Goal: Task Accomplishment & Management: Use online tool/utility

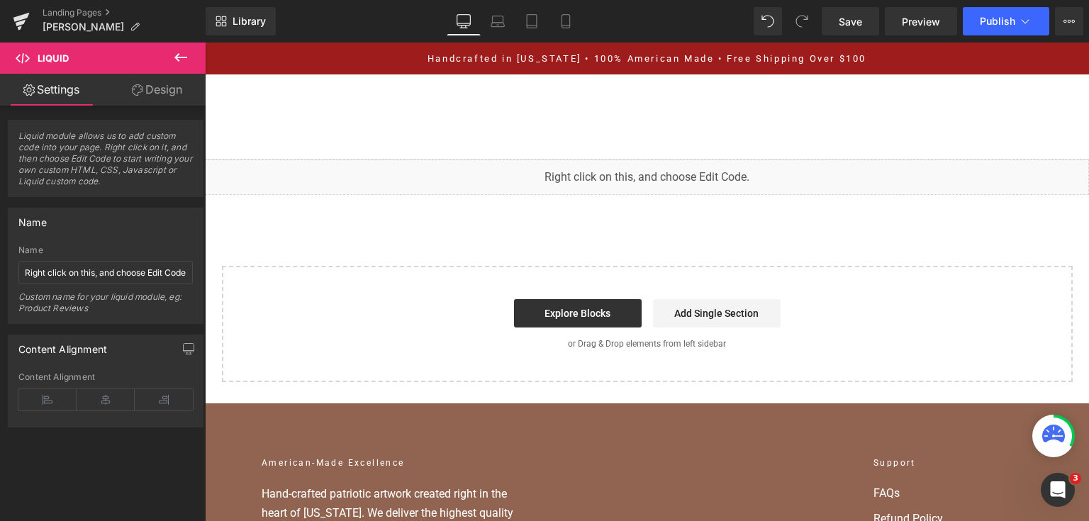
scroll to position [14351, 0]
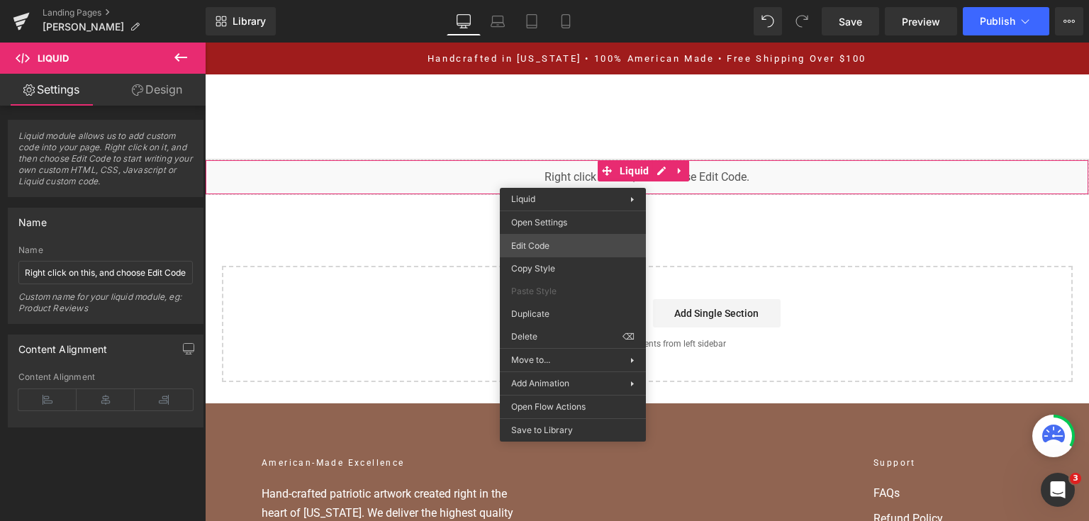
click at [561, 0] on div "You are previewing how the will restyle your page. You can not edit Elements in…" at bounding box center [544, 0] width 1089 height 0
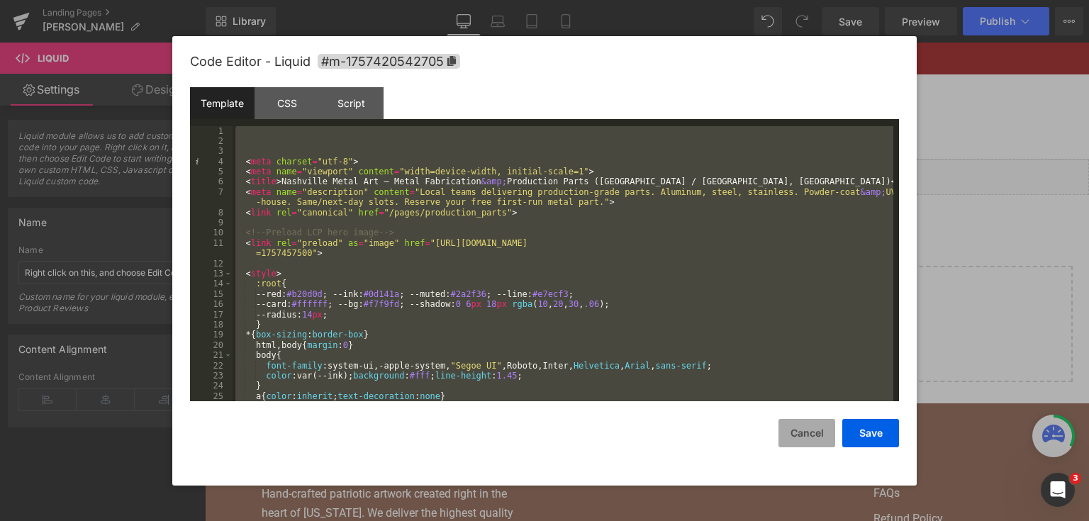
click at [804, 425] on button "Cancel" at bounding box center [806, 433] width 57 height 28
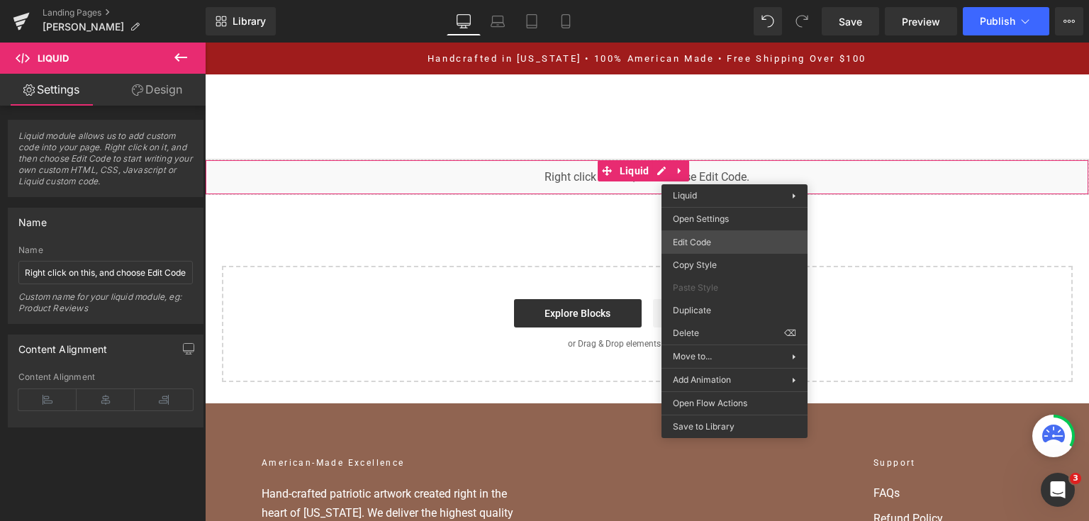
click at [741, 0] on div "You are previewing how the will restyle your page. You can not edit Elements in…" at bounding box center [544, 0] width 1089 height 0
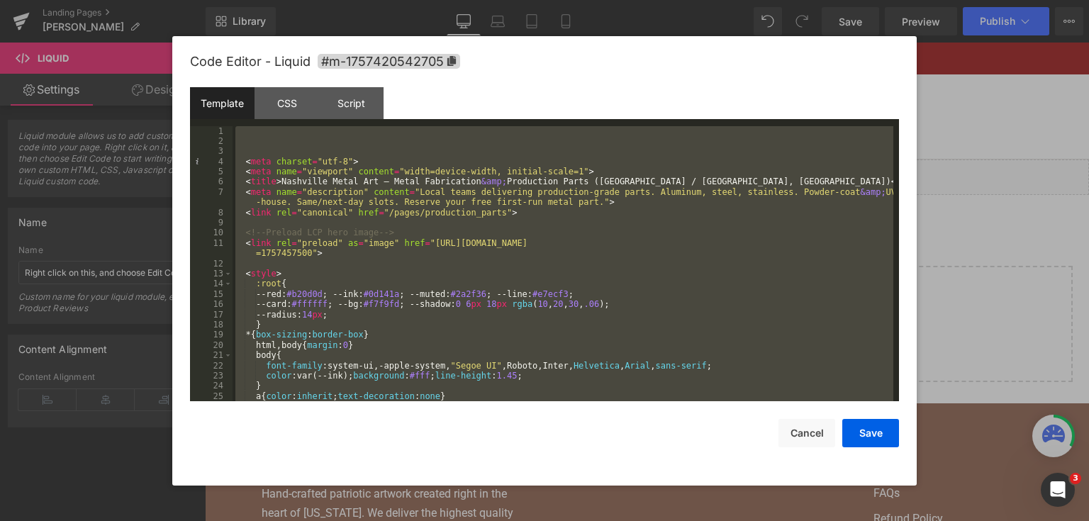
click at [998, 235] on div at bounding box center [544, 260] width 1089 height 521
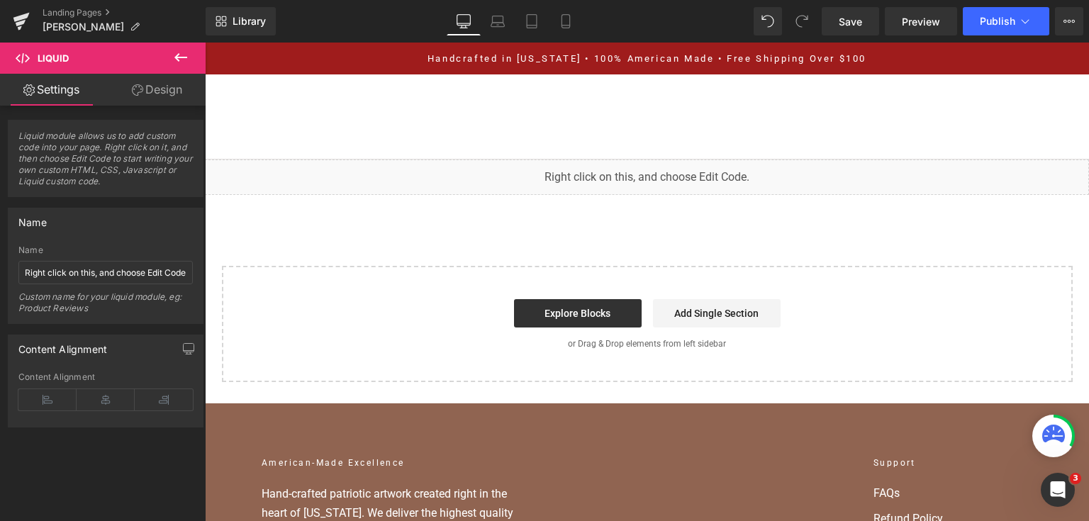
click at [320, 146] on div "Home Home Shop American Collection American Flags (Laser Cut) American Flags (U…" at bounding box center [647, 116] width 884 height 85
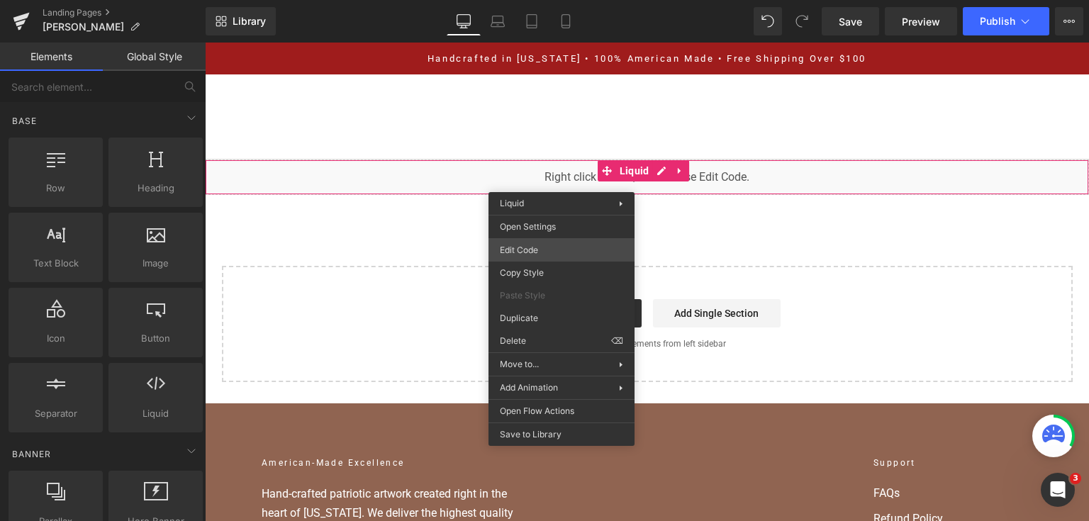
click at [550, 0] on div "You are previewing how the will restyle your page. You can not edit Elements in…" at bounding box center [544, 0] width 1089 height 0
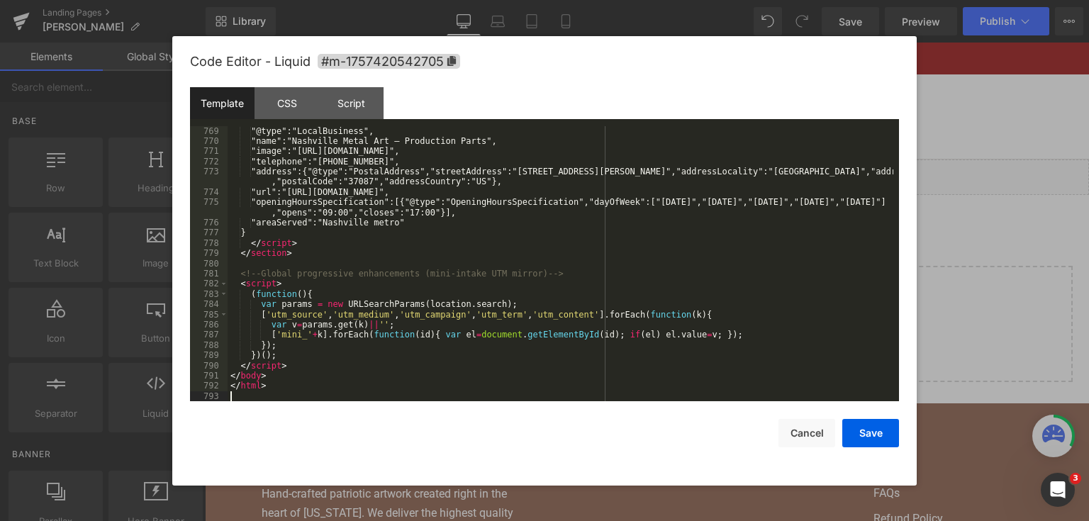
scroll to position [8584, 0]
click at [882, 439] on button "Save" at bounding box center [870, 433] width 57 height 28
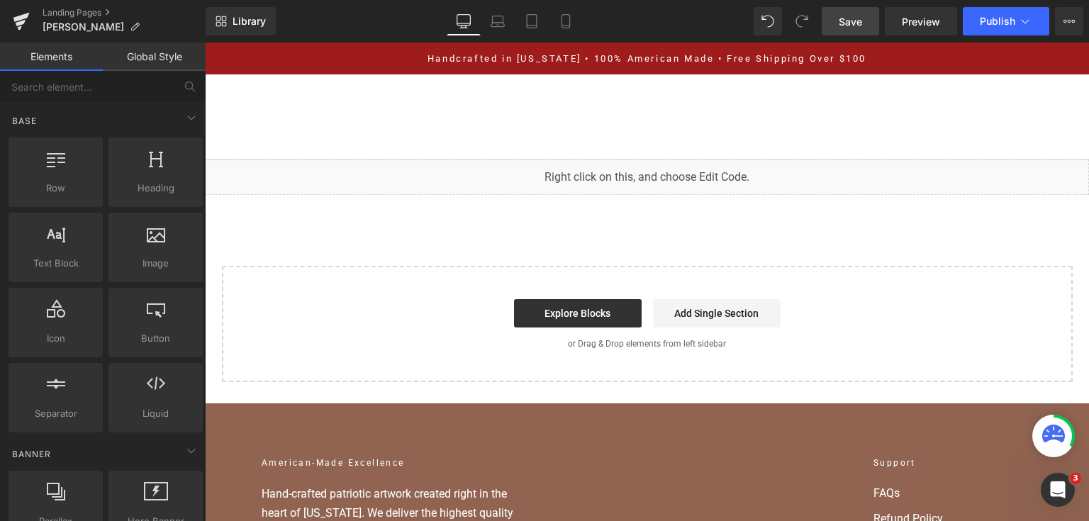
click at [876, 21] on link "Save" at bounding box center [850, 21] width 57 height 28
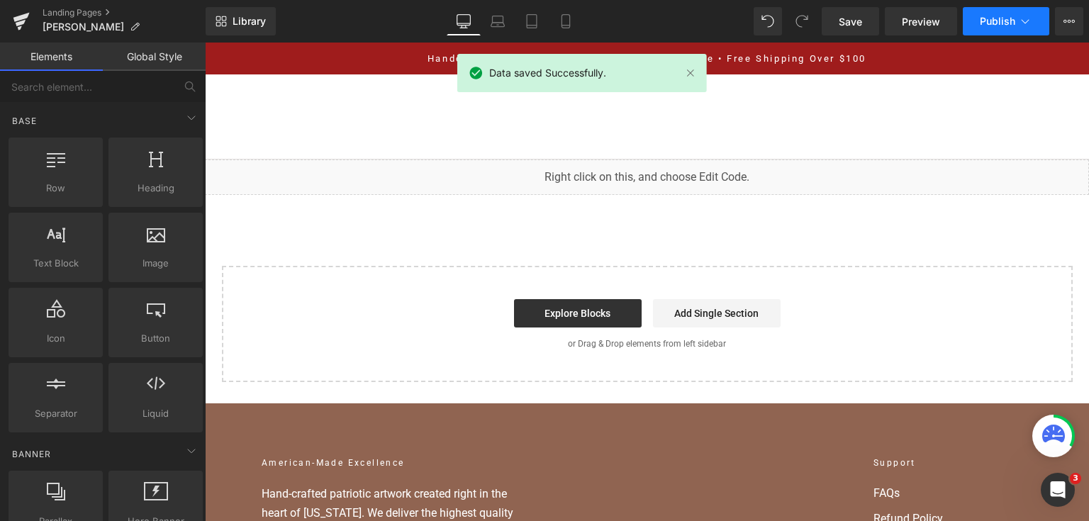
click at [1002, 26] on span "Publish" at bounding box center [997, 21] width 35 height 11
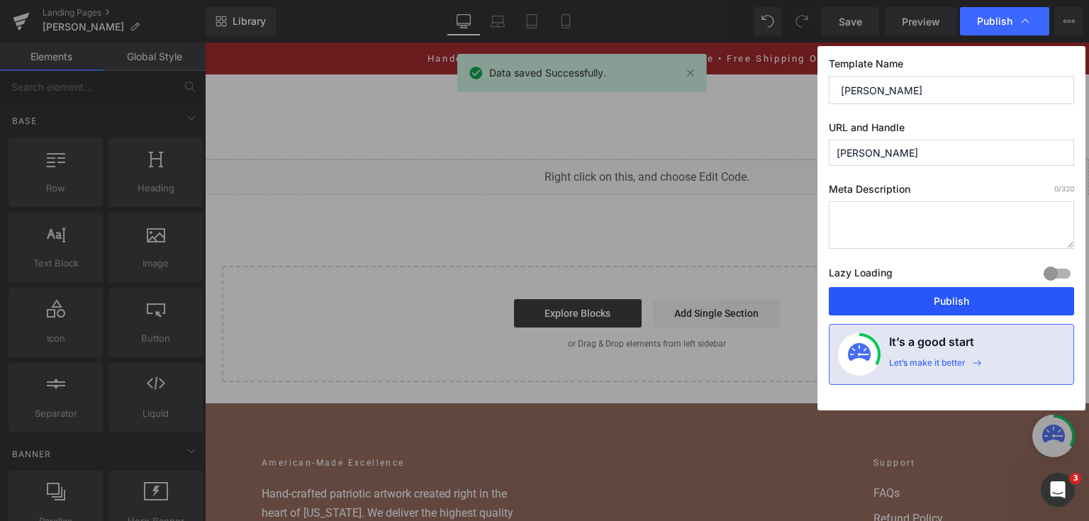
click at [910, 305] on button "Publish" at bounding box center [951, 301] width 245 height 28
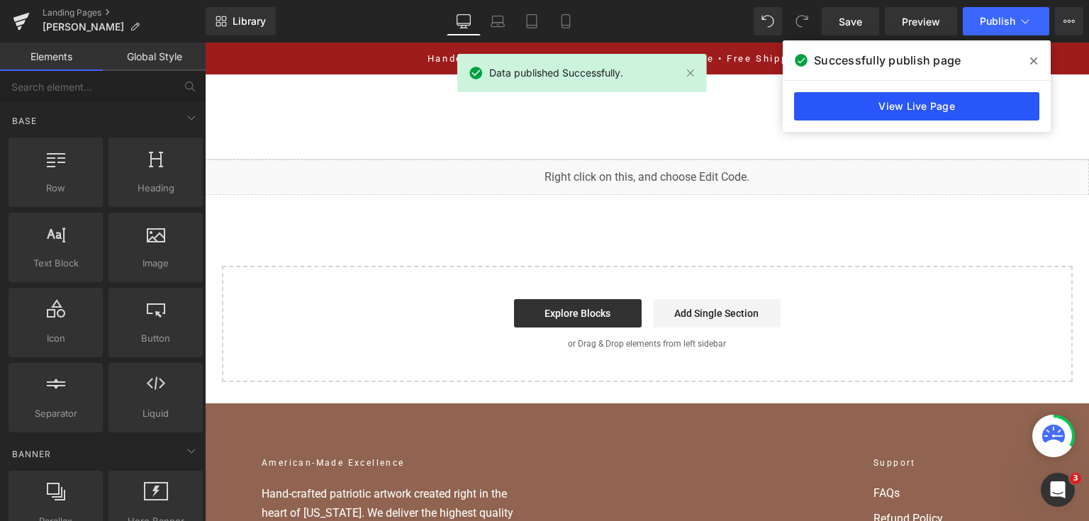
click at [960, 109] on link "View Live Page" at bounding box center [916, 106] width 245 height 28
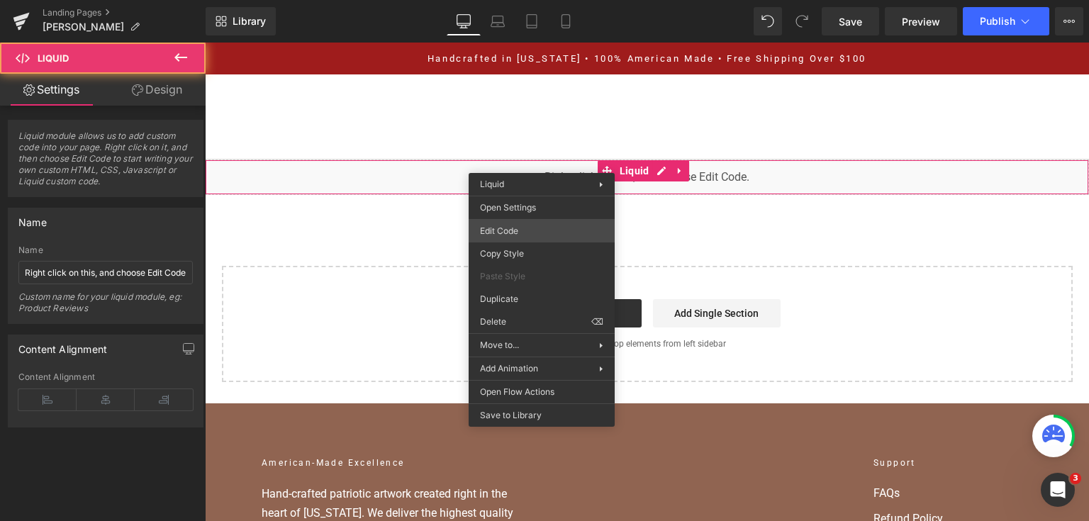
click at [544, 0] on div "You are previewing how the will restyle your page. You can not edit Elements in…" at bounding box center [544, 0] width 1089 height 0
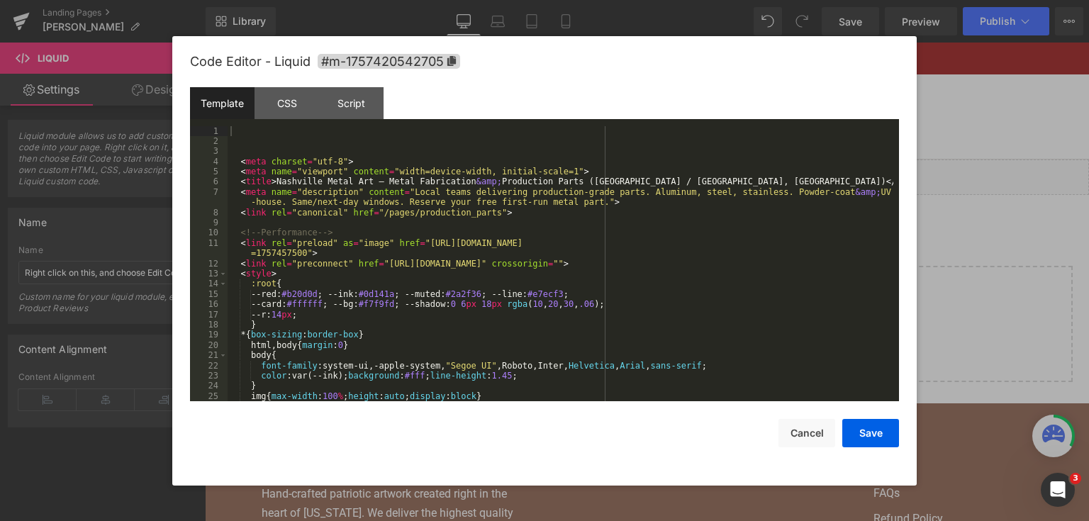
click at [544, 225] on div "< meta charset = "utf-8" > < meta name = "viewport" content = "width=device-wid…" at bounding box center [561, 274] width 666 height 296
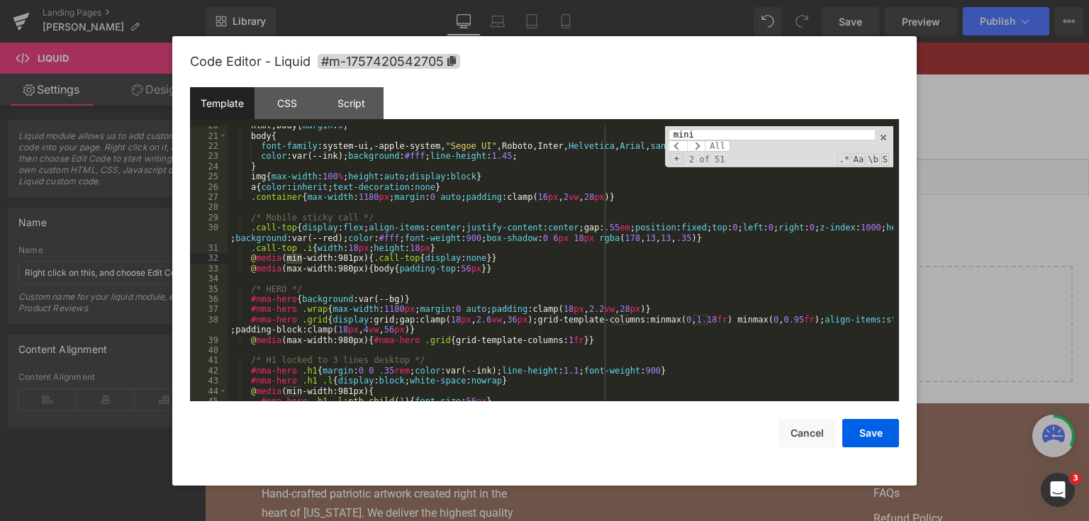
scroll to position [719, 0]
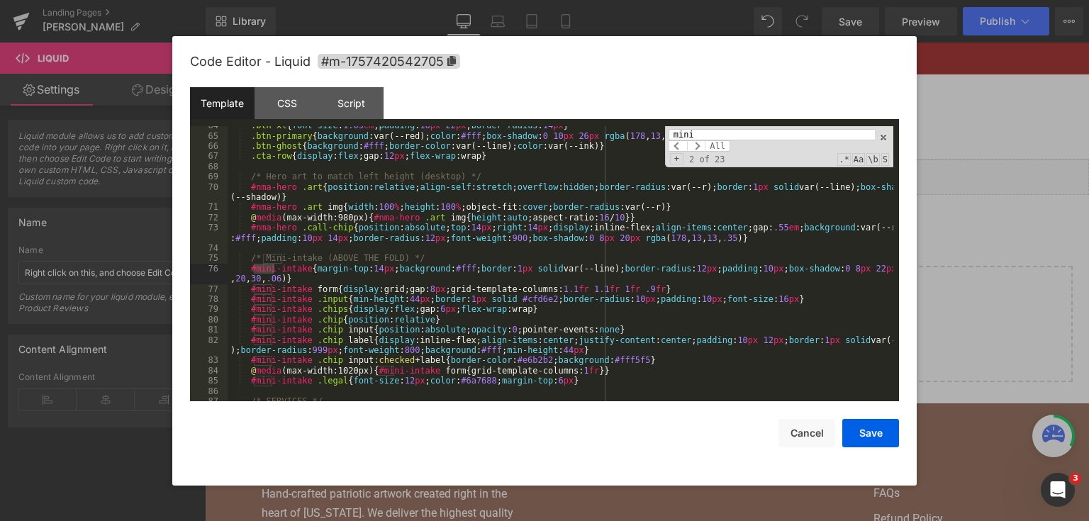
type input "mini"
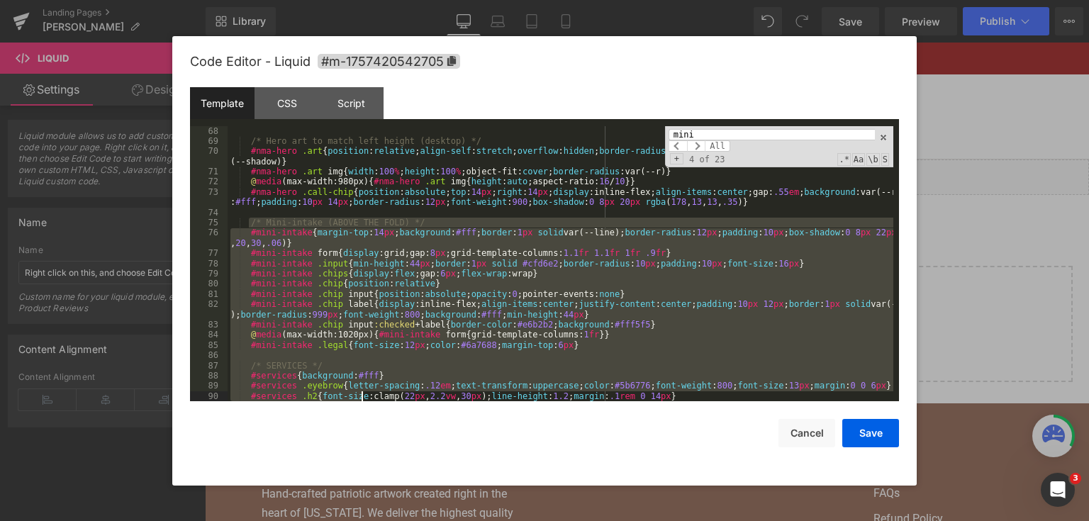
scroll to position [785, 0]
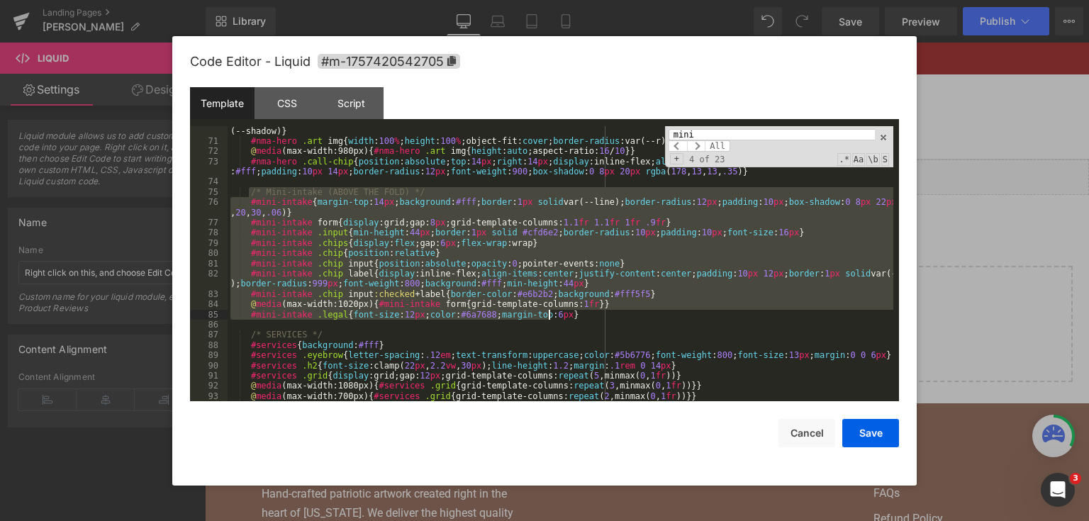
drag, startPoint x: 247, startPoint y: 257, endPoint x: 603, endPoint y: 311, distance: 359.9
click at [603, 311] on div "#nma-hero .art { position : relative ; align-self : stretch ; overflow : hidden…" at bounding box center [561, 279] width 666 height 327
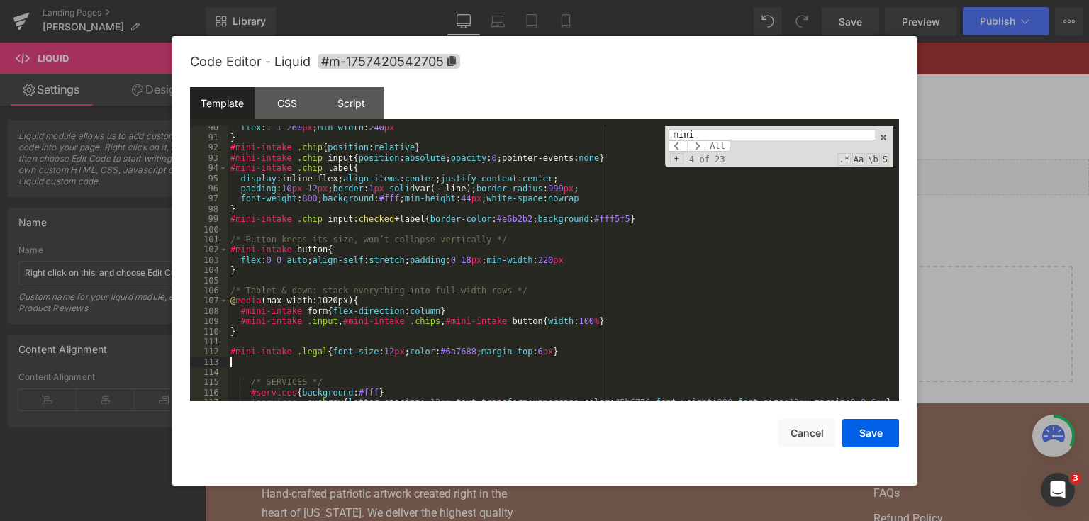
scroll to position [1004, 0]
click at [859, 444] on button "Save" at bounding box center [870, 433] width 57 height 28
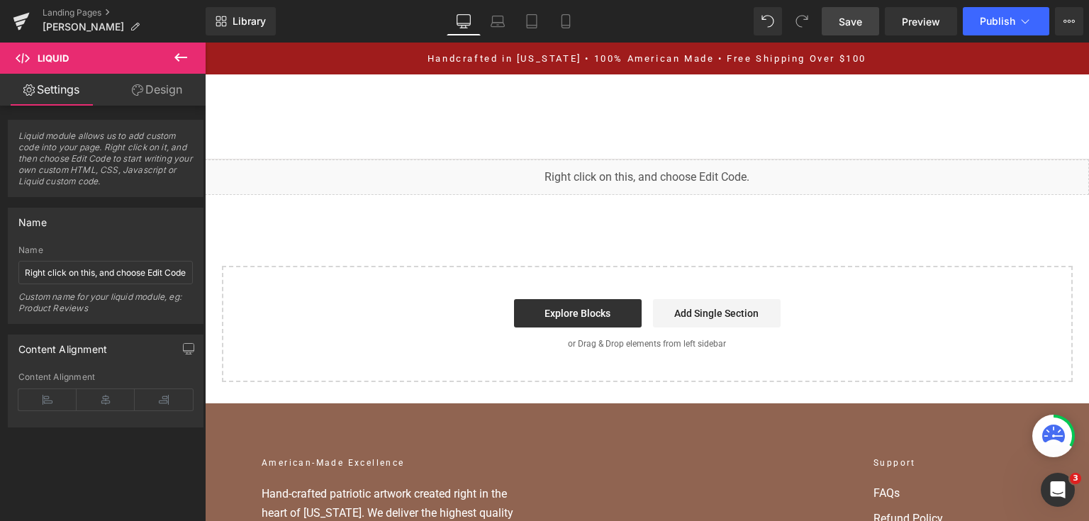
click at [853, 27] on span "Save" at bounding box center [850, 21] width 23 height 15
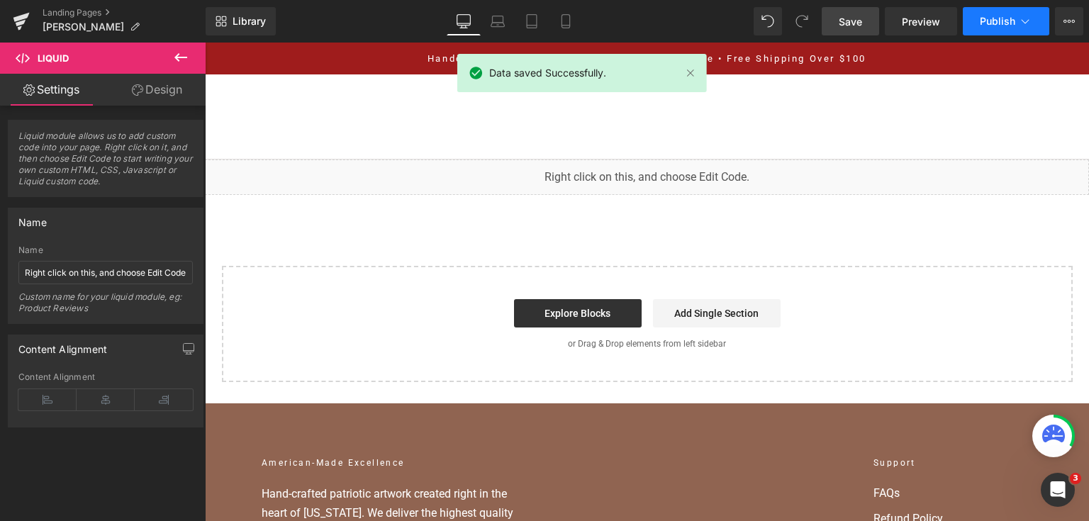
click at [1001, 25] on span "Publish" at bounding box center [997, 21] width 35 height 11
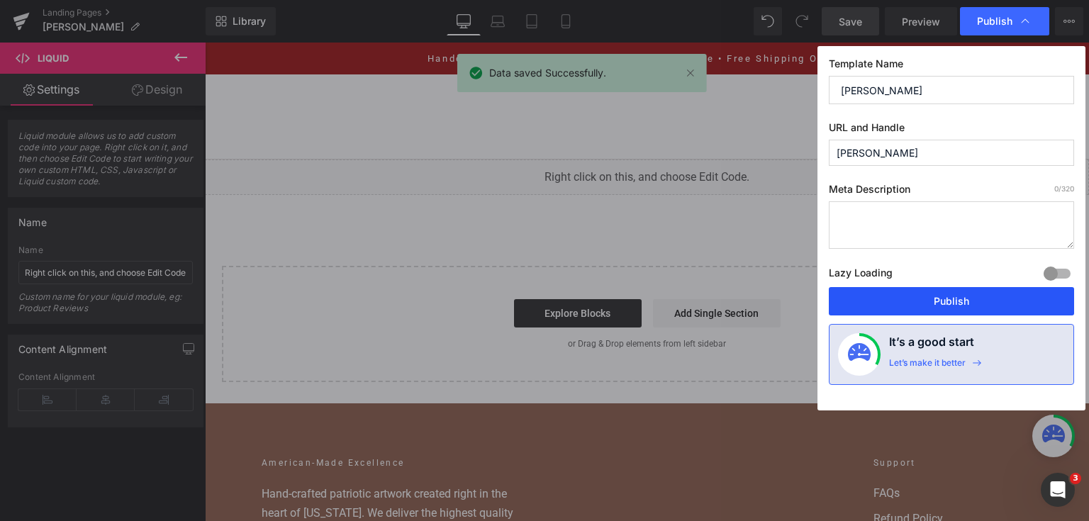
click at [988, 291] on button "Publish" at bounding box center [951, 301] width 245 height 28
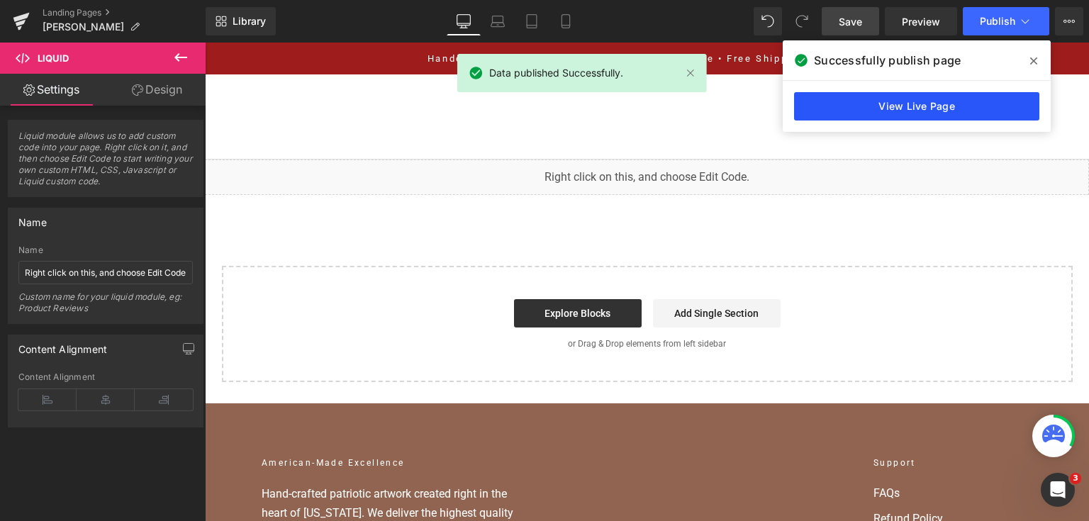
click at [931, 111] on link "View Live Page" at bounding box center [916, 106] width 245 height 28
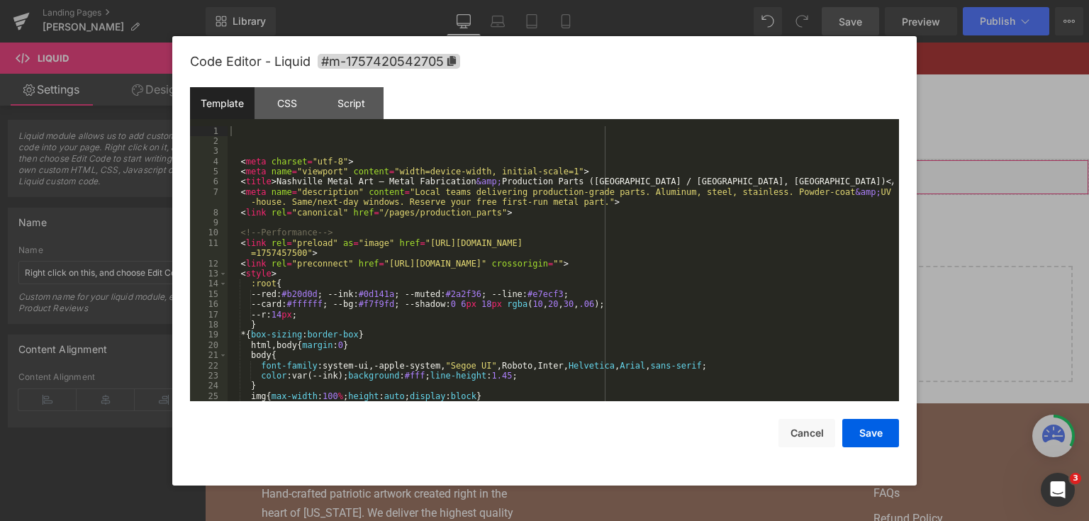
click at [463, 0] on div "You are previewing how the will restyle your page. You can not edit Elements in…" at bounding box center [544, 0] width 1089 height 0
click at [465, 250] on div "< meta charset = "utf-8" > < meta name = "viewport" content = "width=device-wid…" at bounding box center [561, 274] width 666 height 296
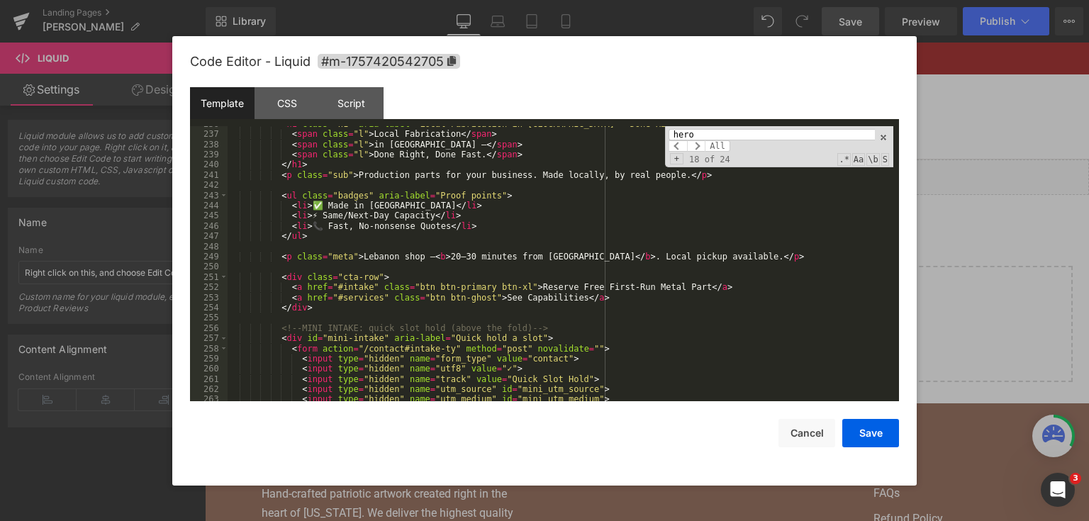
scroll to position [2620, 0]
type input "hero"
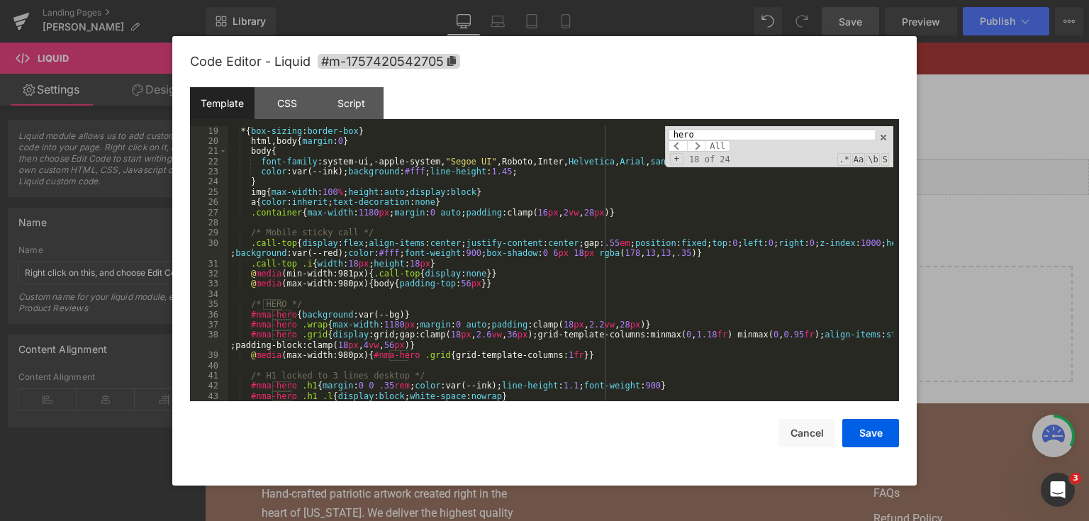
scroll to position [272, 0]
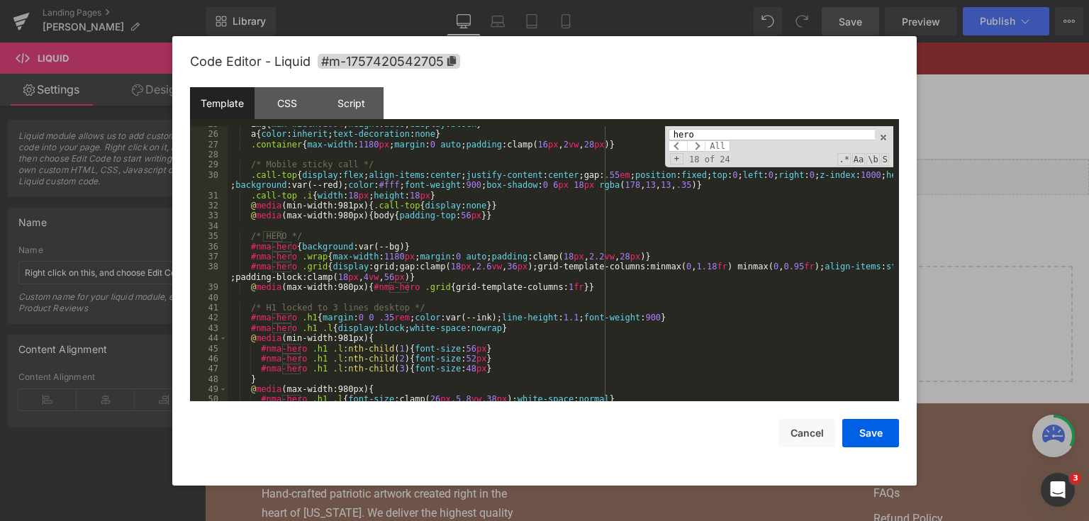
click at [434, 220] on div "img { max-width : 100 % ; height : auto ; display : block } a { color : inherit…" at bounding box center [561, 267] width 666 height 296
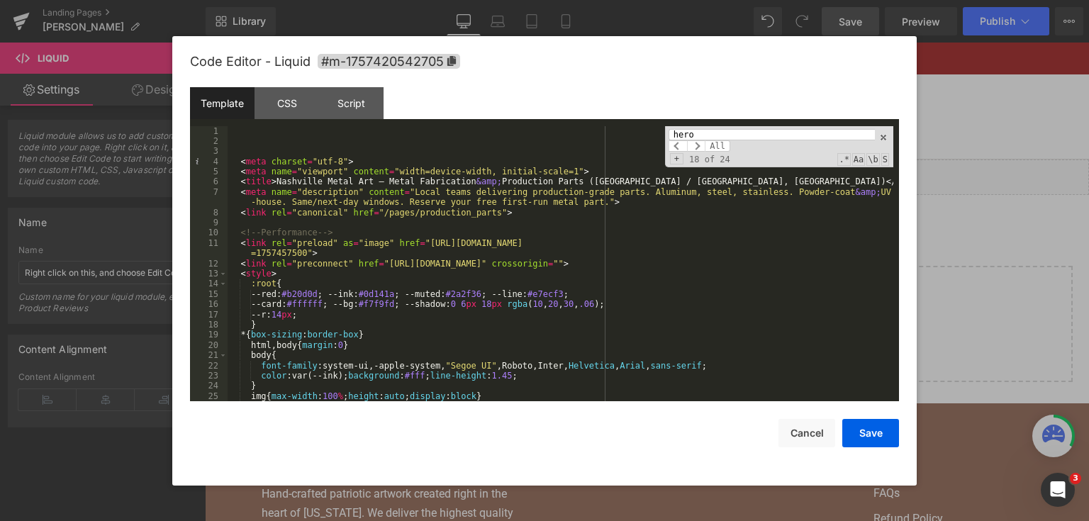
scroll to position [34, 0]
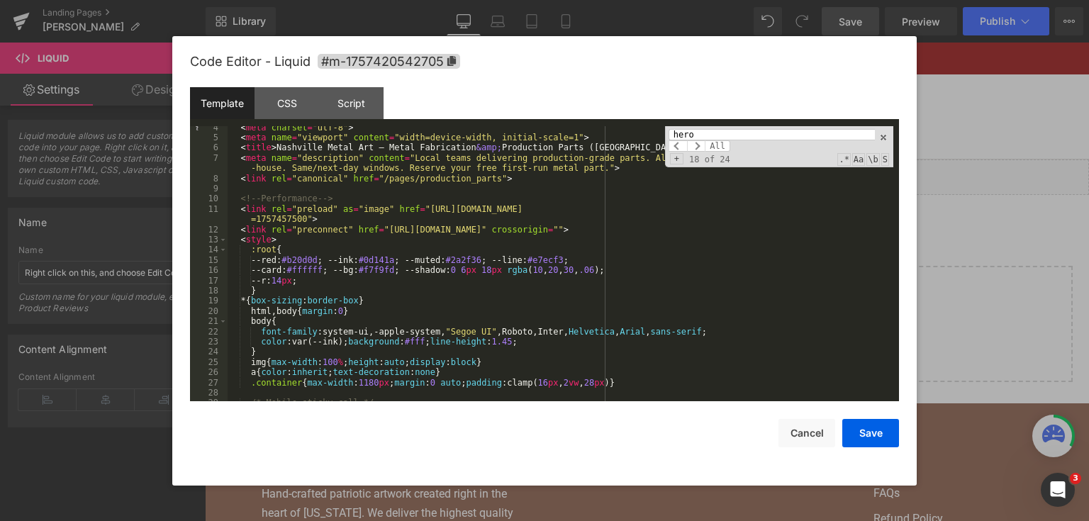
click at [402, 220] on div "< meta charset = "utf-8" > < meta name = "viewport" content = "width=device-wid…" at bounding box center [561, 271] width 666 height 296
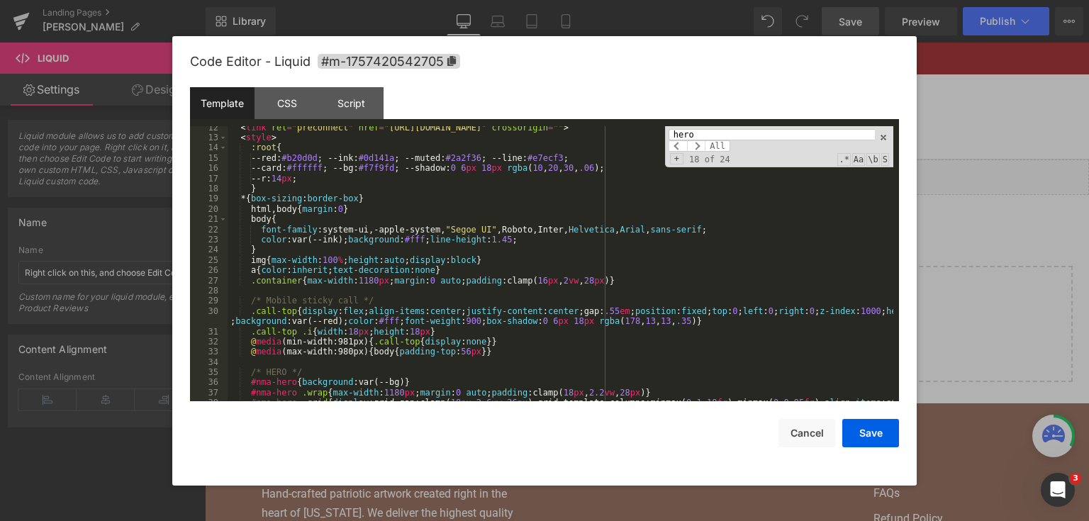
scroll to position [68, 0]
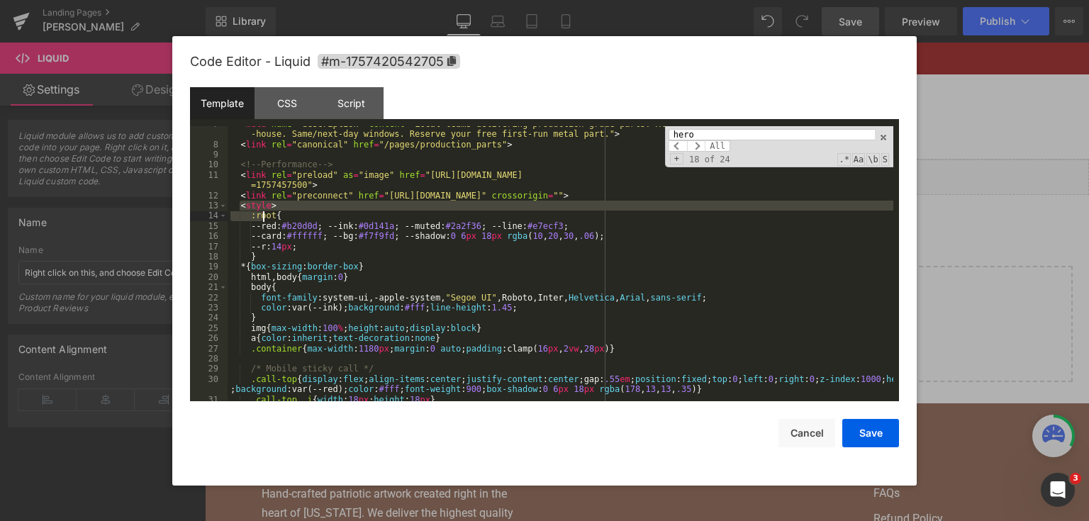
drag, startPoint x: 241, startPoint y: 204, endPoint x: 261, endPoint y: 222, distance: 26.6
click at [262, 218] on div "< meta name = "description" content = "Local teams delivering production-grade …" at bounding box center [561, 272] width 666 height 306
click at [284, 255] on div "< meta name = "description" content = "Local teams delivering production-grade …" at bounding box center [561, 272] width 666 height 306
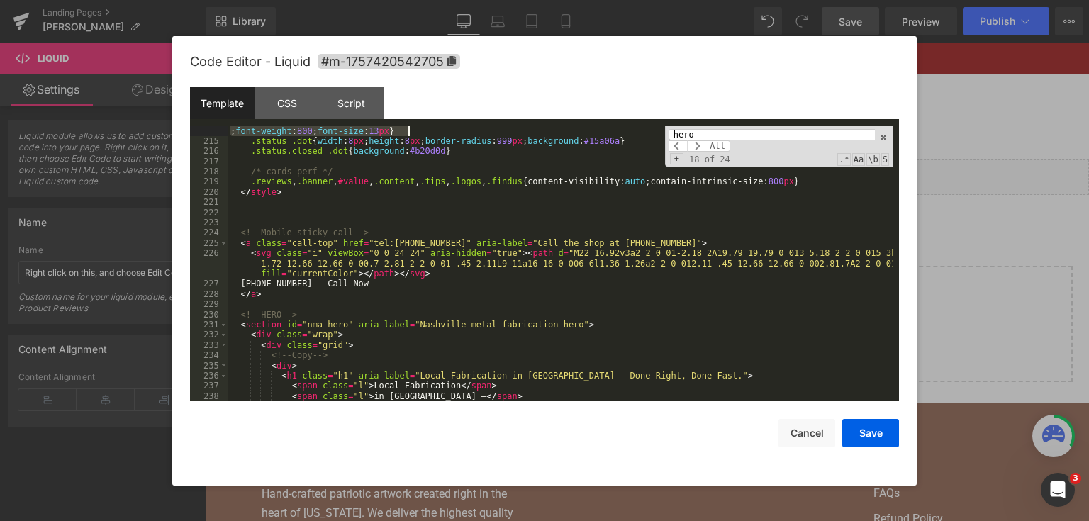
scroll to position [2246, 0]
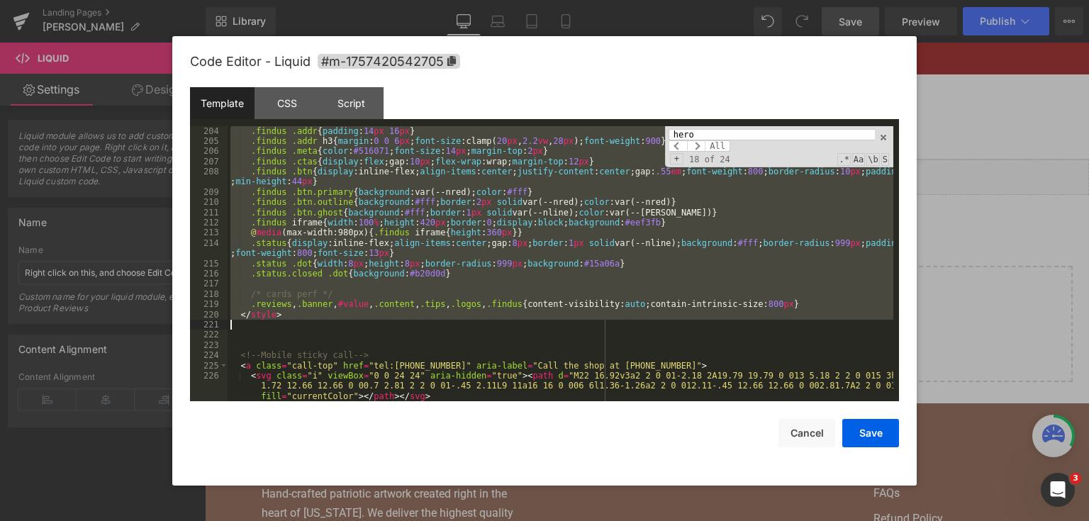
drag, startPoint x: 237, startPoint y: 207, endPoint x: 555, endPoint y: 323, distance: 338.2
click at [555, 323] on div ".findus .addr { padding : 14 px 16 px } .findus .addr h3 { margin : 0 0 6 px ; …" at bounding box center [561, 274] width 666 height 296
click at [391, 278] on div ".findus .addr { padding : 14 px 16 px } .findus .addr h3 { margin : 0 0 6 px ; …" at bounding box center [561, 264] width 666 height 276
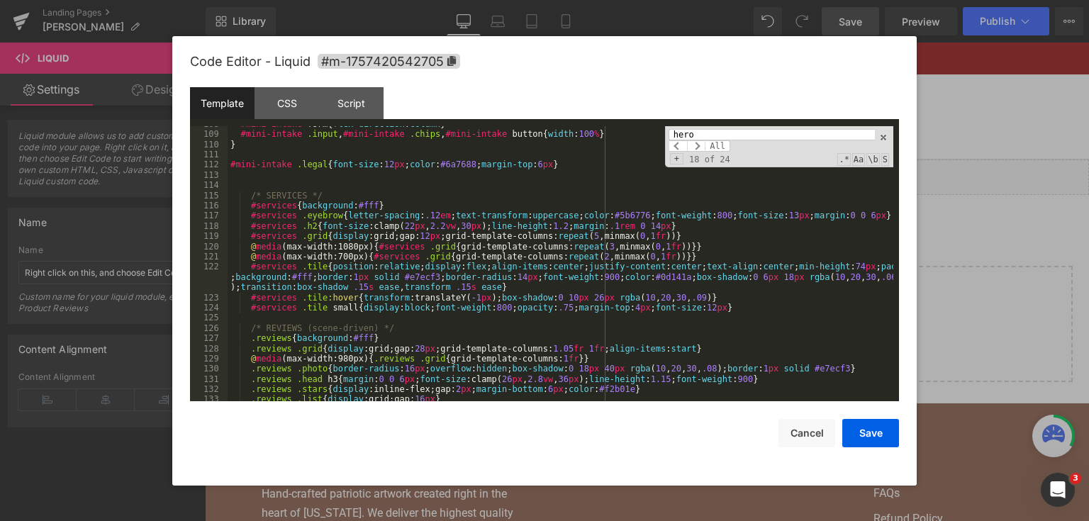
scroll to position [1123, 0]
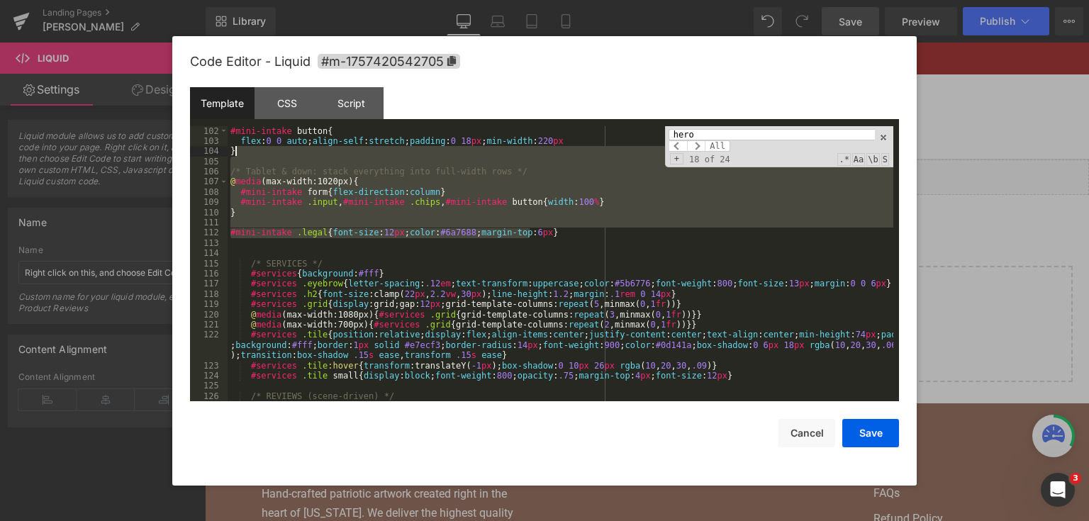
drag, startPoint x: 539, startPoint y: 235, endPoint x: 269, endPoint y: 153, distance: 282.1
click at [269, 153] on div "#mini-intake button { flex : 0 0 auto ; align-self : stretch ; padding : 0 18 p…" at bounding box center [561, 274] width 666 height 296
click at [363, 213] on div "#mini-intake button { flex : 0 0 auto ; align-self : stretch ; padding : 0 18 p…" at bounding box center [561, 264] width 666 height 276
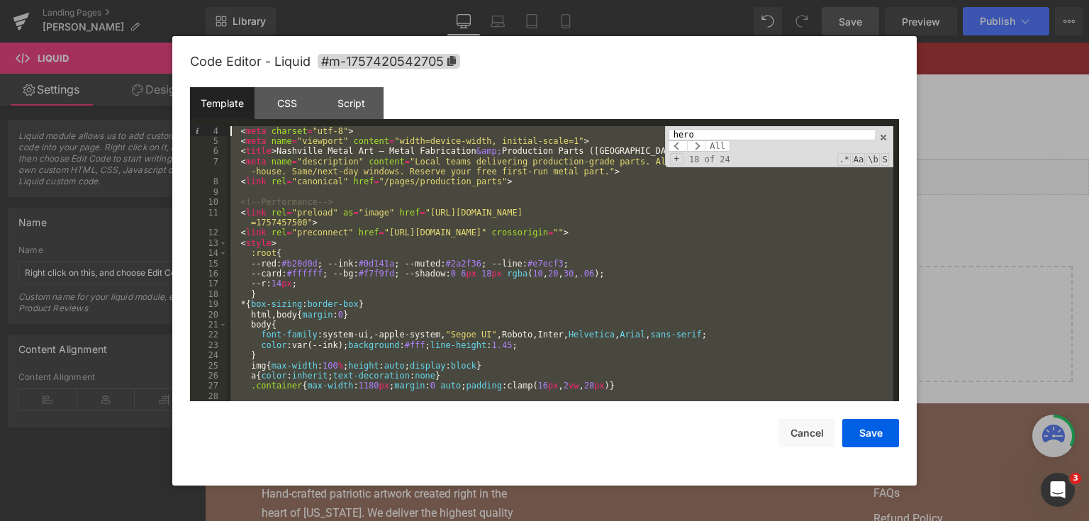
scroll to position [30, 0]
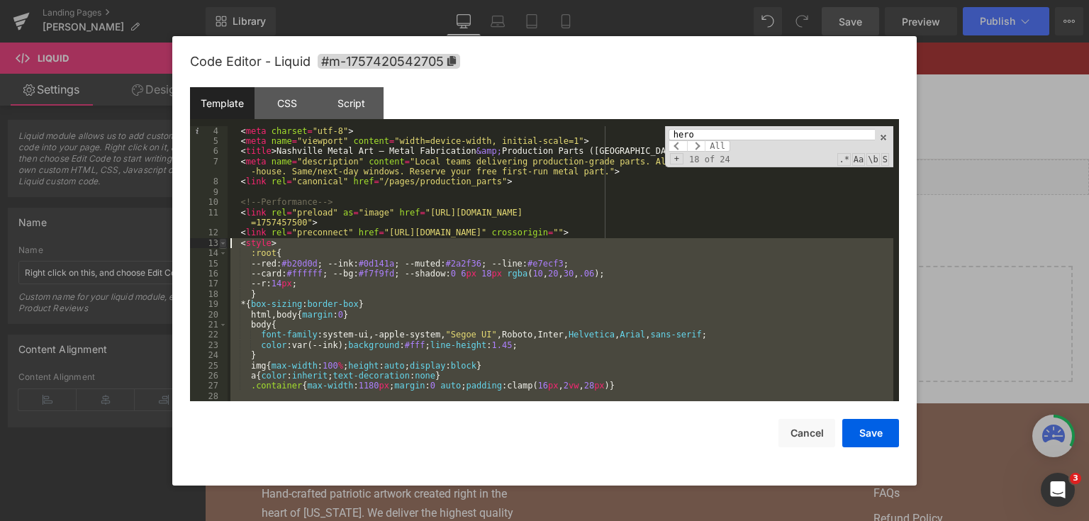
drag, startPoint x: 554, startPoint y: 241, endPoint x: 225, endPoint y: 243, distance: 328.9
click at [225, 243] on pre "4 5 6 7 8 9 10 11 12 13 14 15 16 17 18 19 20 21 22 23 24 25 26 27 28 29 < meta …" at bounding box center [544, 264] width 709 height 276
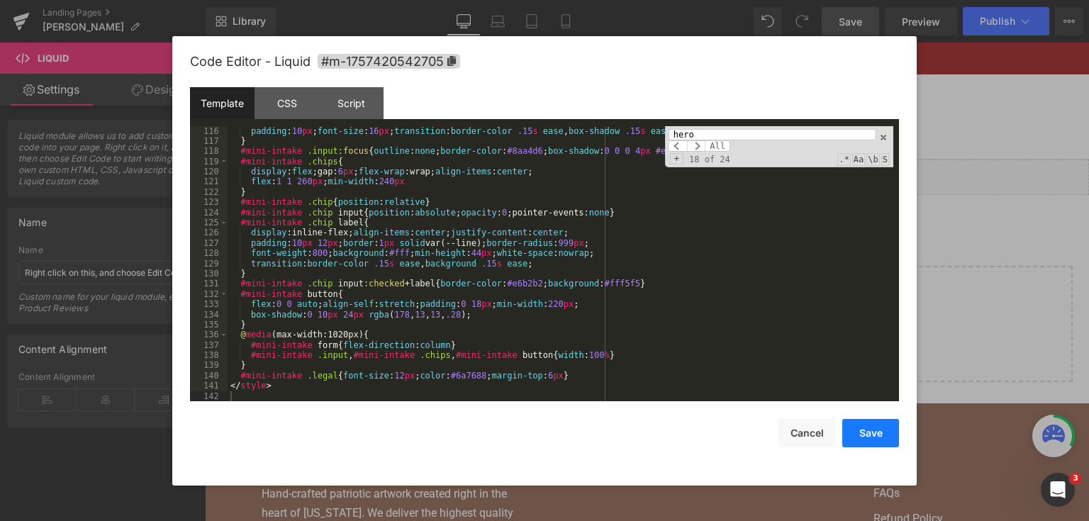
click at [848, 437] on button "Save" at bounding box center [870, 433] width 57 height 28
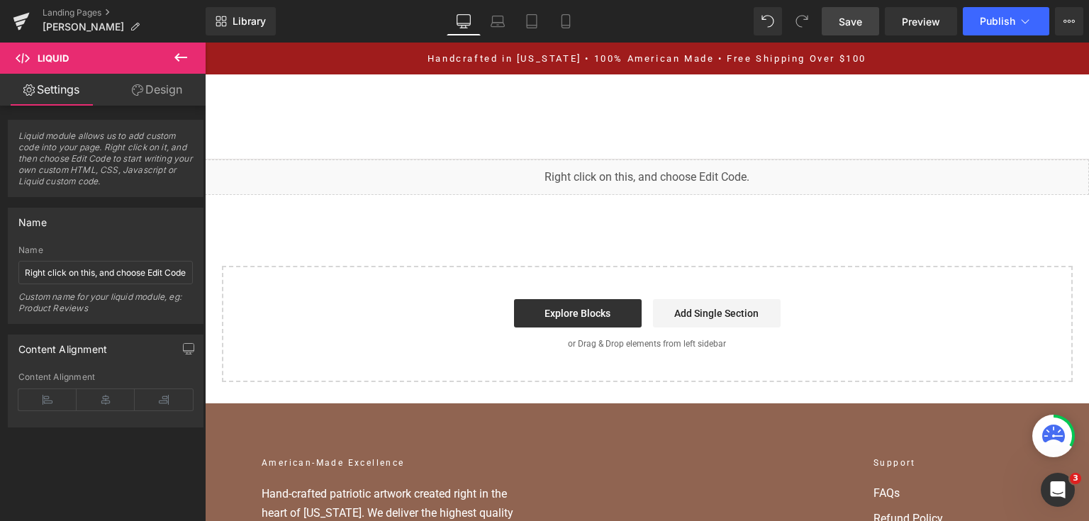
click at [864, 16] on link "Save" at bounding box center [850, 21] width 57 height 28
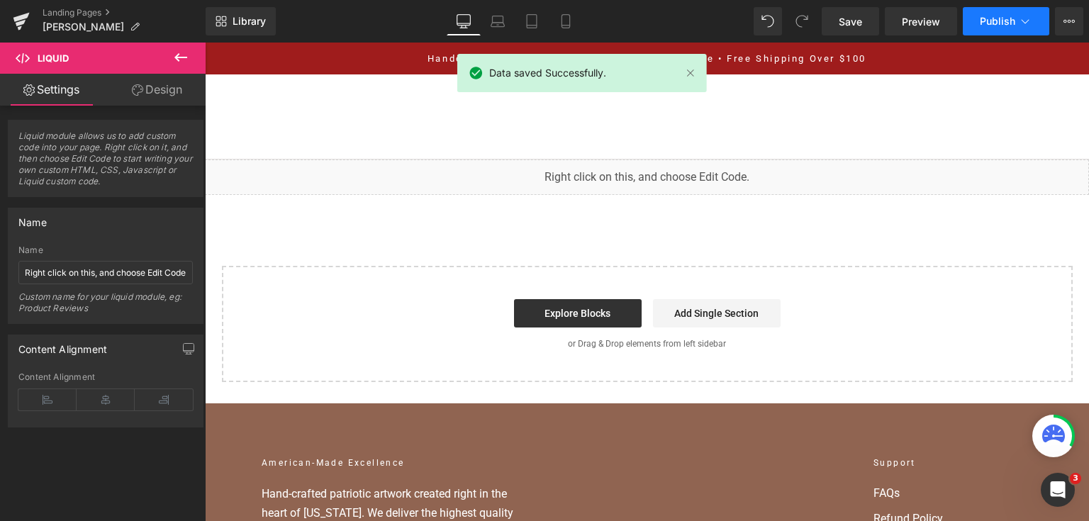
click at [1033, 24] on button "Publish" at bounding box center [1006, 21] width 86 height 28
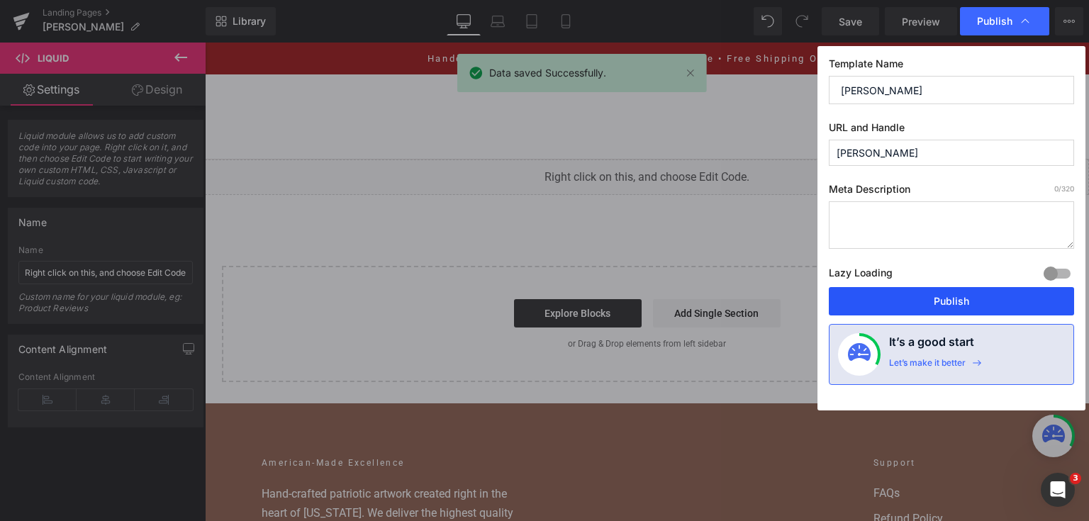
click at [921, 310] on button "Publish" at bounding box center [951, 301] width 245 height 28
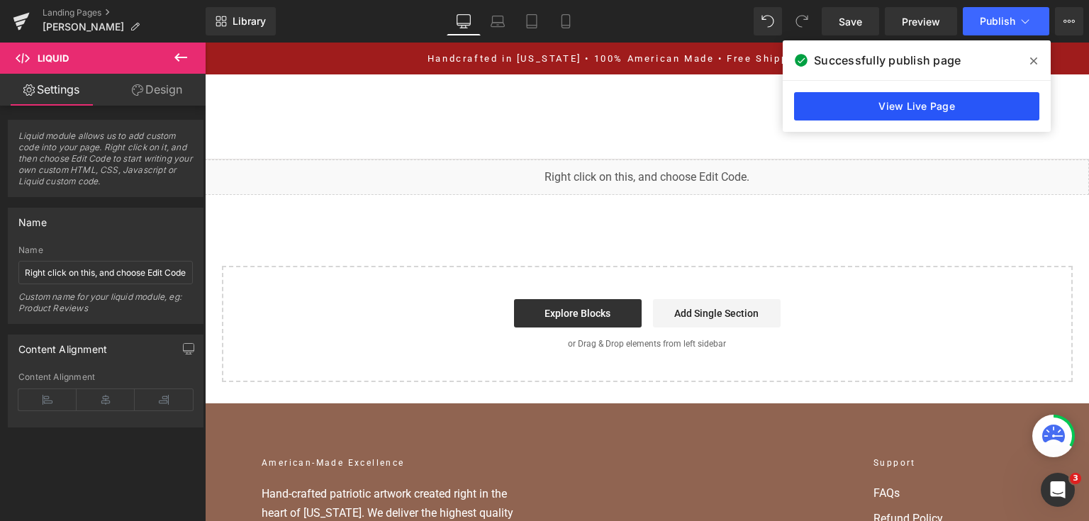
click at [795, 108] on link "View Live Page" at bounding box center [916, 106] width 245 height 28
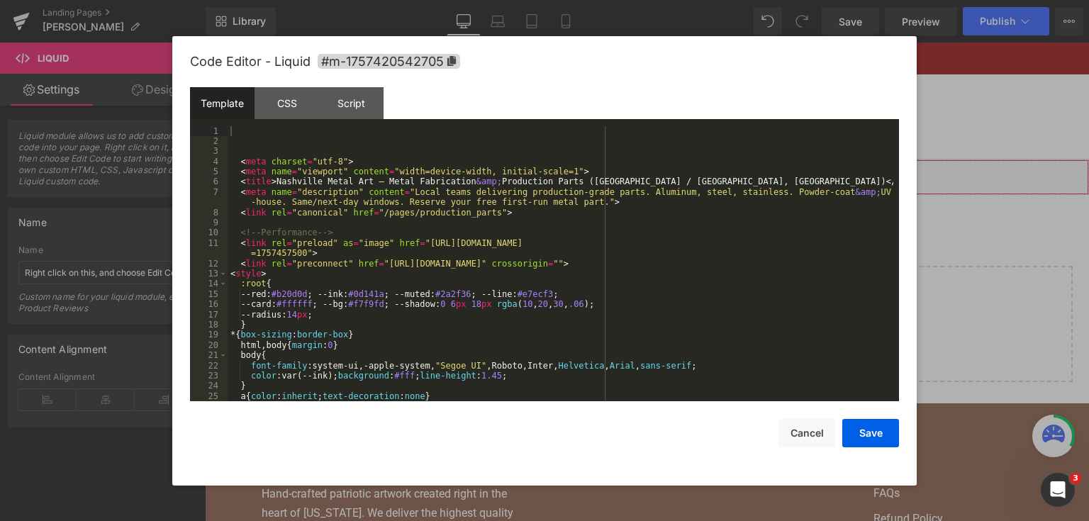
click at [526, 0] on div "You are previewing how the will restyle your page. You can not edit Elements in…" at bounding box center [544, 0] width 1089 height 0
click at [479, 194] on div "< meta charset = "utf-8" > < meta name = "viewport" content = "width=device-wid…" at bounding box center [561, 274] width 666 height 296
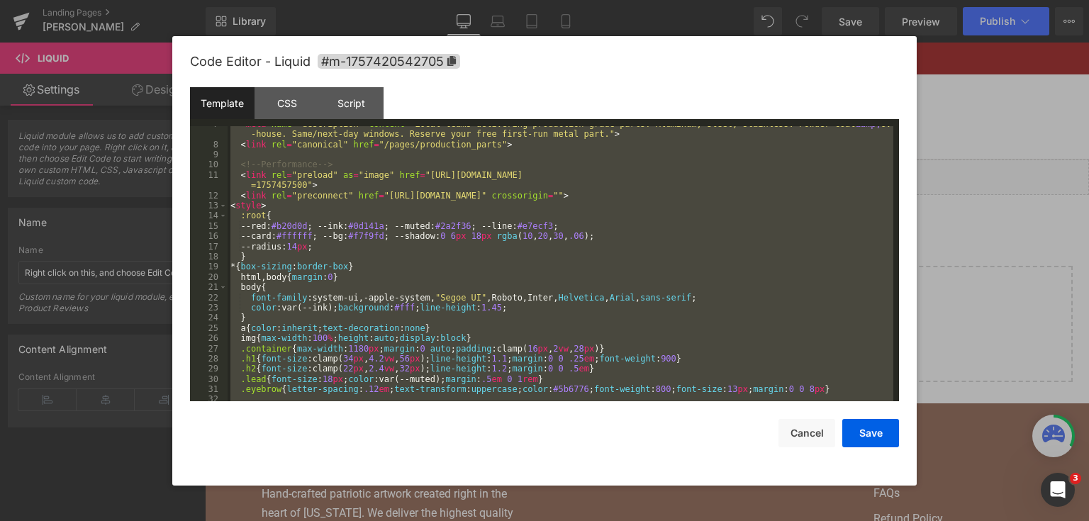
click at [975, 191] on div at bounding box center [544, 260] width 1089 height 521
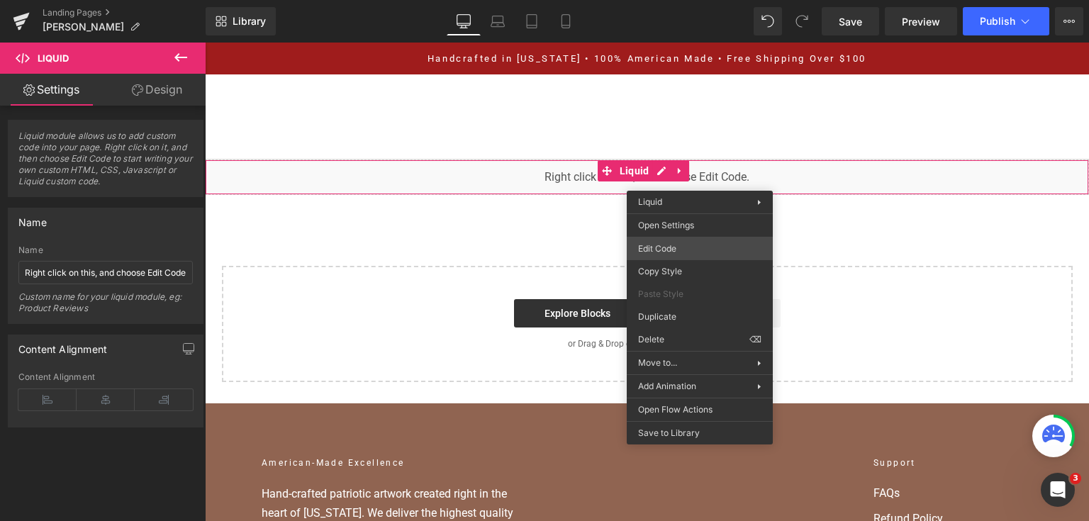
click at [692, 0] on div "You are previewing how the will restyle your page. You can not edit Elements in…" at bounding box center [544, 0] width 1089 height 0
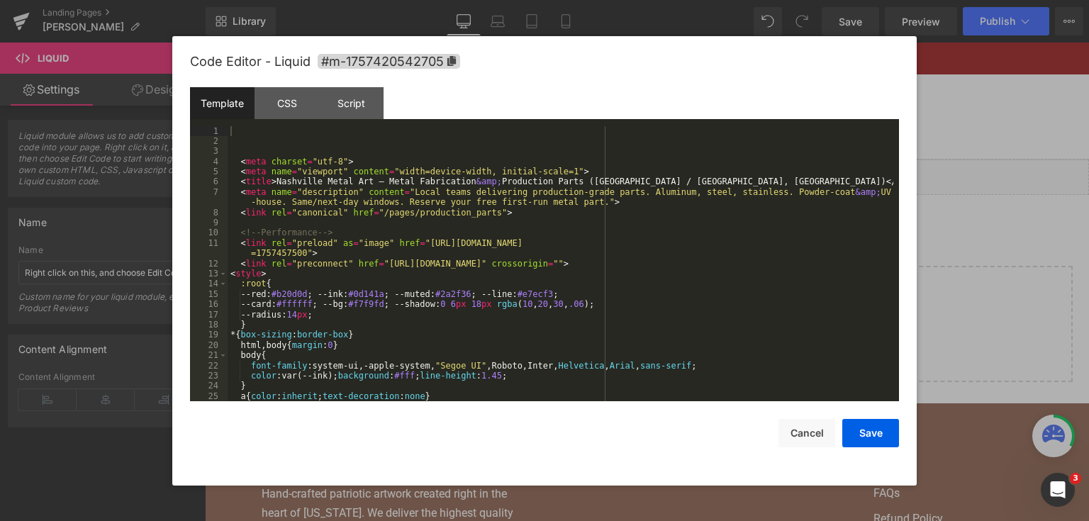
click at [576, 224] on div "< meta charset = "utf-8" > < meta name = "viewport" content = "width=device-wid…" at bounding box center [561, 274] width 666 height 296
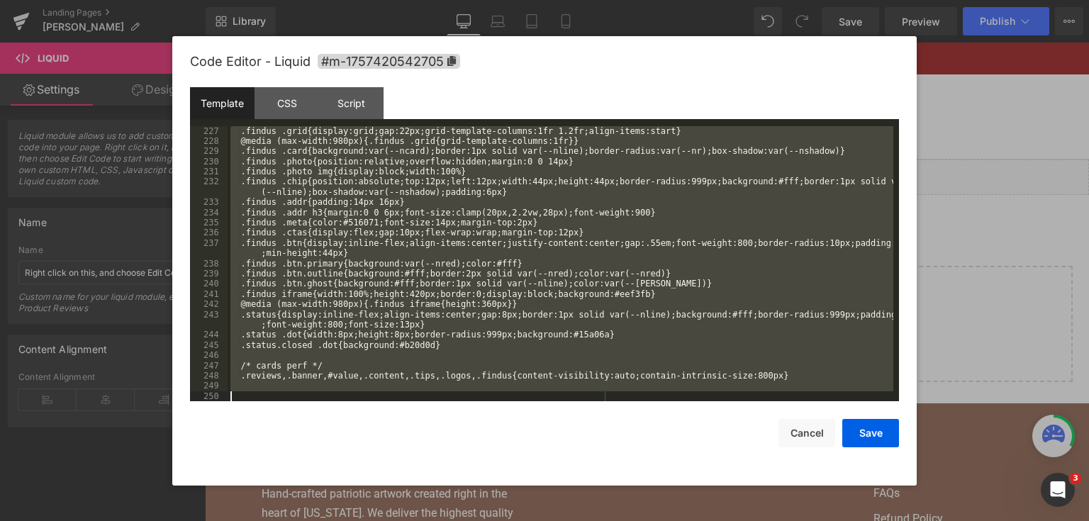
scroll to position [2480, 0]
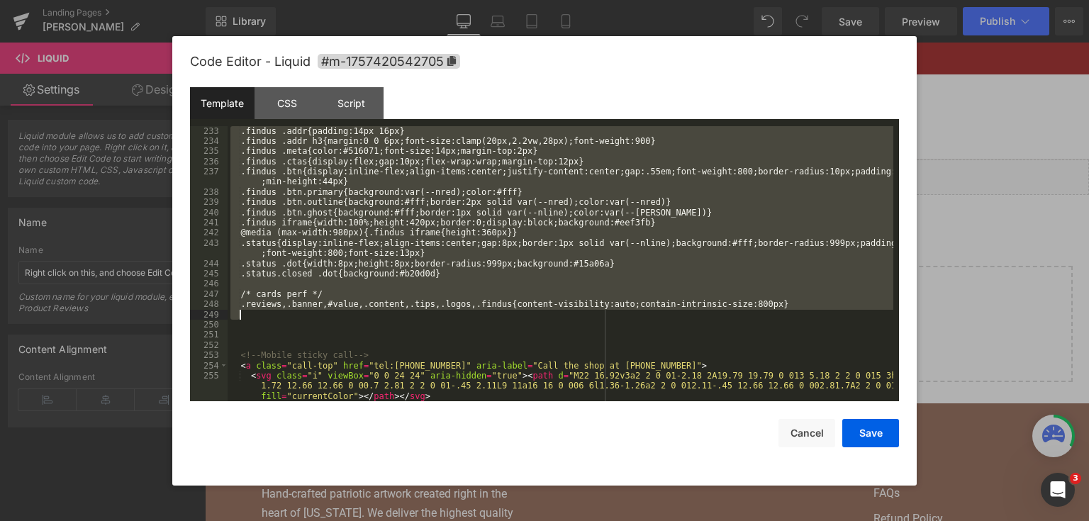
drag, startPoint x: 229, startPoint y: 137, endPoint x: 456, endPoint y: 316, distance: 289.7
click at [456, 316] on div ".findus .addr{padding:14px 16px} .findus .addr h3{margin:0 0 6px;font-size:clam…" at bounding box center [561, 274] width 666 height 296
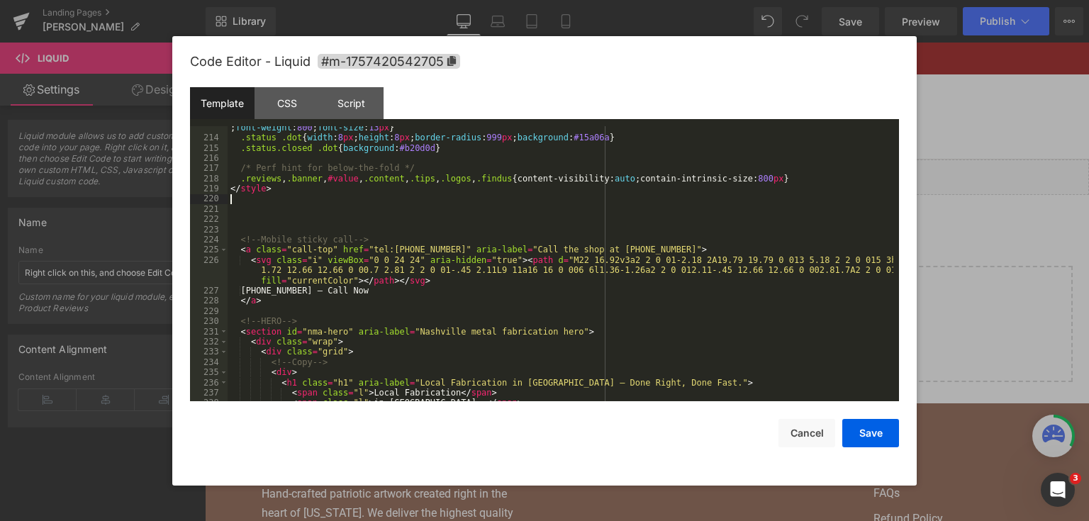
scroll to position [2280, 0]
click at [888, 435] on button "Save" at bounding box center [870, 433] width 57 height 28
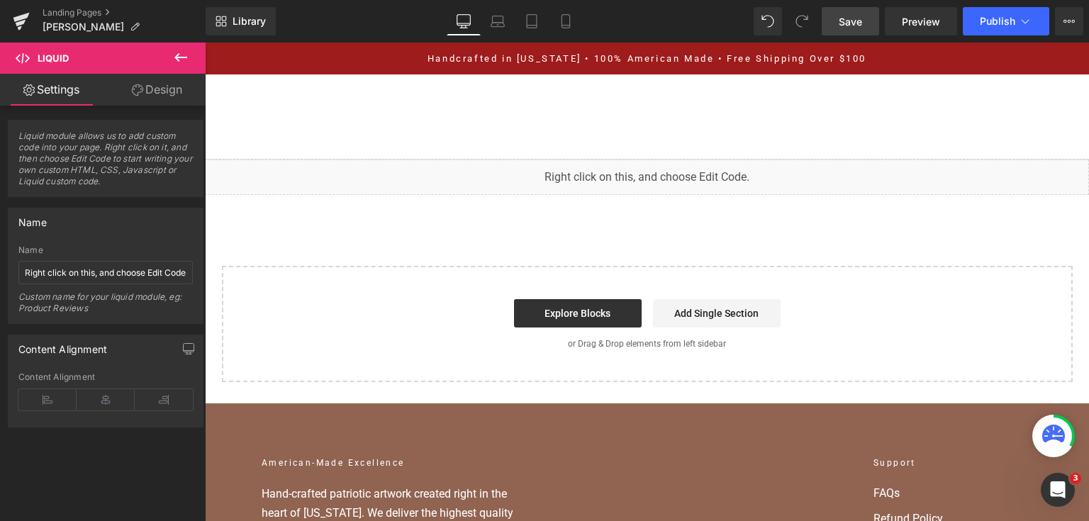
click at [866, 23] on link "Save" at bounding box center [850, 21] width 57 height 28
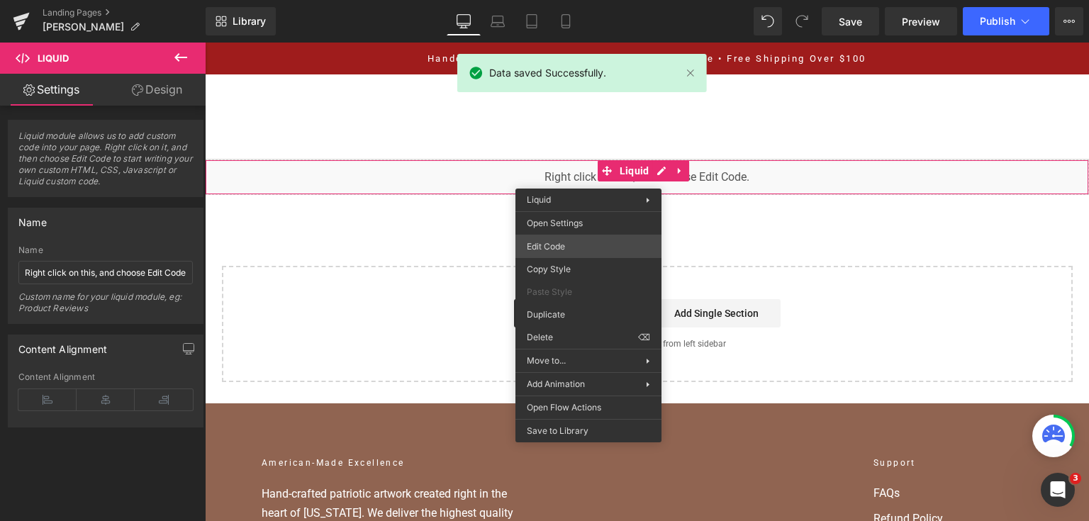
click at [594, 0] on div "You are previewing how the will restyle your page. You can not edit Elements in…" at bounding box center [544, 0] width 1089 height 0
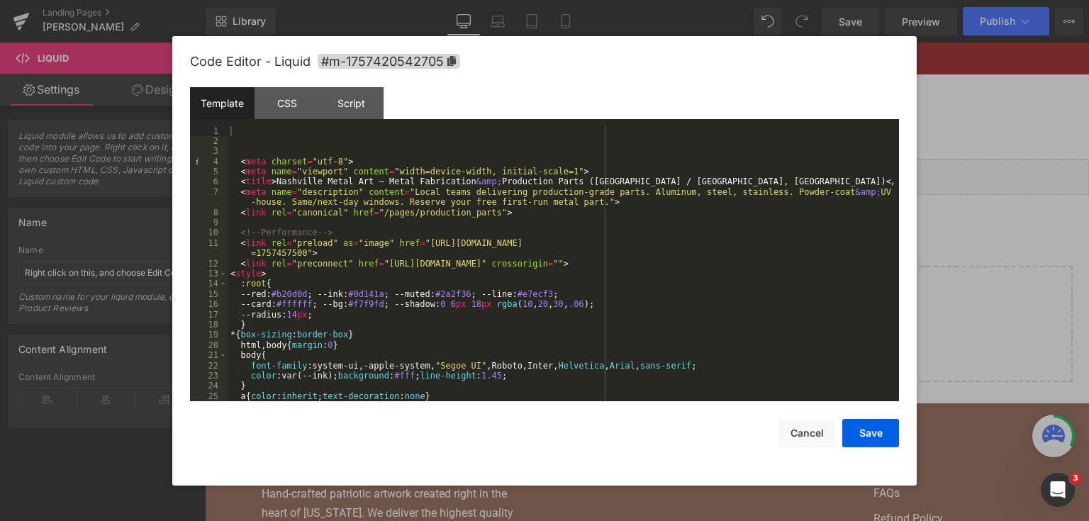
click at [514, 186] on div "< meta charset = "utf-8" > < meta name = "viewport" content = "width=device-wid…" at bounding box center [561, 274] width 666 height 296
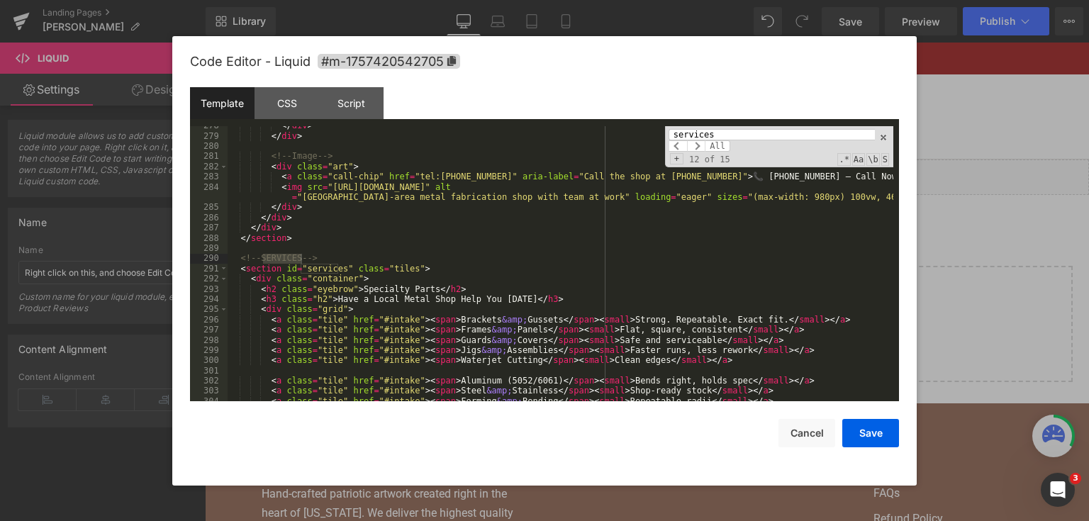
scroll to position [3005, 0]
drag, startPoint x: 717, startPoint y: 137, endPoint x: 650, endPoint y: 131, distance: 67.6
click at [650, 131] on div "</ div > </ div > <!-- Image --> < div class = "art" > < a class = "call-chip" …" at bounding box center [561, 264] width 666 height 276
paste input "<a href="#services" class="btn btn-secondary">"
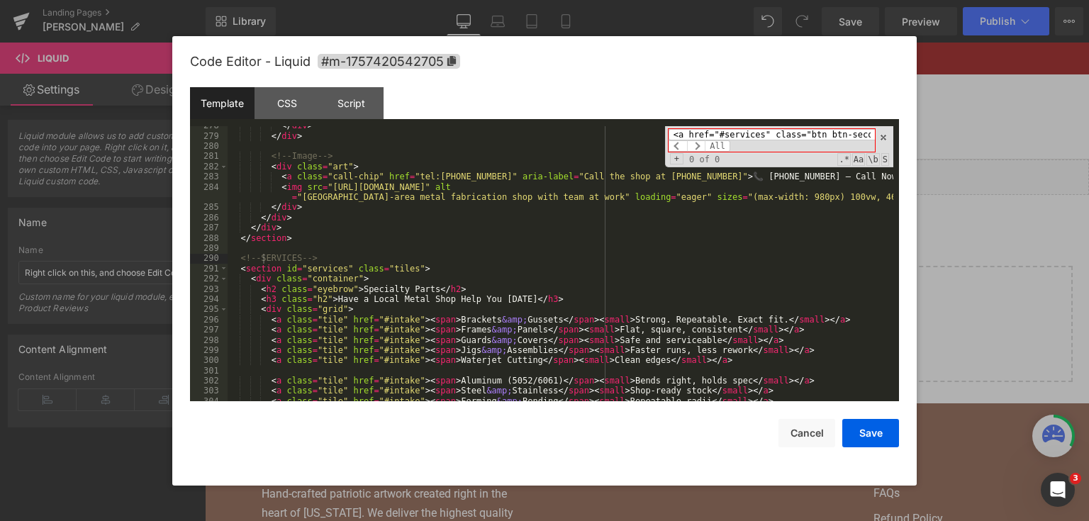
drag, startPoint x: 695, startPoint y: 131, endPoint x: 607, endPoint y: 128, distance: 87.9
click at [607, 128] on div "</ div > </ div > <!-- Image --> < div class = "art" > < a class = "call-chip" …" at bounding box center [561, 264] width 666 height 276
click at [679, 136] on input "<a href="#services" class="btn btn-secondary"" at bounding box center [771, 134] width 206 height 11
click at [682, 133] on input "<a href="#services" class="btn btn-secondary"" at bounding box center [771, 134] width 206 height 11
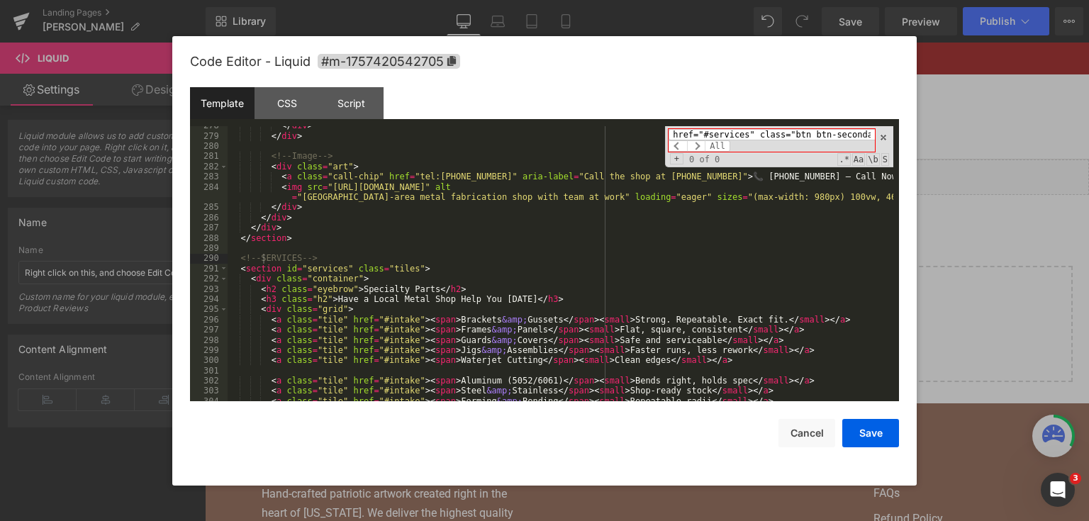
drag, startPoint x: 766, startPoint y: 137, endPoint x: 897, endPoint y: 138, distance: 131.1
click at [897, 138] on pre "278 279 280 281 282 283 284 285 286 287 288 289 290 291 292 293 294 295 296 297…" at bounding box center [544, 264] width 709 height 276
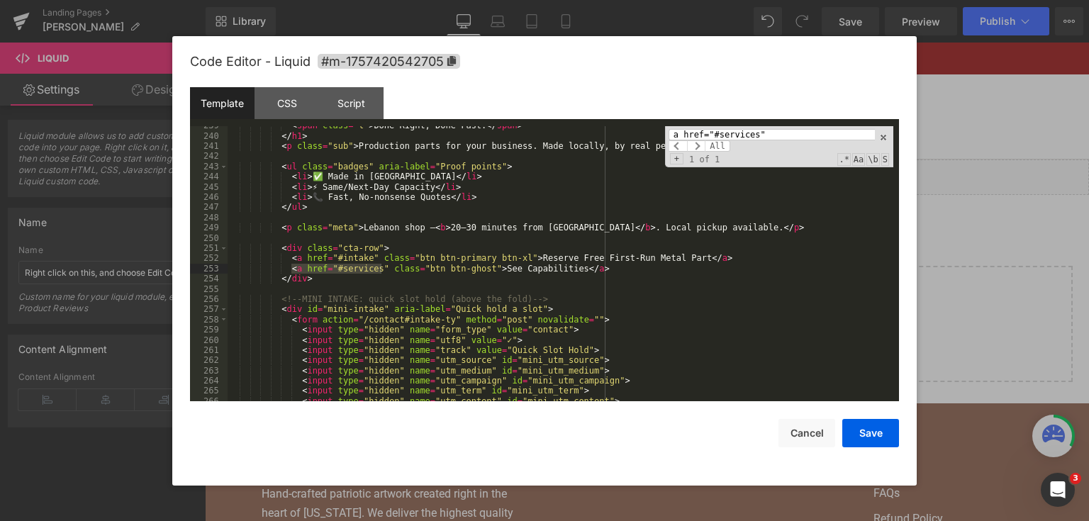
scroll to position [2567, 0]
type input "a href="#services""
drag, startPoint x: 579, startPoint y: 268, endPoint x: 284, endPoint y: 267, distance: 295.6
click at [284, 267] on div "< span class = "l" > Done Right, Done Fast. </ span > </ h1 > < p class = "sub"…" at bounding box center [561, 268] width 666 height 296
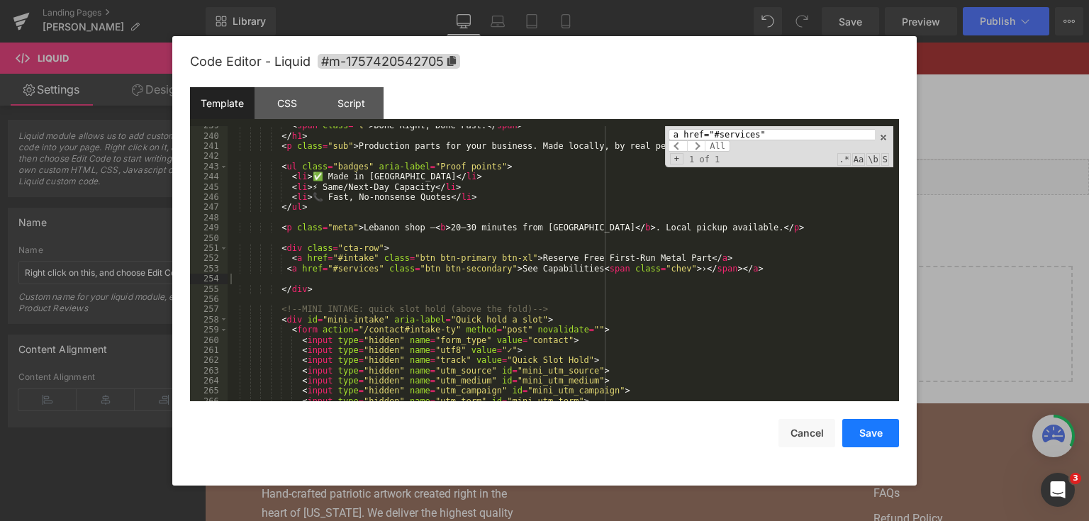
click at [862, 434] on button "Save" at bounding box center [870, 433] width 57 height 28
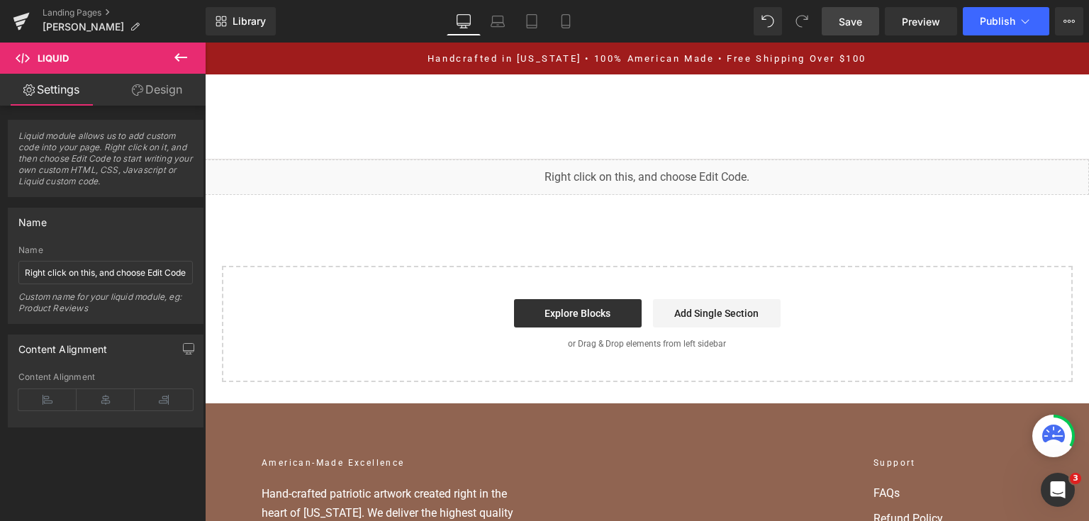
click at [858, 20] on span "Save" at bounding box center [850, 21] width 23 height 15
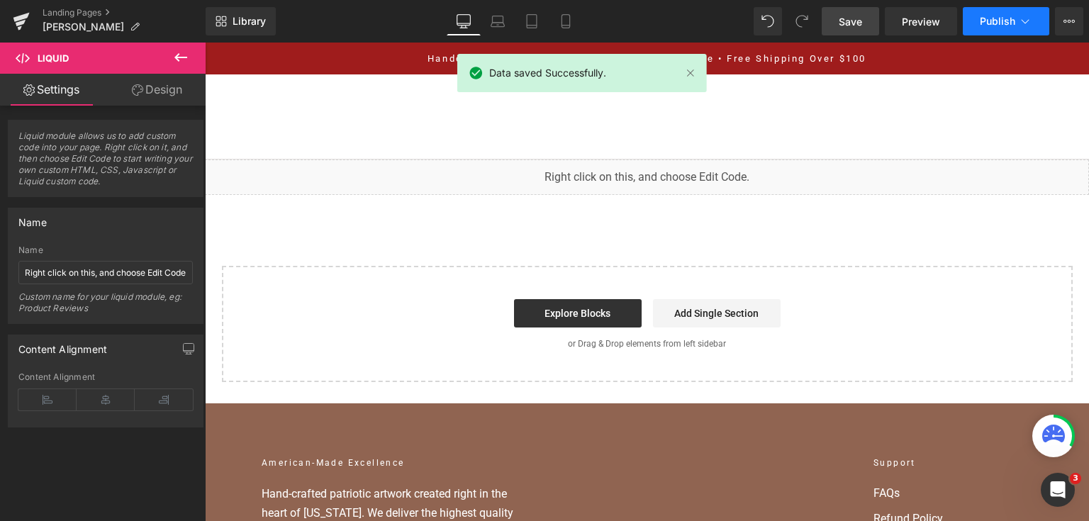
click at [997, 23] on span "Publish" at bounding box center [997, 21] width 35 height 11
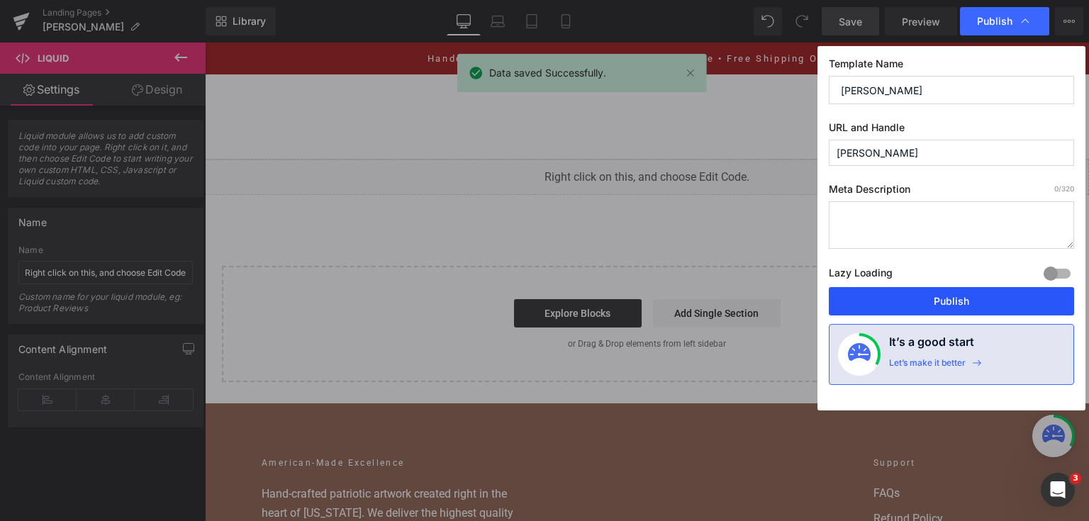
click at [989, 303] on button "Publish" at bounding box center [951, 301] width 245 height 28
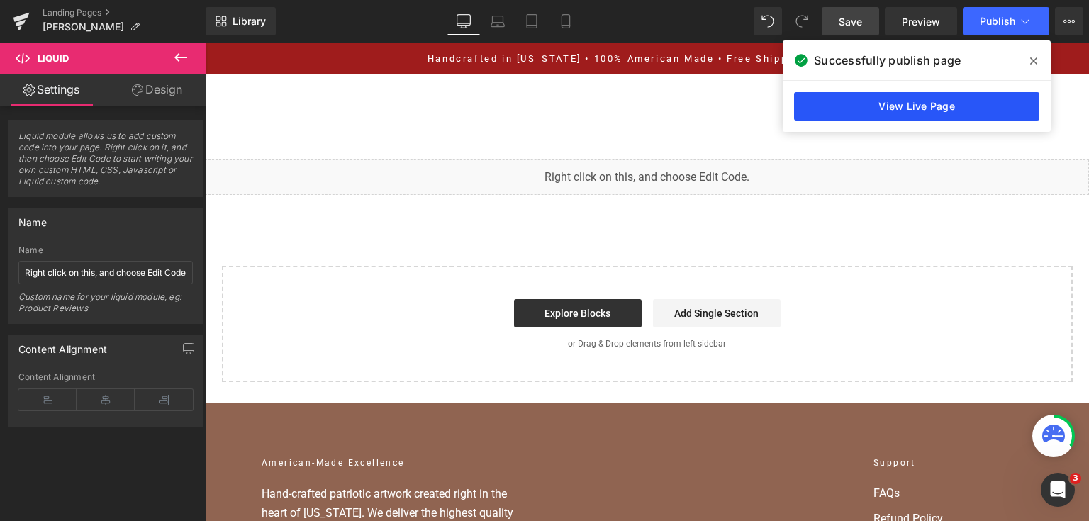
click at [843, 98] on link "View Live Page" at bounding box center [916, 106] width 245 height 28
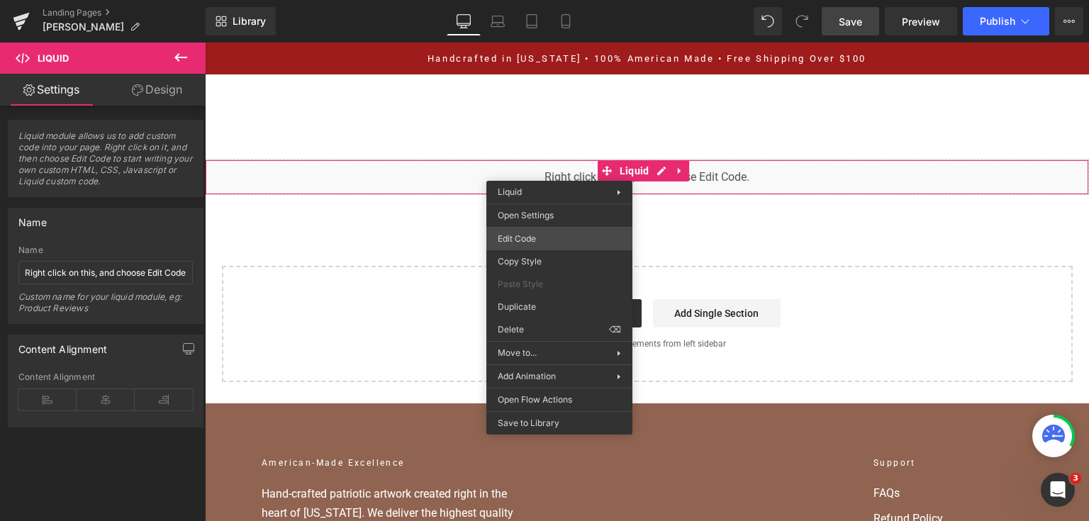
click at [525, 0] on div "You are previewing how the will restyle your page. You can not edit Elements in…" at bounding box center [544, 0] width 1089 height 0
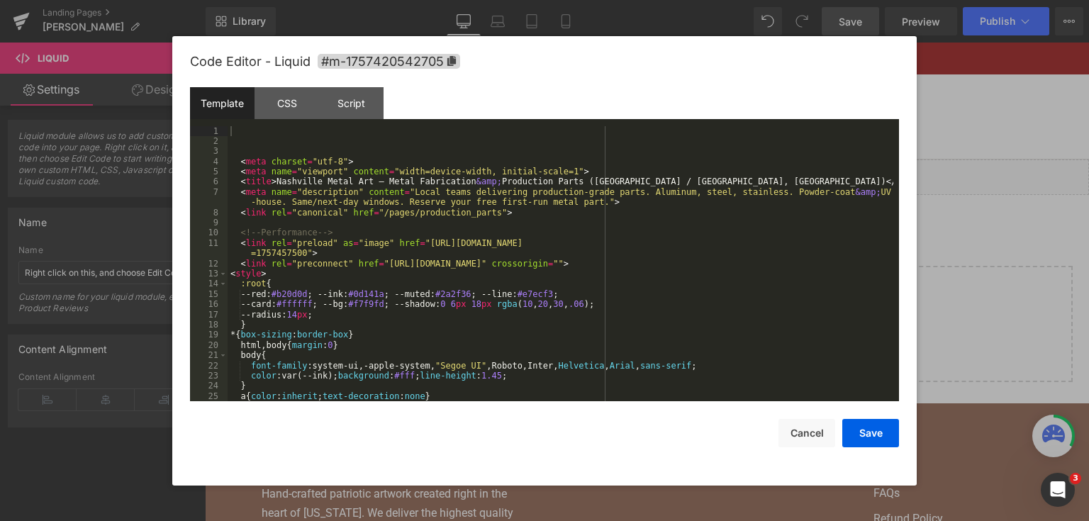
click at [388, 263] on div "< meta charset = "utf-8" > < meta name = "viewport" content = "width=device-wid…" at bounding box center [561, 274] width 666 height 296
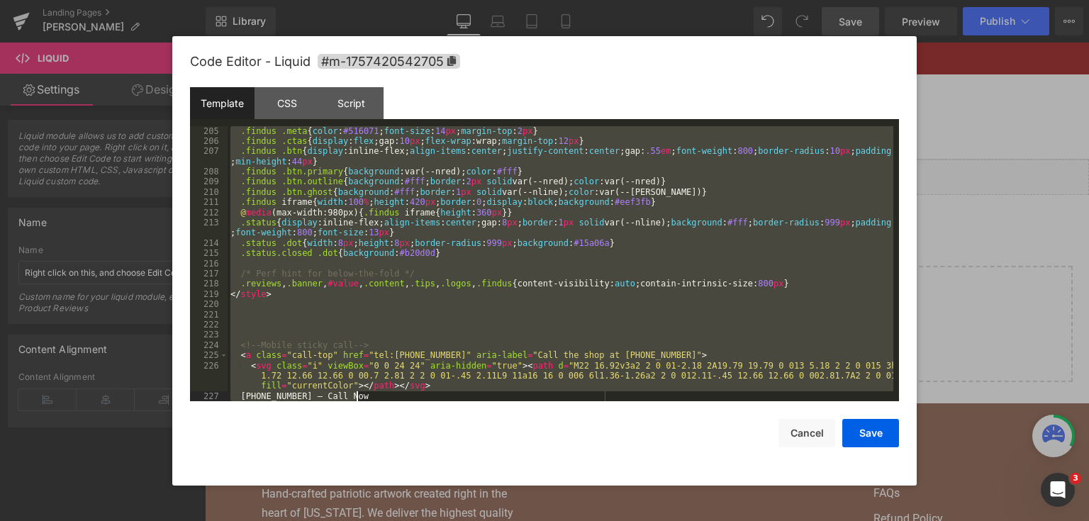
scroll to position [2194, 0]
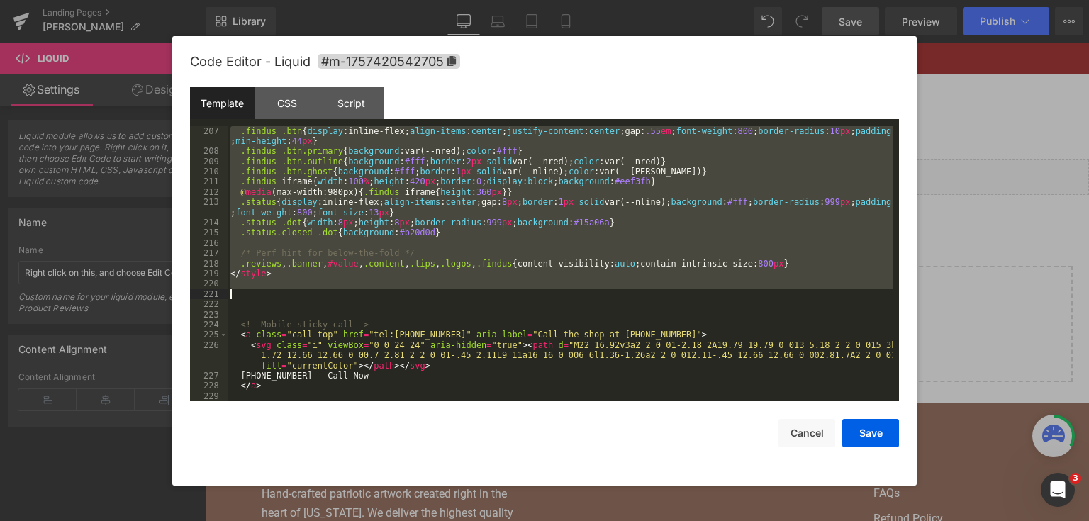
drag, startPoint x: 228, startPoint y: 238, endPoint x: 403, endPoint y: 296, distance: 183.8
click at [403, 296] on div ".findus .btn { display :inline-flex; align-items : center ; justify-content : c…" at bounding box center [561, 279] width 666 height 306
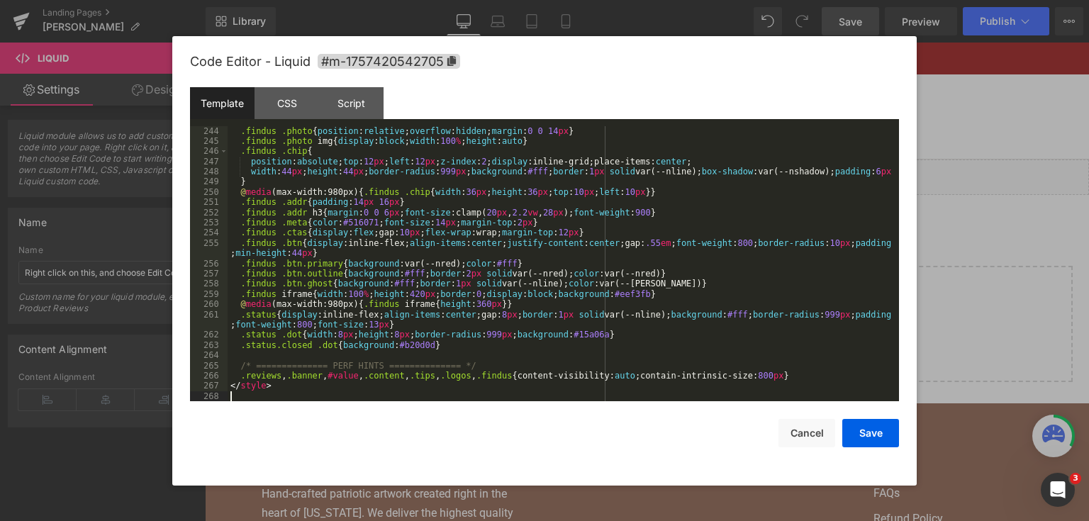
scroll to position [2589, 0]
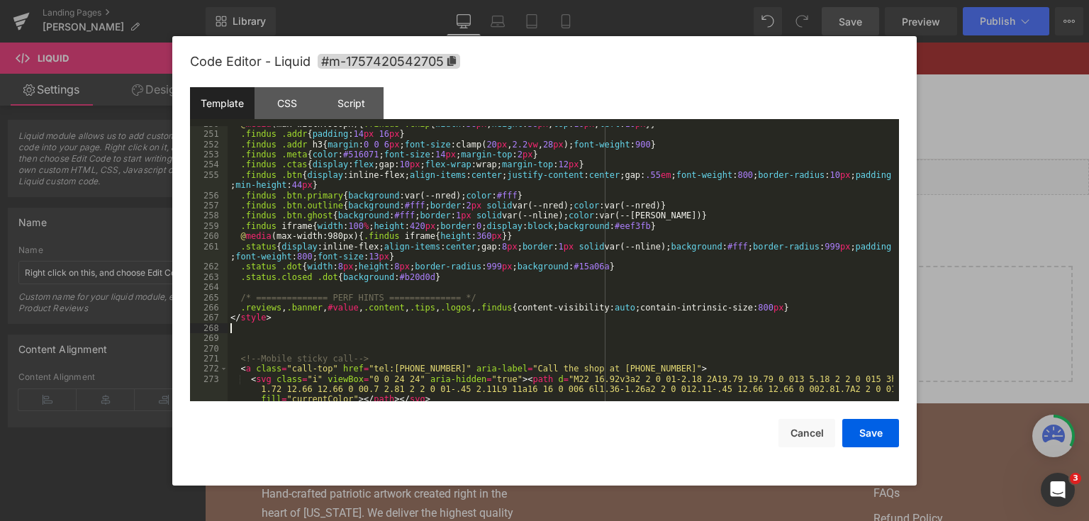
click at [388, 210] on div "@ media (max-width:980px) { .findus .chip { width : 36 px ; height : 36 px ; to…" at bounding box center [561, 277] width 666 height 316
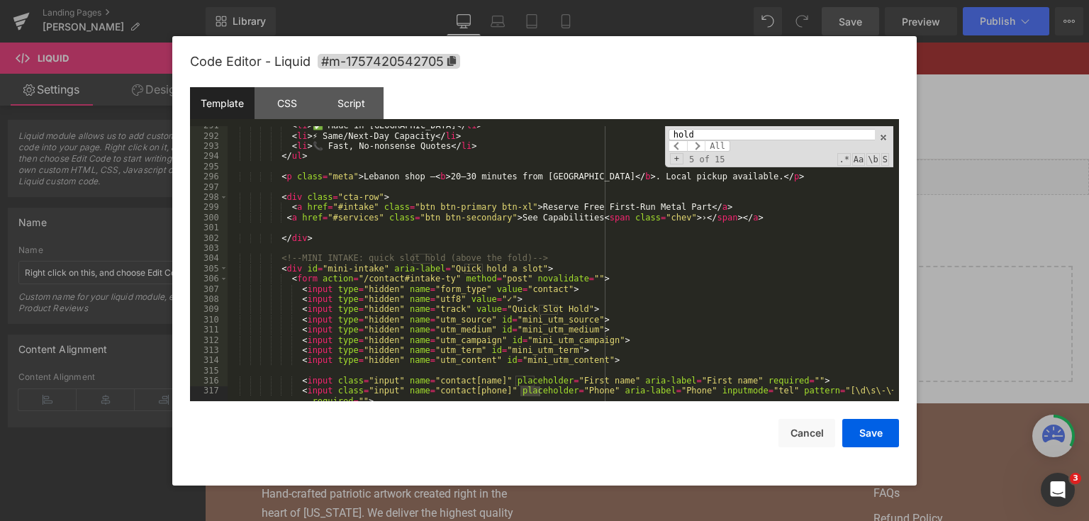
scroll to position [3281, 0]
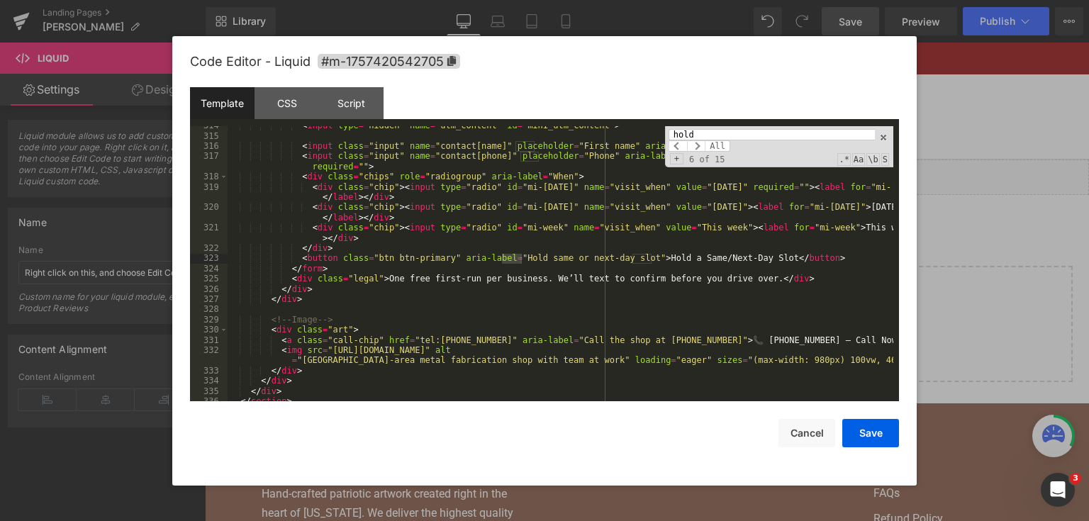
type input "hold"
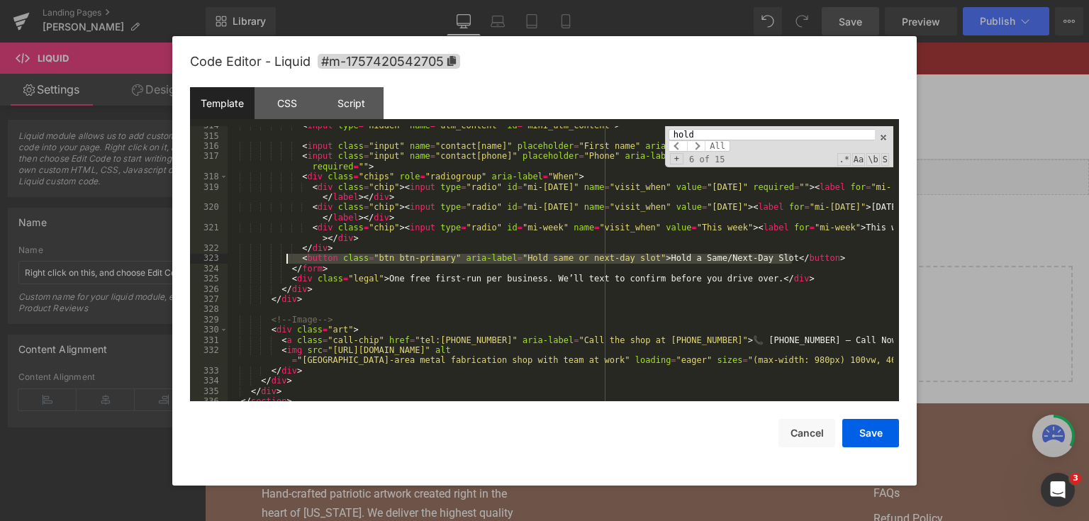
drag, startPoint x: 802, startPoint y: 262, endPoint x: 286, endPoint y: 263, distance: 516.7
click at [286, 263] on div "< input type = "hidden" name = "utm_content" id = "mini_utm_content" > < input …" at bounding box center [561, 268] width 666 height 296
click at [714, 135] on input "hold" at bounding box center [771, 134] width 206 height 11
drag, startPoint x: 677, startPoint y: 252, endPoint x: 331, endPoint y: 264, distance: 346.1
click at [331, 264] on div "< input type = "hidden" name = "utm_content" id = "mini_utm_content" > < input …" at bounding box center [561, 268] width 666 height 296
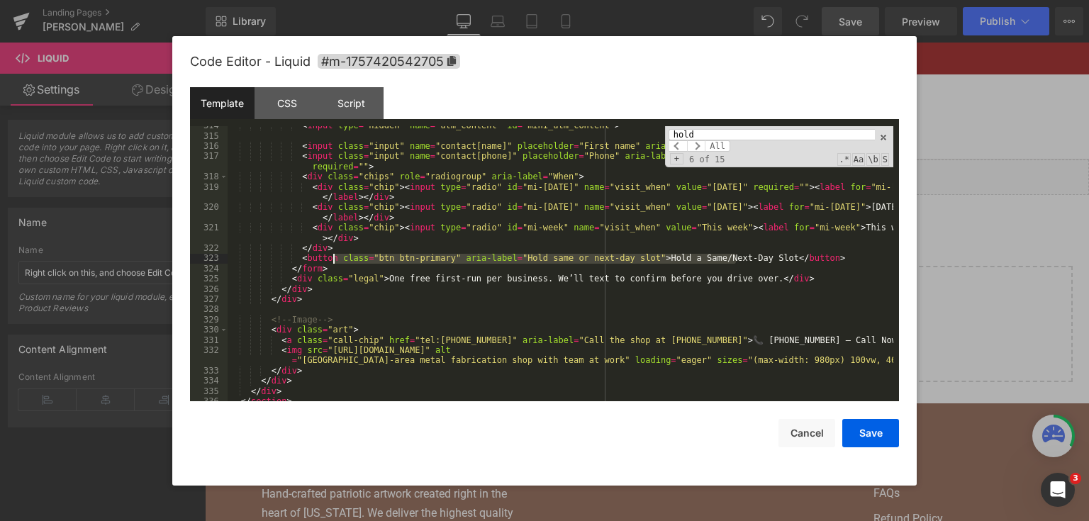
click at [320, 261] on div "< input type = "hidden" name = "utm_content" id = "mini_utm_content" > < input …" at bounding box center [561, 268] width 666 height 296
drag, startPoint x: 275, startPoint y: 263, endPoint x: 819, endPoint y: 261, distance: 544.4
click at [819, 261] on div "< input type = "hidden" name = "utm_content" id = "mini_utm_content" > < input …" at bounding box center [561, 268] width 666 height 296
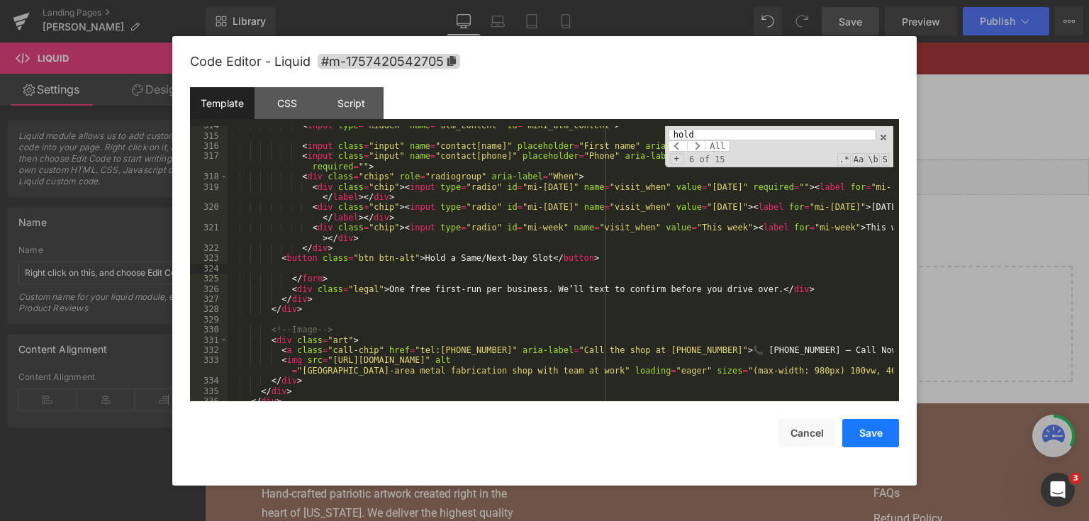
click at [873, 442] on button "Save" at bounding box center [870, 433] width 57 height 28
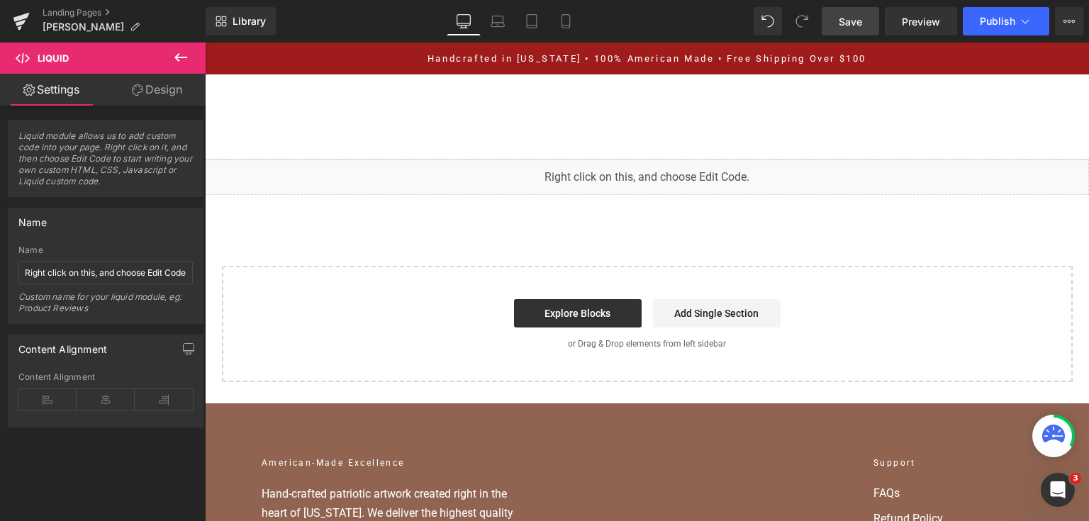
click at [864, 23] on link "Save" at bounding box center [850, 21] width 57 height 28
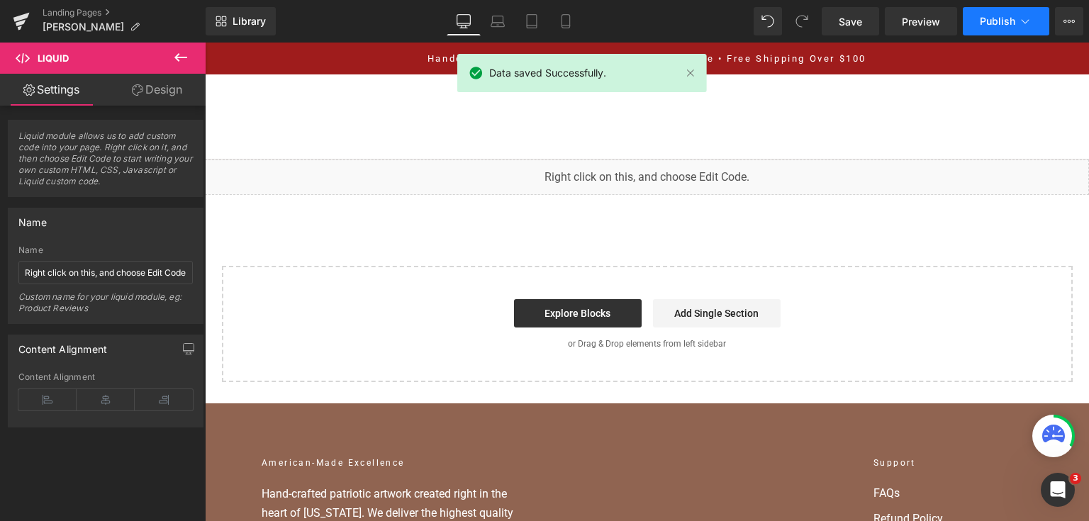
click at [991, 13] on button "Publish" at bounding box center [1006, 21] width 86 height 28
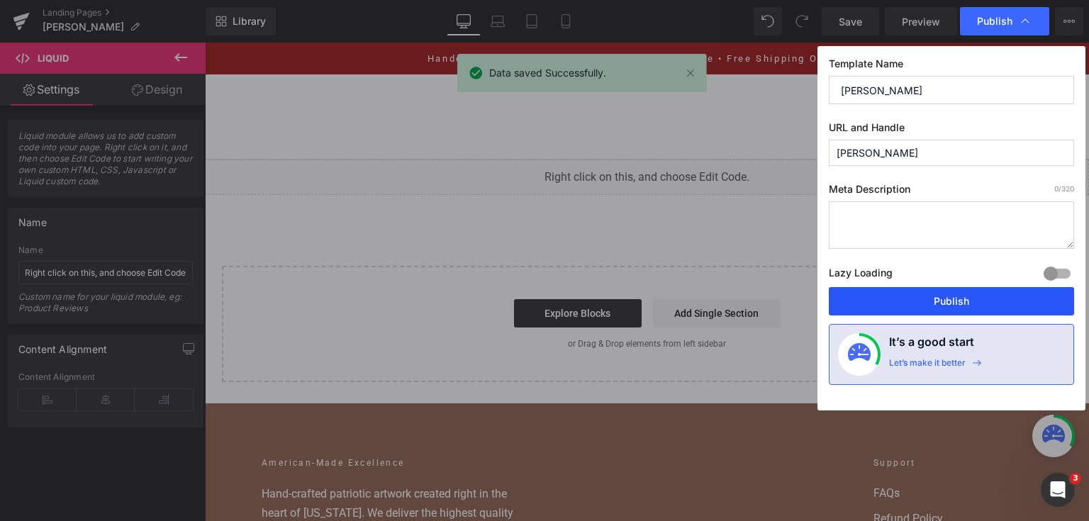
click at [923, 303] on button "Publish" at bounding box center [951, 301] width 245 height 28
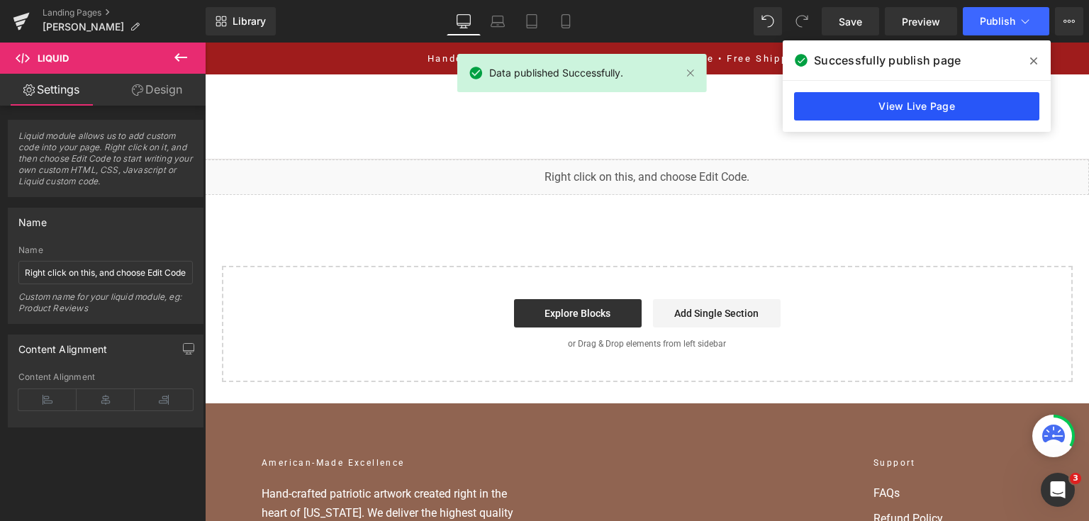
click at [859, 97] on link "View Live Page" at bounding box center [916, 106] width 245 height 28
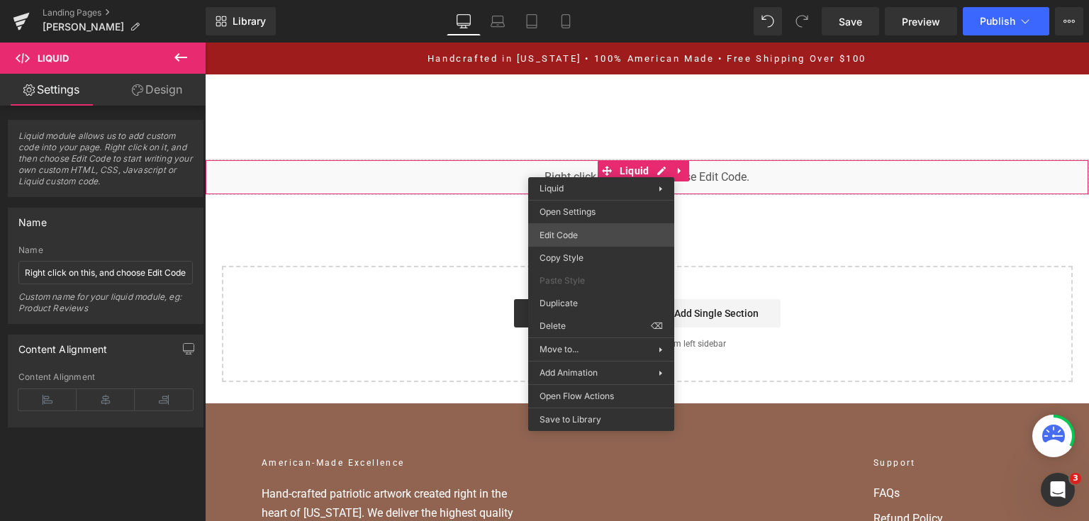
click at [585, 0] on div "You are previewing how the will restyle your page. You can not edit Elements in…" at bounding box center [544, 0] width 1089 height 0
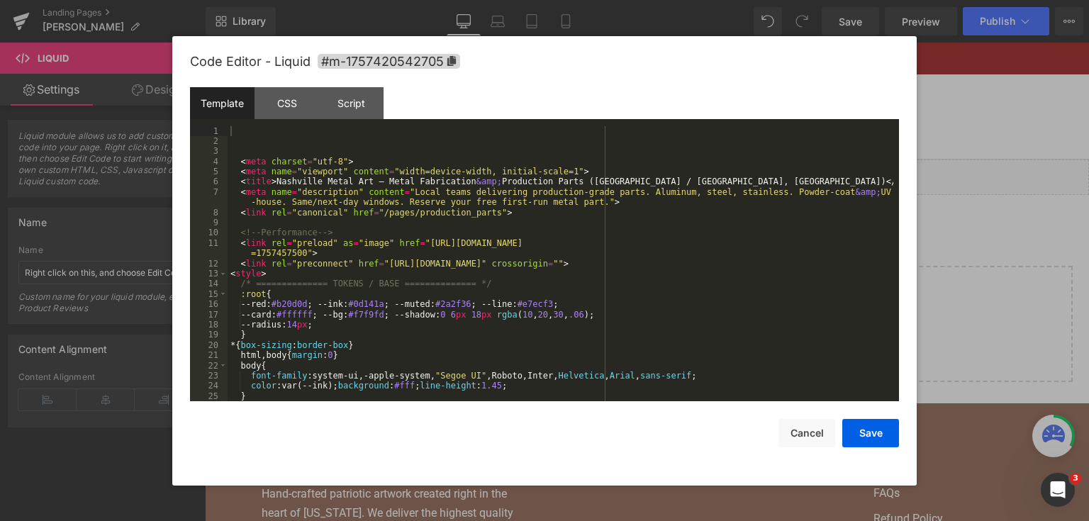
click at [574, 213] on div "< meta charset = "utf-8" > < meta name = "viewport" content = "width=device-wid…" at bounding box center [561, 274] width 666 height 296
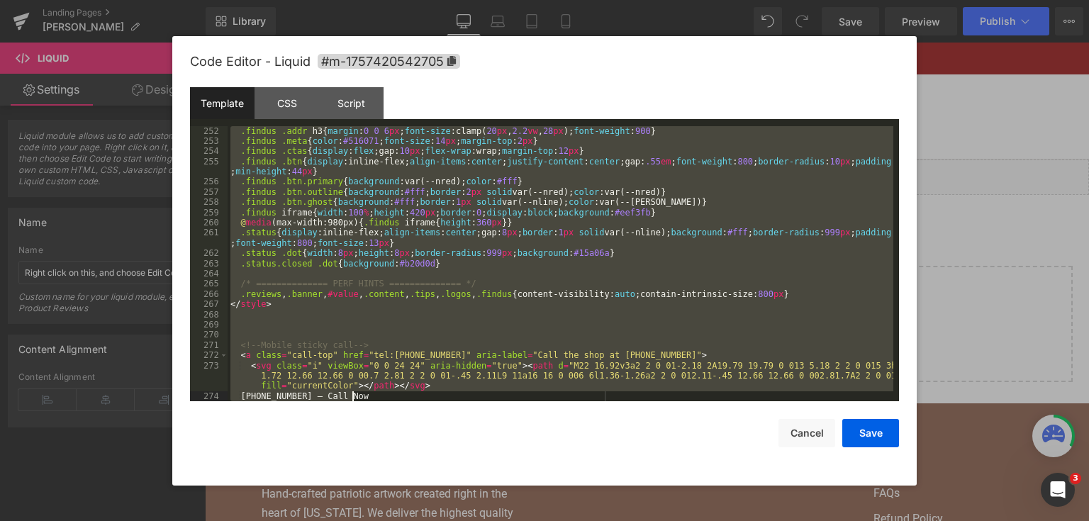
scroll to position [2613, 0]
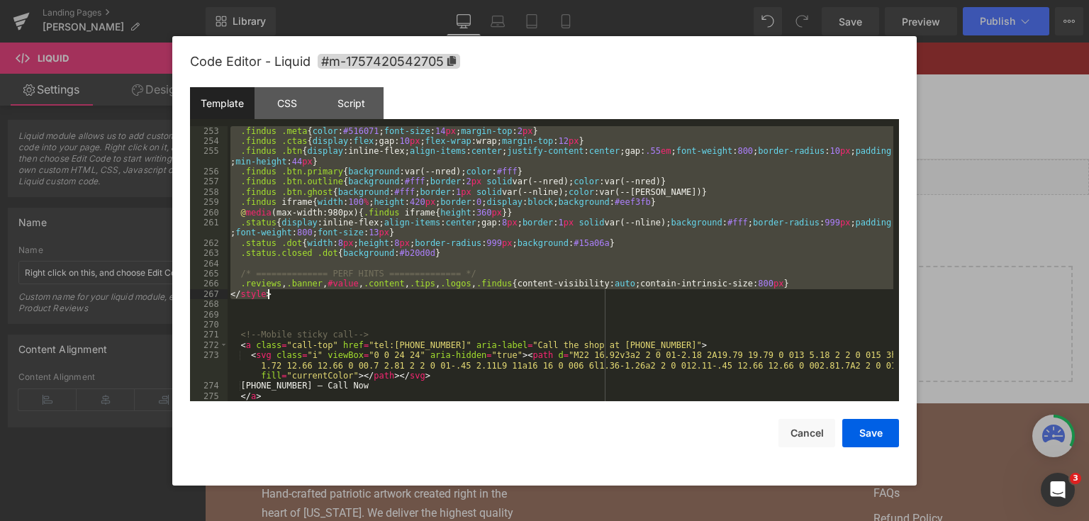
drag, startPoint x: 232, startPoint y: 277, endPoint x: 372, endPoint y: 293, distance: 140.5
click at [372, 293] on div ".findus .meta { color : #516071 ; font-size : 14 px ; margin-top : 2 px } .find…" at bounding box center [561, 274] width 666 height 296
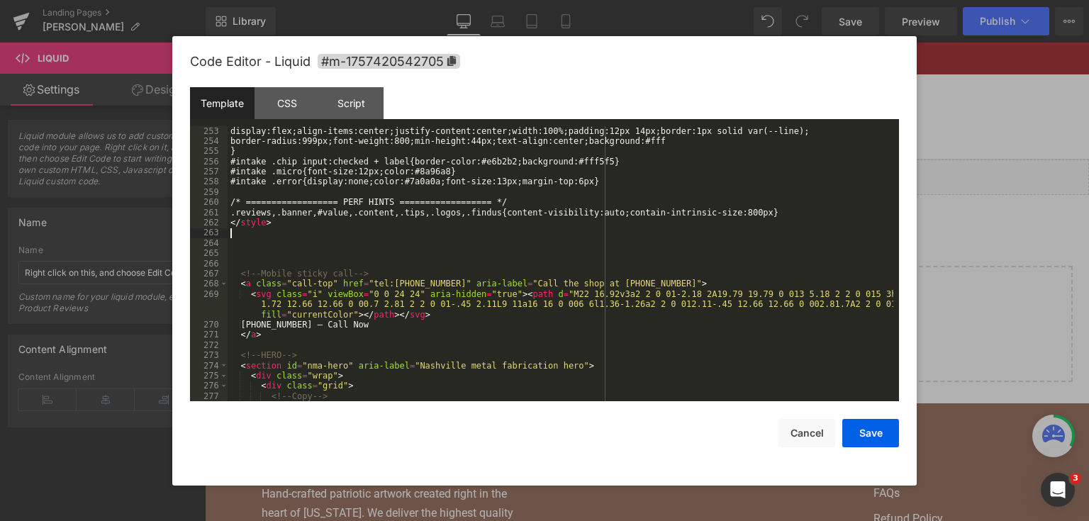
scroll to position [2684, 0]
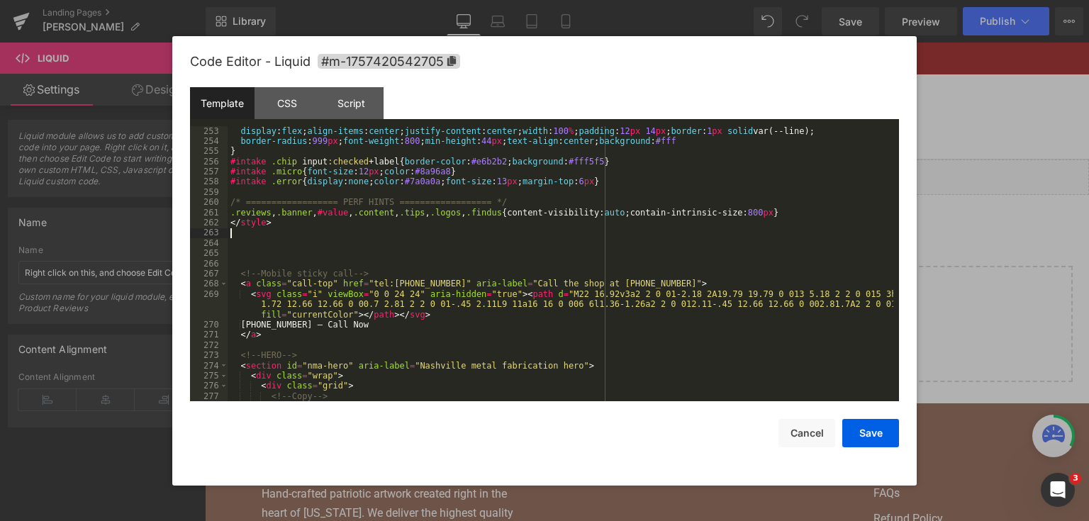
click at [550, 221] on div "display : flex ; align-items : center ; justify-content : center ; width : 100 …" at bounding box center [561, 274] width 666 height 296
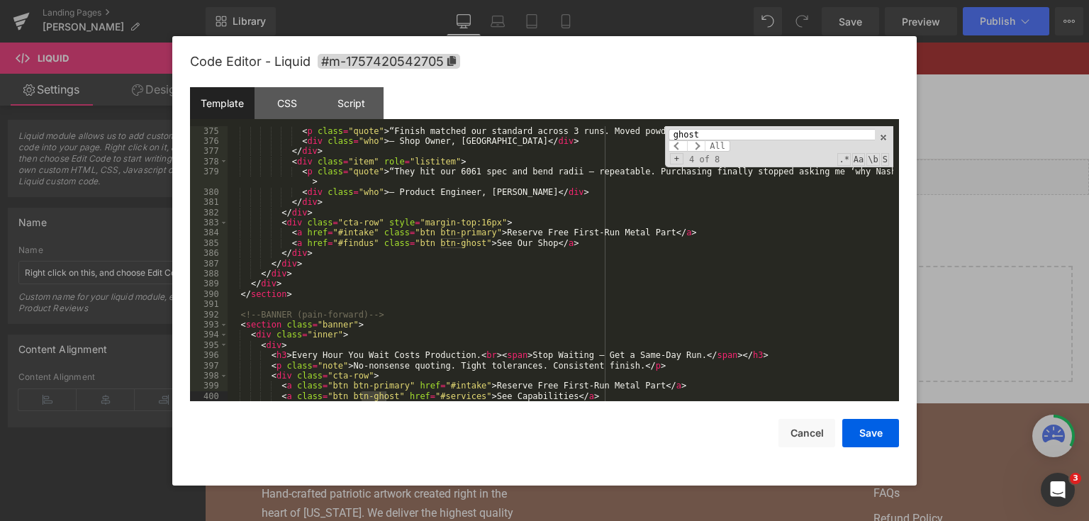
scroll to position [4638, 0]
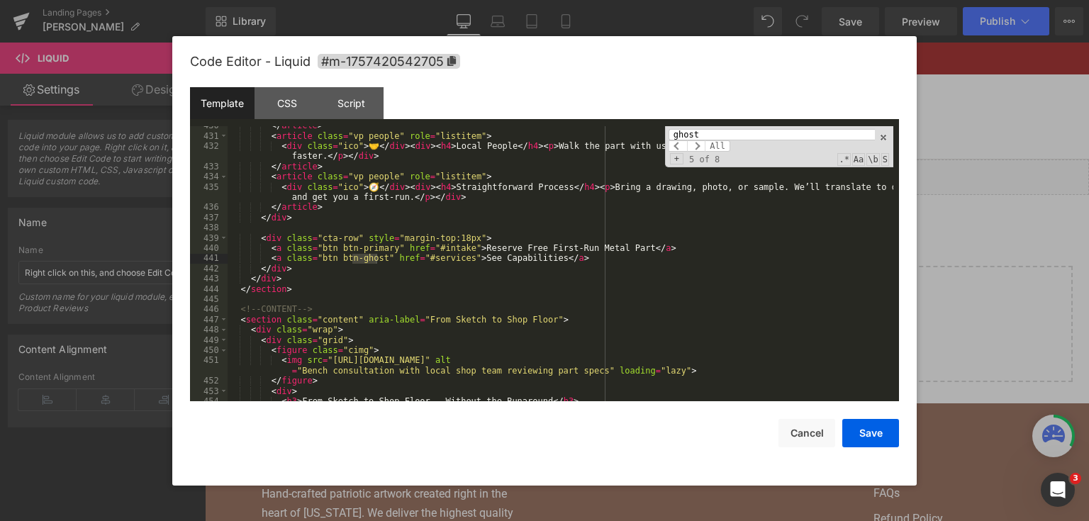
type input "ghost"
click at [383, 252] on div "</ article > < article class = "vp people" role = "listitem" > < div class = "i…" at bounding box center [561, 268] width 666 height 296
click at [732, 133] on input "ghost" at bounding box center [771, 134] width 206 height 11
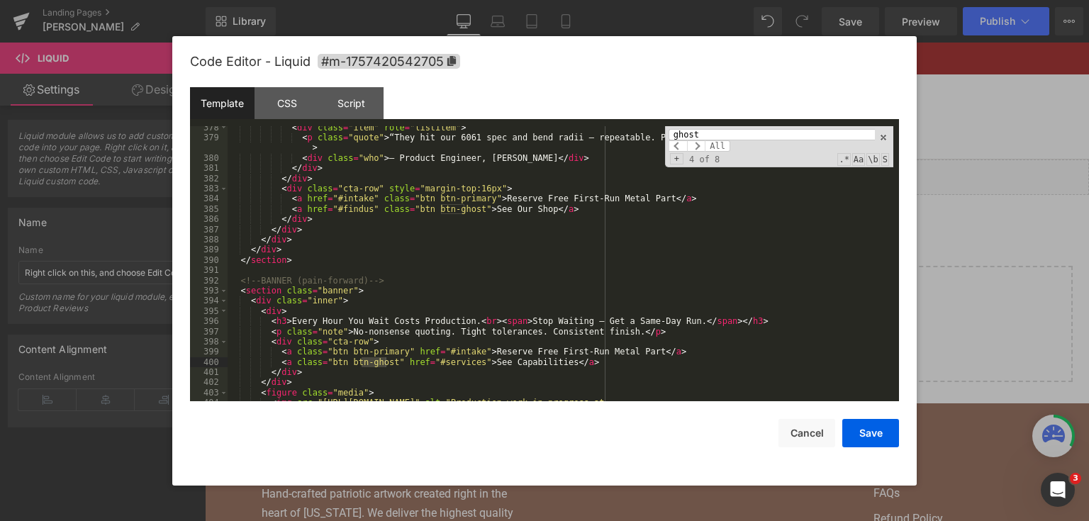
scroll to position [4045, 0]
click at [382, 367] on div "< div class = "item" role = "listitem" > < p class = "quote" > “They hit our 60…" at bounding box center [561, 276] width 666 height 306
click at [865, 437] on button "Save" at bounding box center [870, 433] width 57 height 28
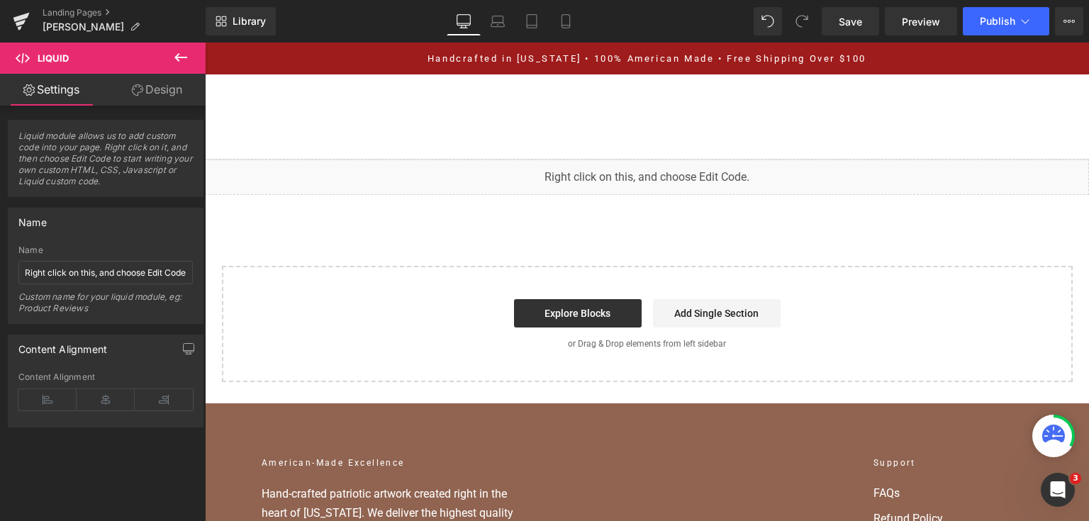
click at [842, 37] on div "Library Desktop Desktop Laptop Tablet Mobile Save Preview Publish Scheduled Vie…" at bounding box center [647, 21] width 883 height 43
click at [841, 23] on span "Save" at bounding box center [850, 21] width 23 height 15
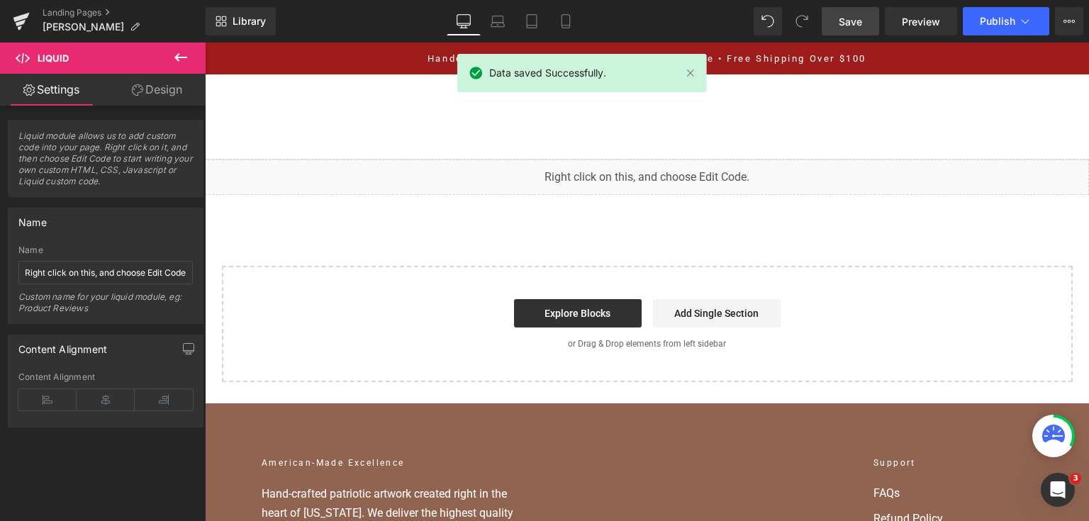
click at [985, 3] on div "Library Desktop Desktop Laptop Tablet Mobile Save Preview Publish Scheduled Vie…" at bounding box center [647, 21] width 883 height 43
click at [988, 24] on span "Publish" at bounding box center [997, 21] width 35 height 11
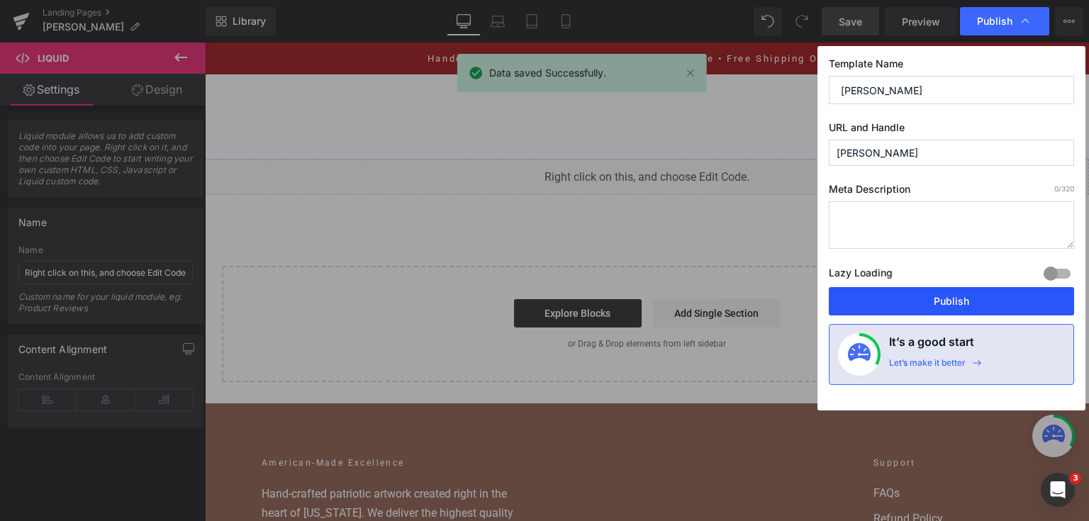
click at [956, 303] on button "Publish" at bounding box center [951, 301] width 245 height 28
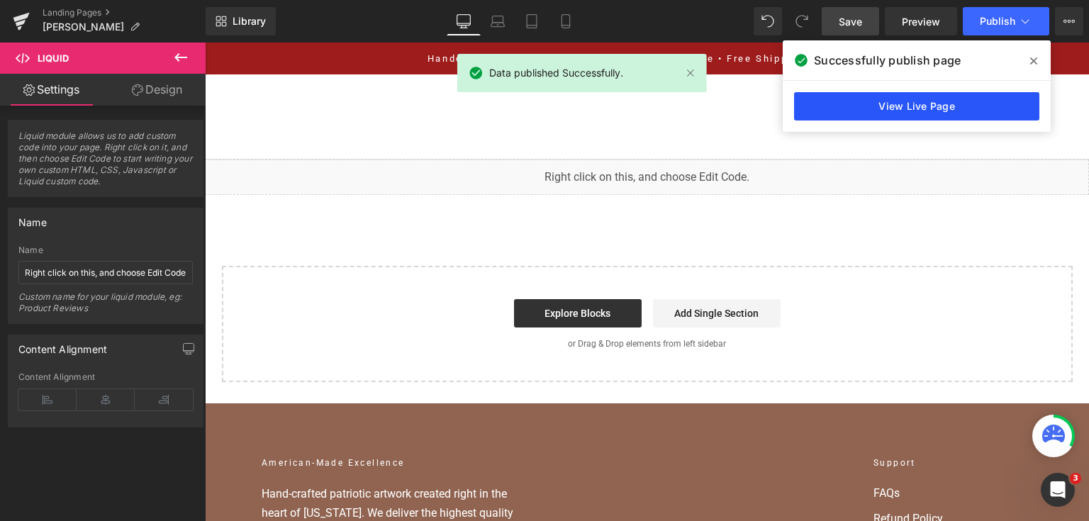
click at [968, 101] on link "View Live Page" at bounding box center [916, 106] width 245 height 28
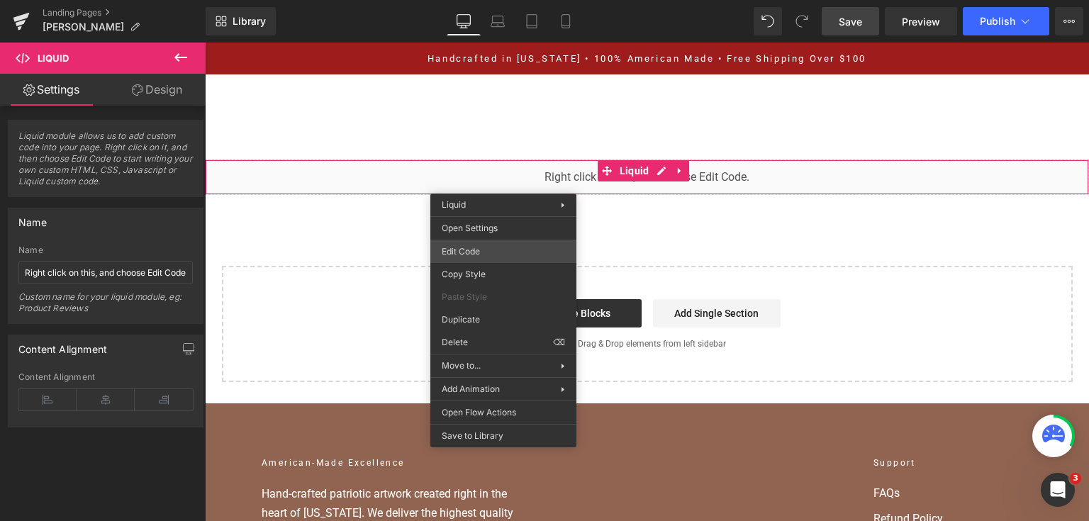
click at [490, 0] on div "You are previewing how the will restyle your page. You can not edit Elements in…" at bounding box center [544, 0] width 1089 height 0
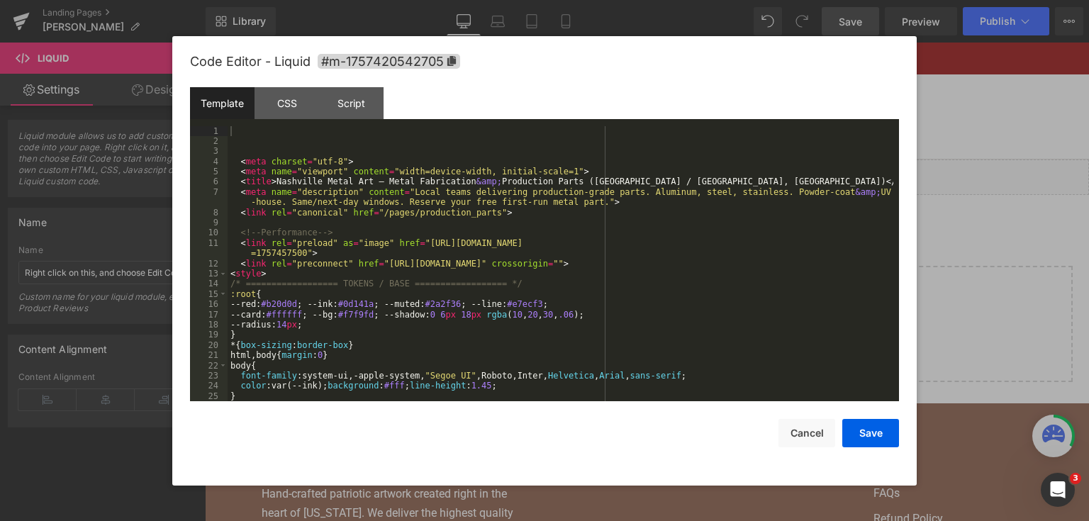
click at [493, 261] on div "< meta charset = "utf-8" > < meta name = "viewport" content = "width=device-wid…" at bounding box center [561, 274] width 666 height 296
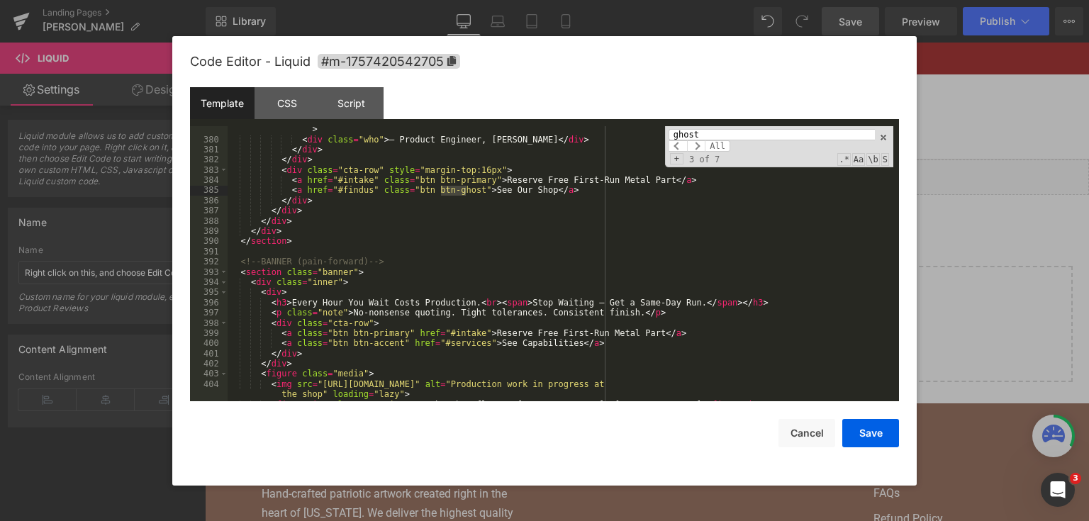
scroll to position [4064, 0]
type input "ghost"
click at [390, 345] on div "< p class = "quote" > “They hit our 6061 spec and bend radii — repeatable. Purc…" at bounding box center [561, 267] width 666 height 306
click at [863, 434] on button "Save" at bounding box center [870, 433] width 57 height 28
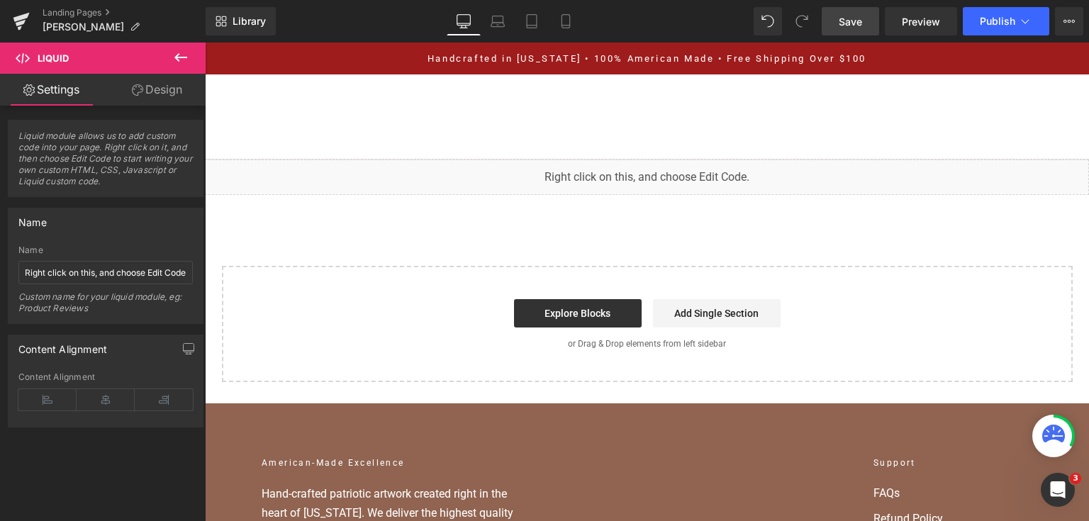
drag, startPoint x: 848, startPoint y: 17, endPoint x: 831, endPoint y: 11, distance: 18.8
click at [849, 17] on span "Save" at bounding box center [850, 21] width 23 height 15
click at [1032, 22] on button "Publish" at bounding box center [1006, 21] width 86 height 28
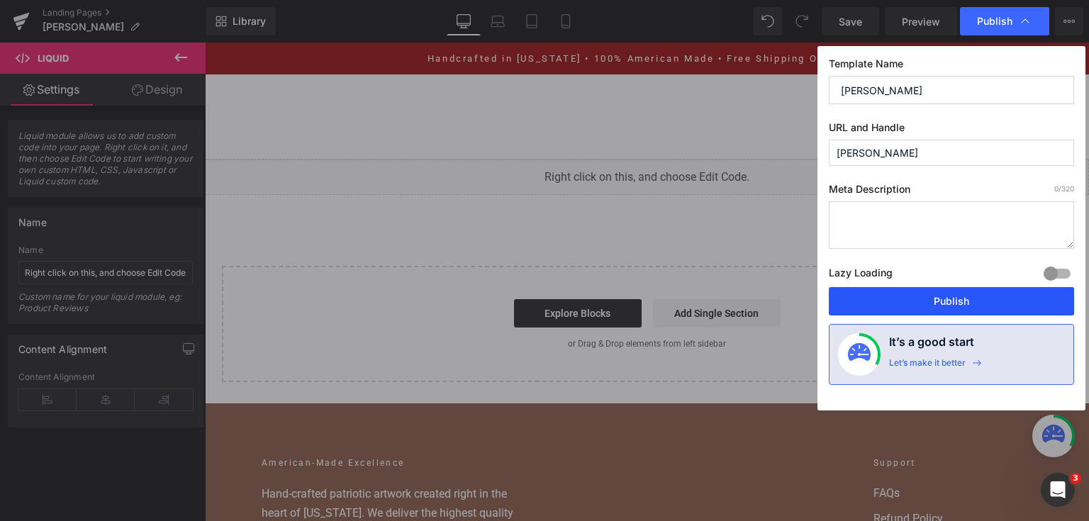
click at [964, 289] on button "Publish" at bounding box center [951, 301] width 245 height 28
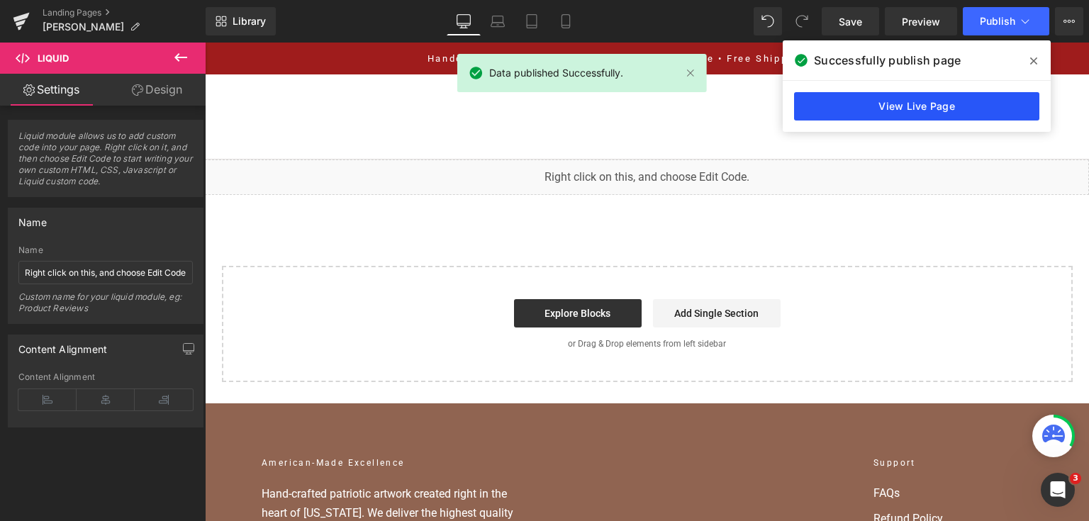
click at [904, 101] on link "View Live Page" at bounding box center [916, 106] width 245 height 28
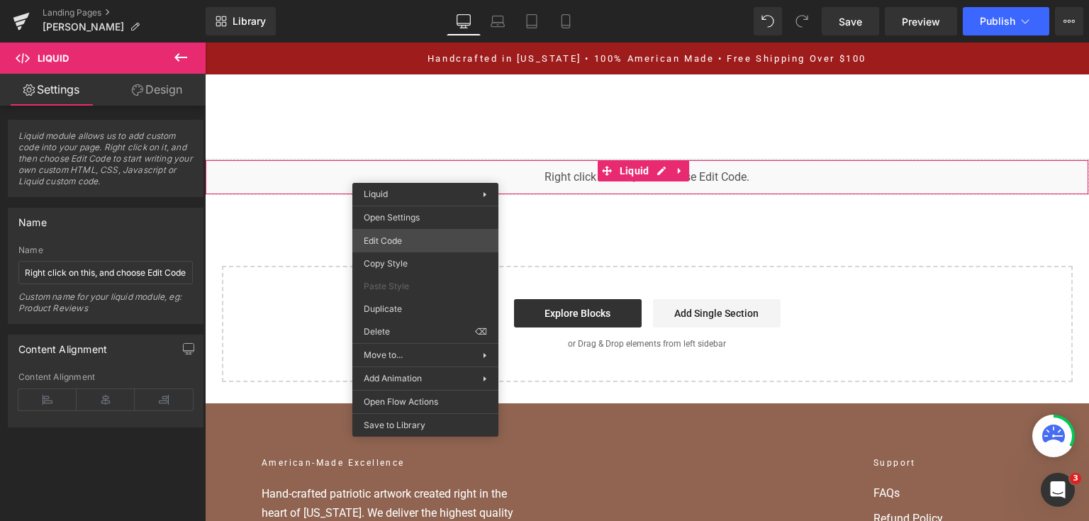
click at [422, 0] on div "You are previewing how the will restyle your page. You can not edit Elements in…" at bounding box center [544, 0] width 1089 height 0
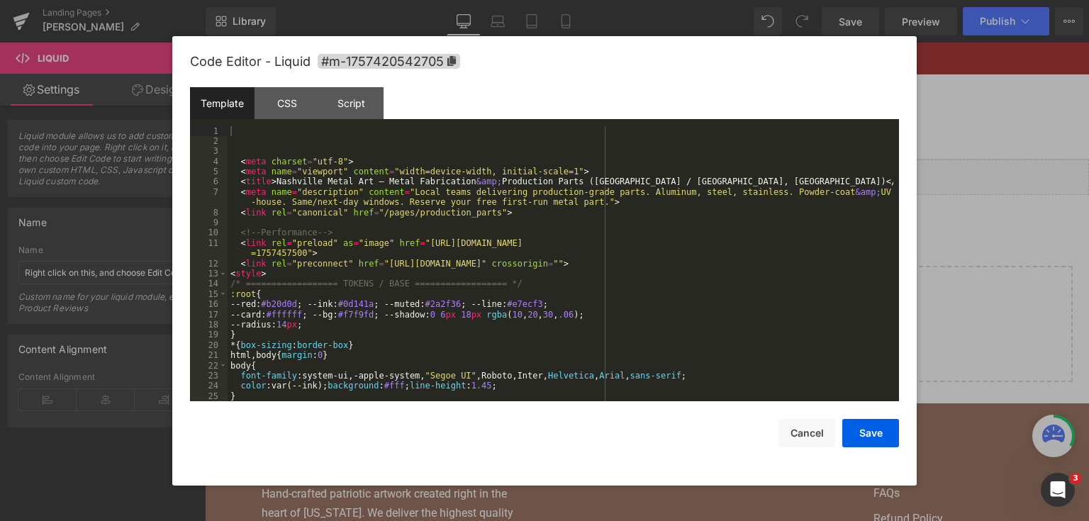
click at [420, 245] on div "< meta charset = "utf-8" > < meta name = "viewport" content = "width=device-wid…" at bounding box center [561, 274] width 666 height 296
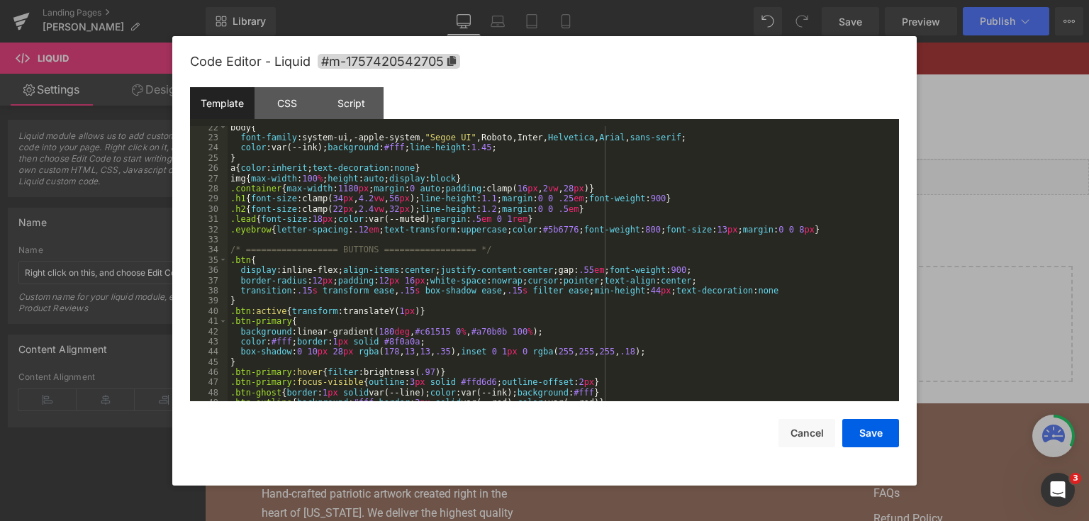
scroll to position [306, 0]
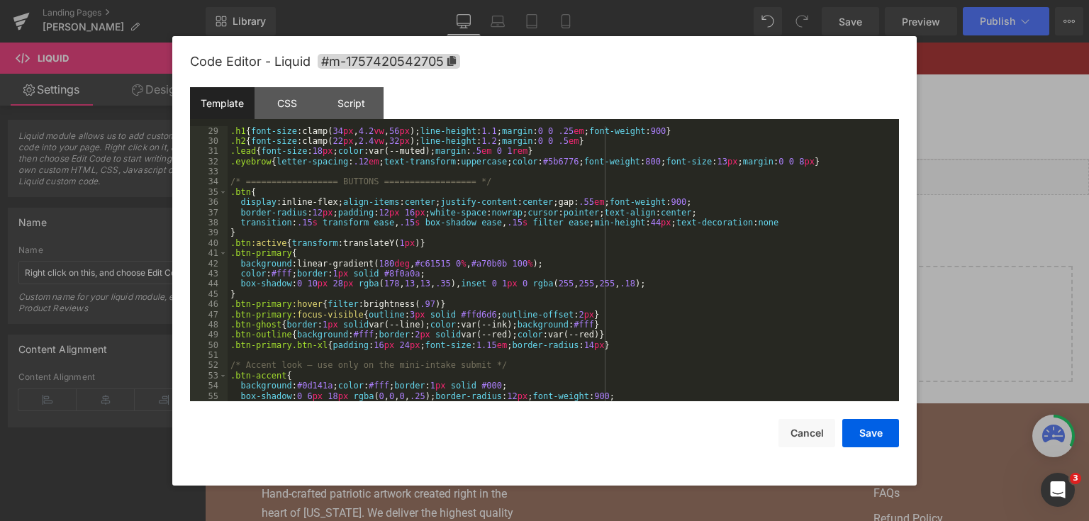
click at [591, 349] on div ".container { max-width : 1180 px ; margin : 0 auto ; padding :clamp( 16 px , 2 …" at bounding box center [561, 264] width 666 height 296
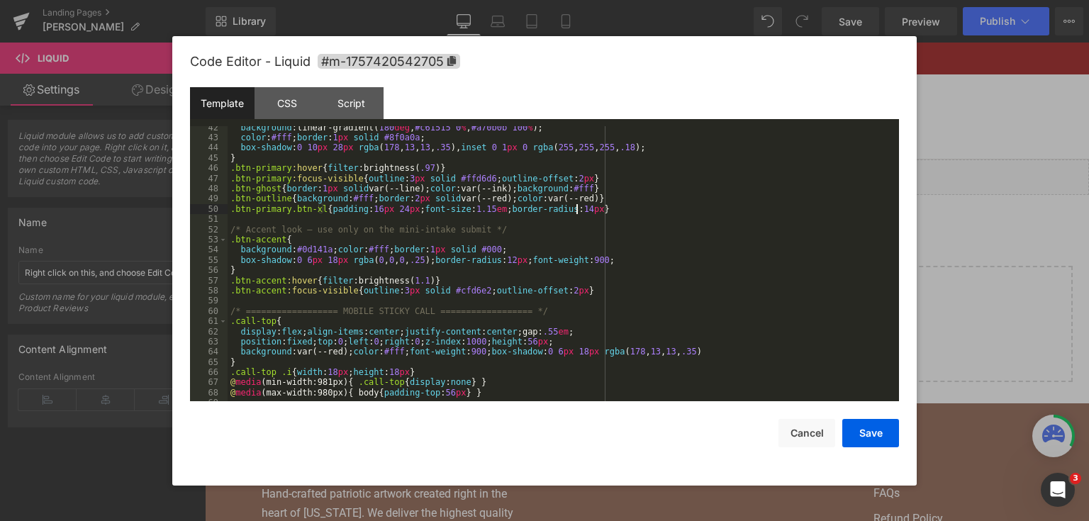
scroll to position [442, 0]
click at [400, 276] on div "background :linear-gradient( 180 deg , #c61515 0 % , #a70b0b 100 % ); color : #…" at bounding box center [561, 271] width 666 height 296
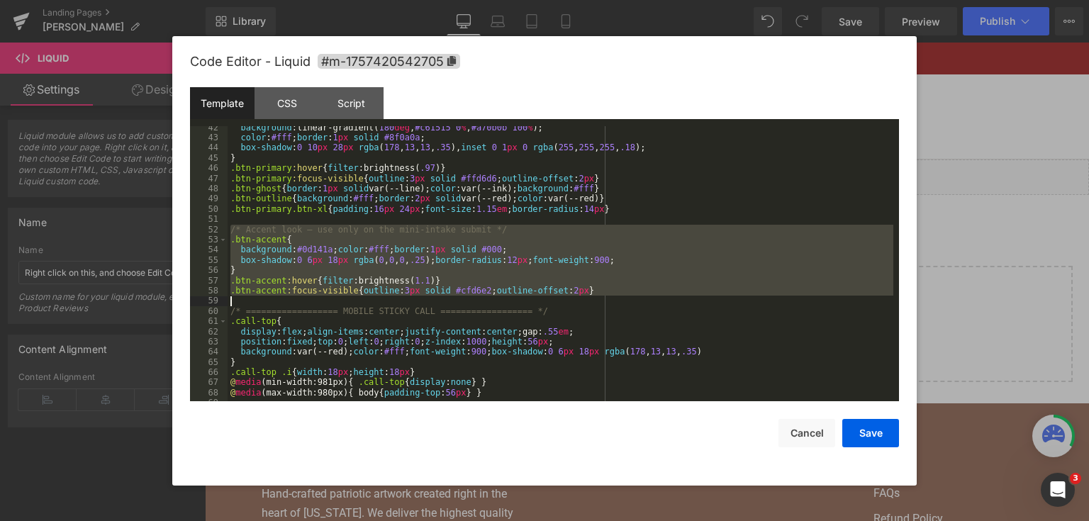
drag, startPoint x: 229, startPoint y: 227, endPoint x: 602, endPoint y: 300, distance: 379.9
click at [602, 300] on div "background :linear-gradient( 180 deg , #c61515 0 % , #a70b0b 100 % ); color : #…" at bounding box center [561, 271] width 666 height 296
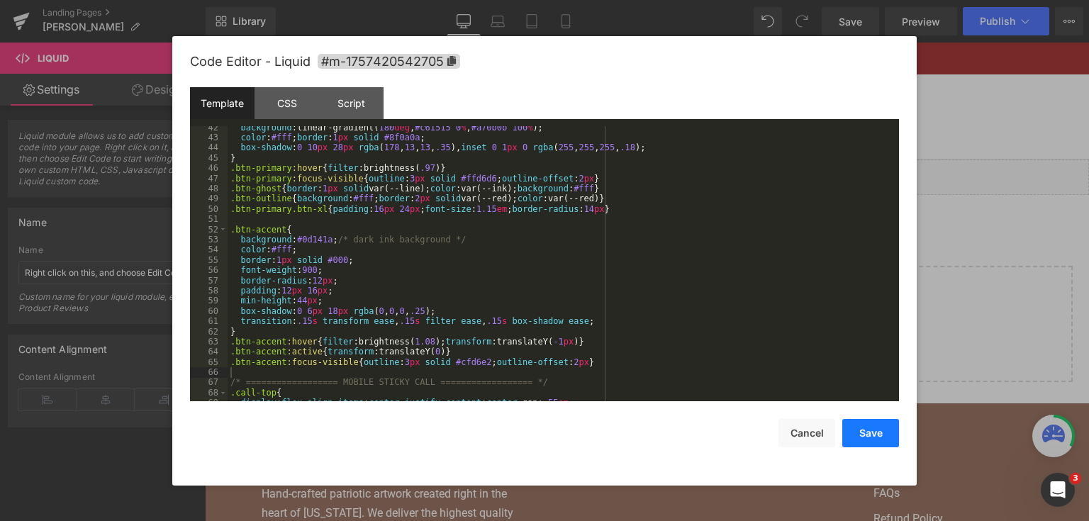
drag, startPoint x: 868, startPoint y: 427, endPoint x: 660, endPoint y: 328, distance: 230.2
click at [868, 427] on button "Save" at bounding box center [870, 433] width 57 height 28
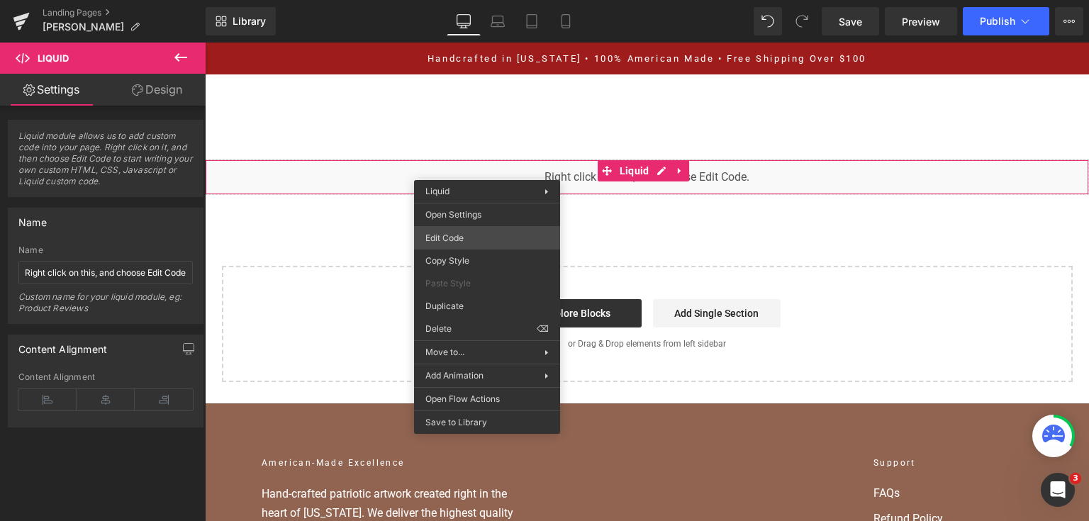
click at [493, 0] on div "You are previewing how the will restyle your page. You can not edit Elements in…" at bounding box center [544, 0] width 1089 height 0
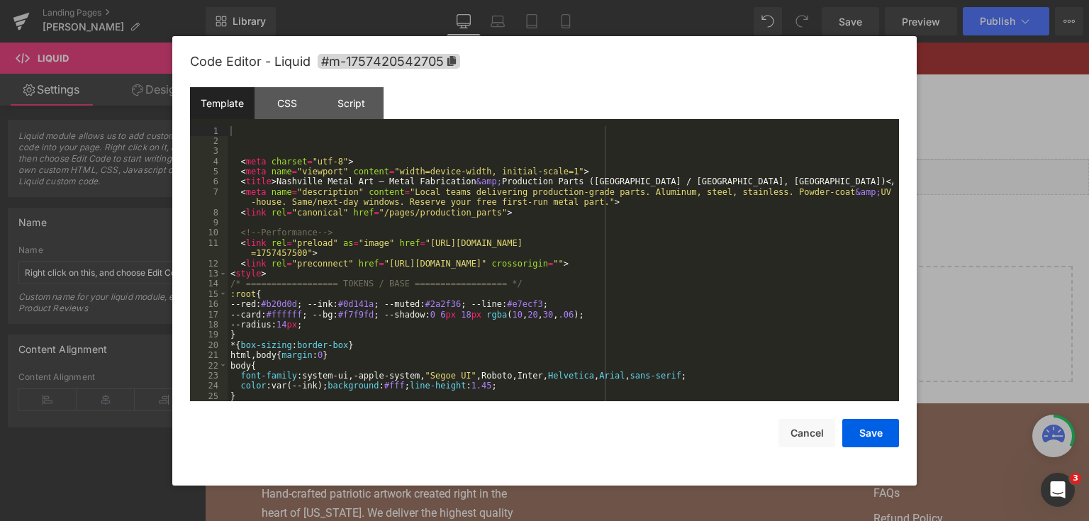
click at [539, 242] on div "< meta charset = "utf-8" > < meta name = "viewport" content = "width=device-wid…" at bounding box center [561, 274] width 666 height 296
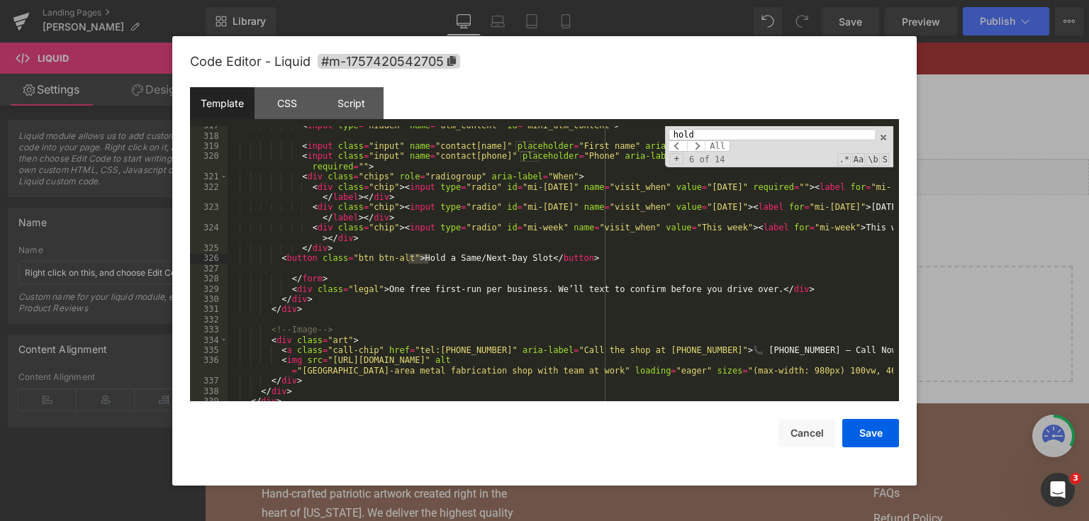
scroll to position [3363, 0]
type input "hold"
click at [394, 260] on div "< input type = "hidden" name = "utm_content" id = "mini_utm_content" > < input …" at bounding box center [561, 268] width 666 height 296
click at [398, 262] on div "< input type = "hidden" name = "utm_content" id = "mini_utm_content" > < input …" at bounding box center [561, 268] width 666 height 296
click at [857, 434] on button "Save" at bounding box center [870, 433] width 57 height 28
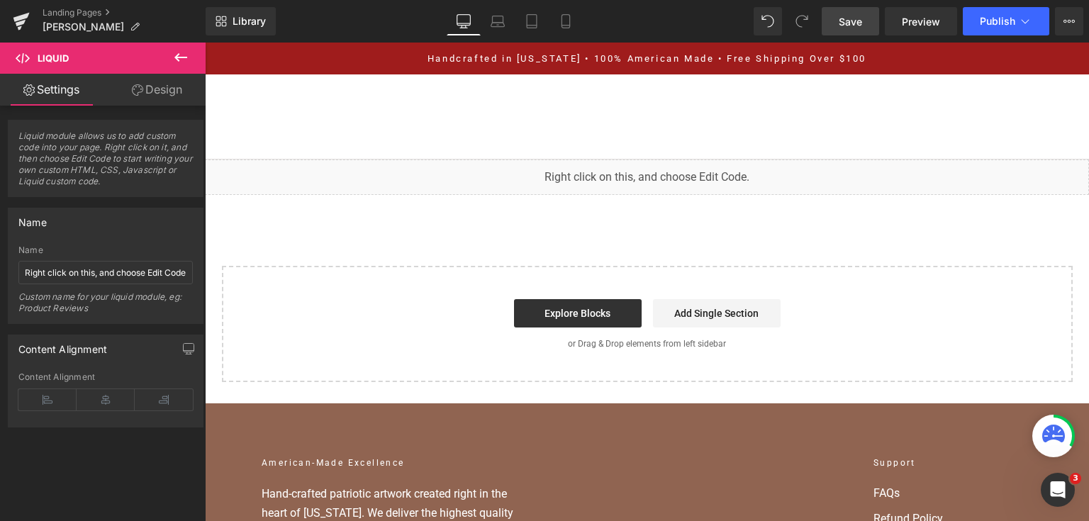
click at [842, 25] on span "Save" at bounding box center [850, 21] width 23 height 15
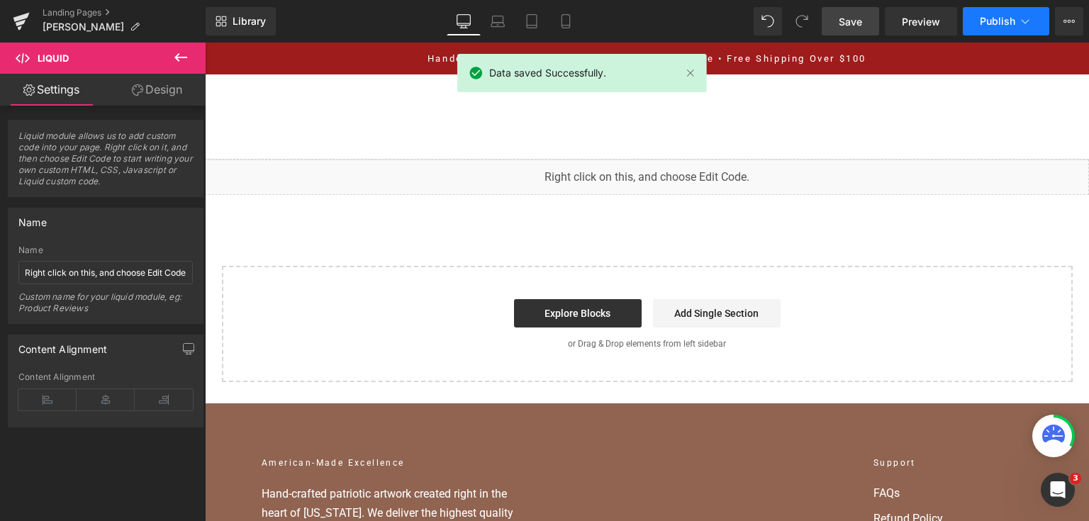
click at [975, 30] on button "Publish" at bounding box center [1006, 21] width 86 height 28
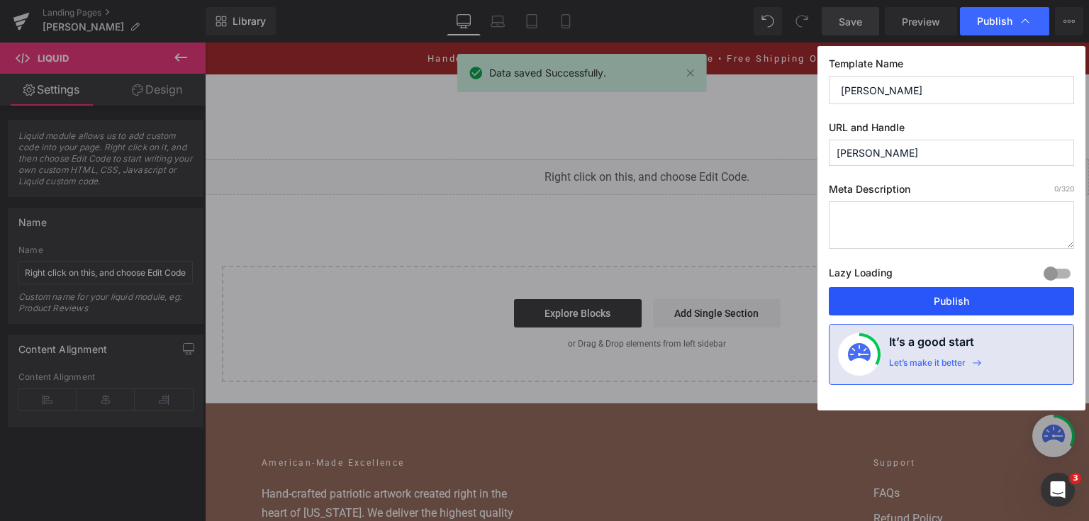
click at [973, 306] on button "Publish" at bounding box center [951, 301] width 245 height 28
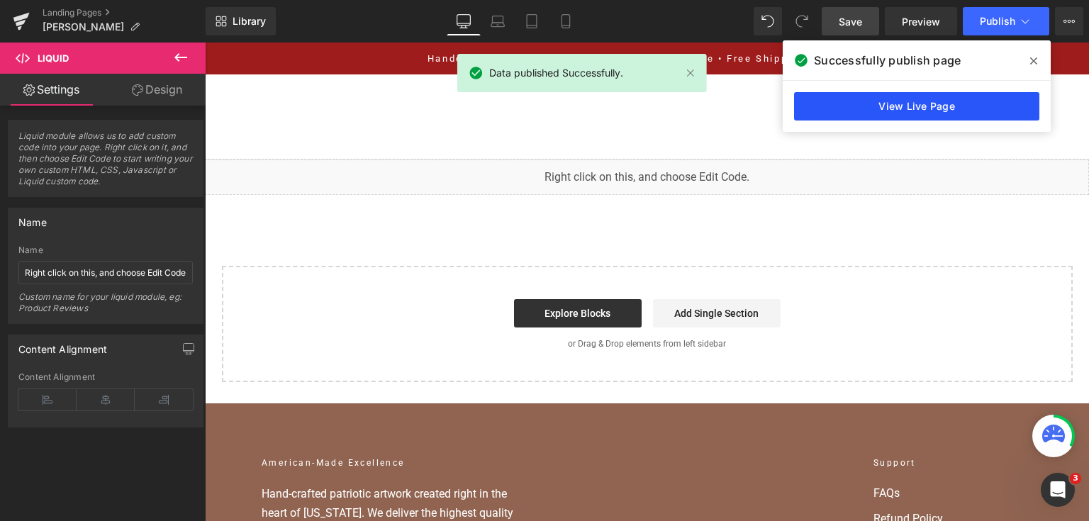
click at [994, 113] on link "View Live Page" at bounding box center [916, 106] width 245 height 28
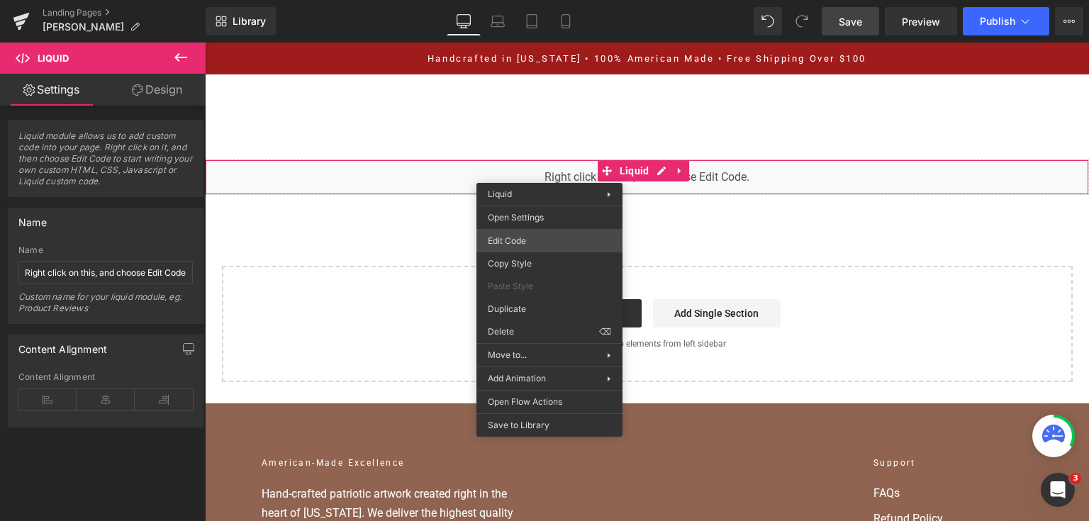
click at [551, 0] on div "You are previewing how the will restyle your page. You can not edit Elements in…" at bounding box center [544, 0] width 1089 height 0
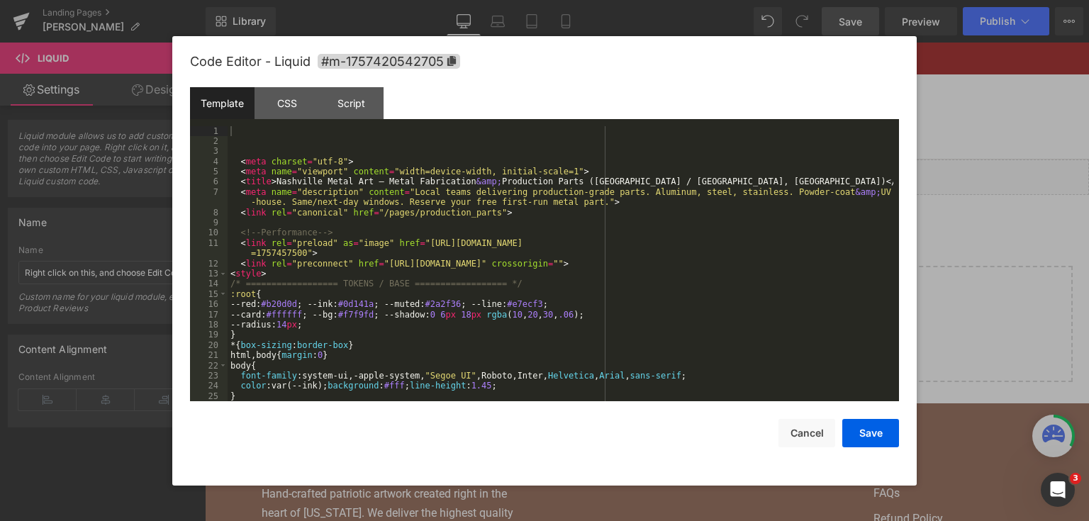
click at [551, 247] on div "< meta charset = "utf-8" > < meta name = "viewport" content = "width=device-wid…" at bounding box center [561, 274] width 666 height 296
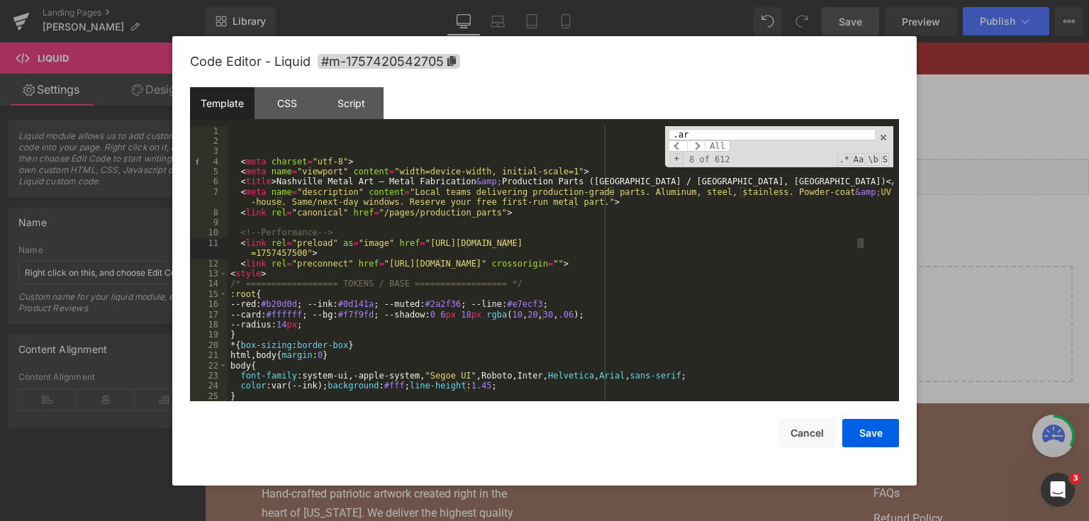
scroll to position [719, 0]
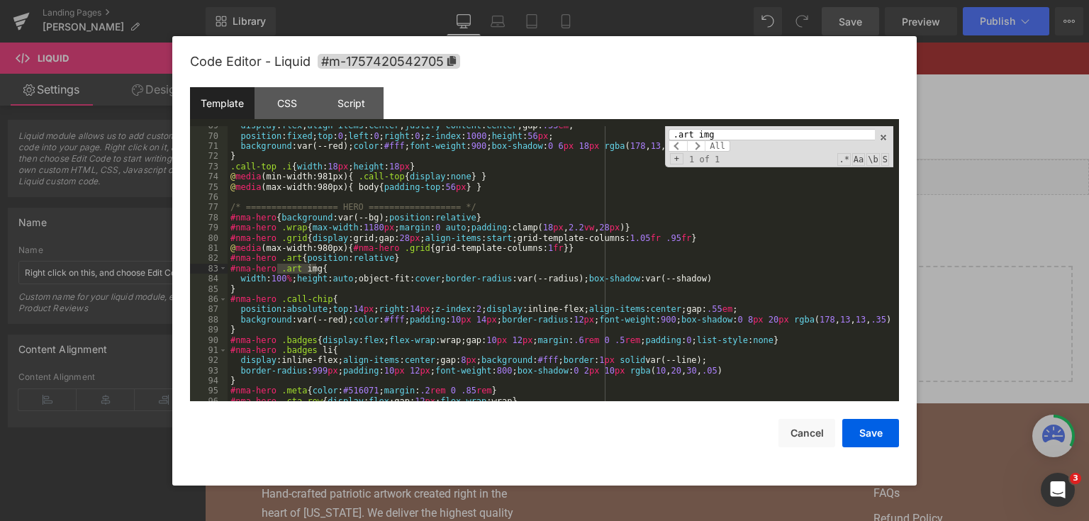
type input ".art img"
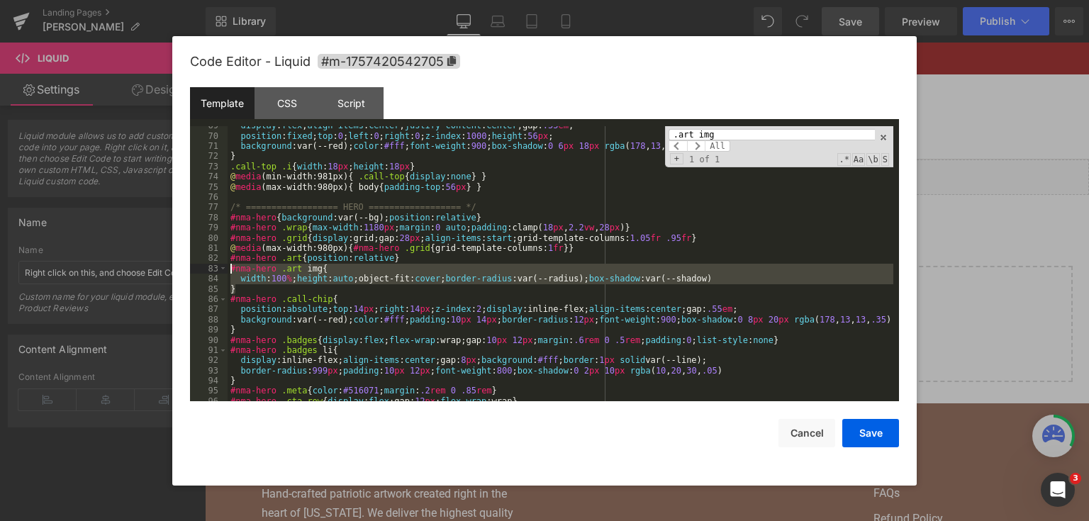
drag, startPoint x: 241, startPoint y: 294, endPoint x: 218, endPoint y: 273, distance: 31.6
click at [218, 273] on pre "69 70 71 72 73 74 75 76 77 78 79 80 81 82 83 84 85 86 87 88 89 90 91 92 93 94 9…" at bounding box center [544, 264] width 709 height 276
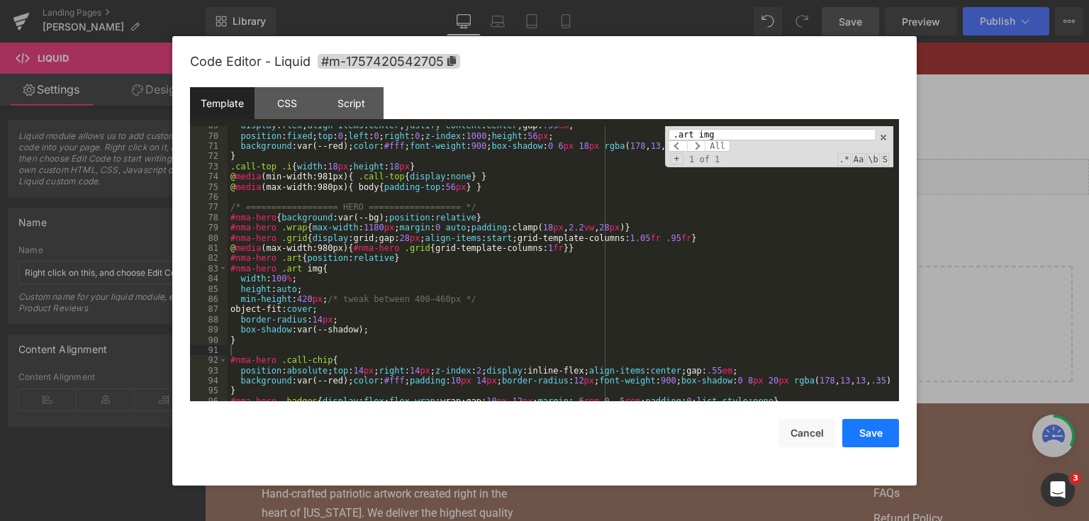
drag, startPoint x: 856, startPoint y: 442, endPoint x: 651, endPoint y: 398, distance: 209.5
click at [856, 442] on button "Save" at bounding box center [870, 433] width 57 height 28
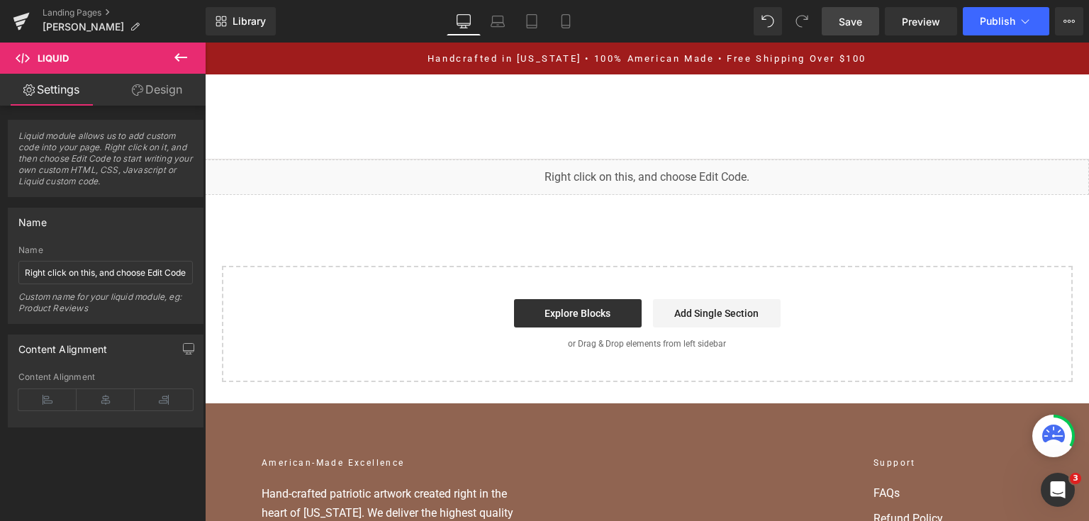
click at [867, 32] on link "Save" at bounding box center [850, 21] width 57 height 28
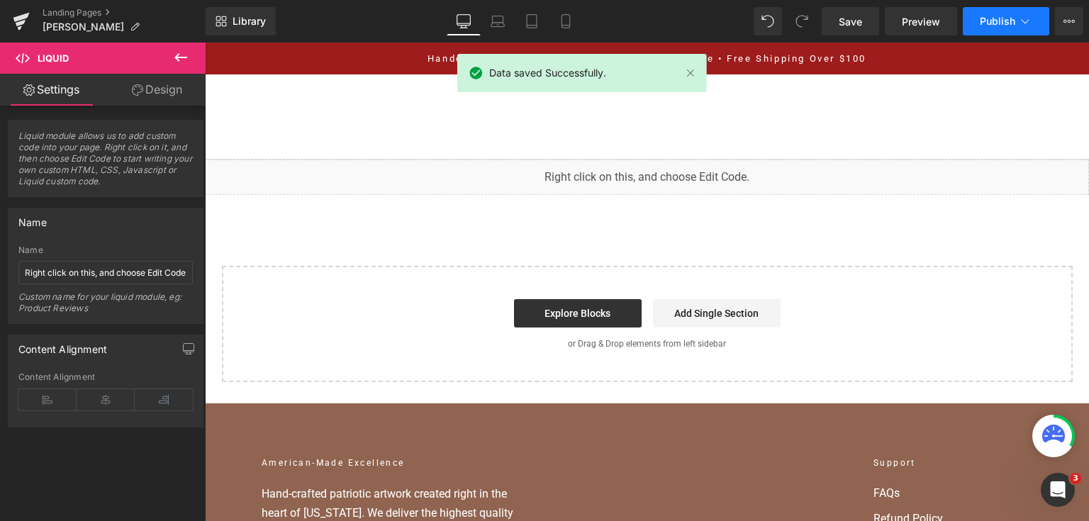
click at [1015, 20] on button "Publish" at bounding box center [1006, 21] width 86 height 28
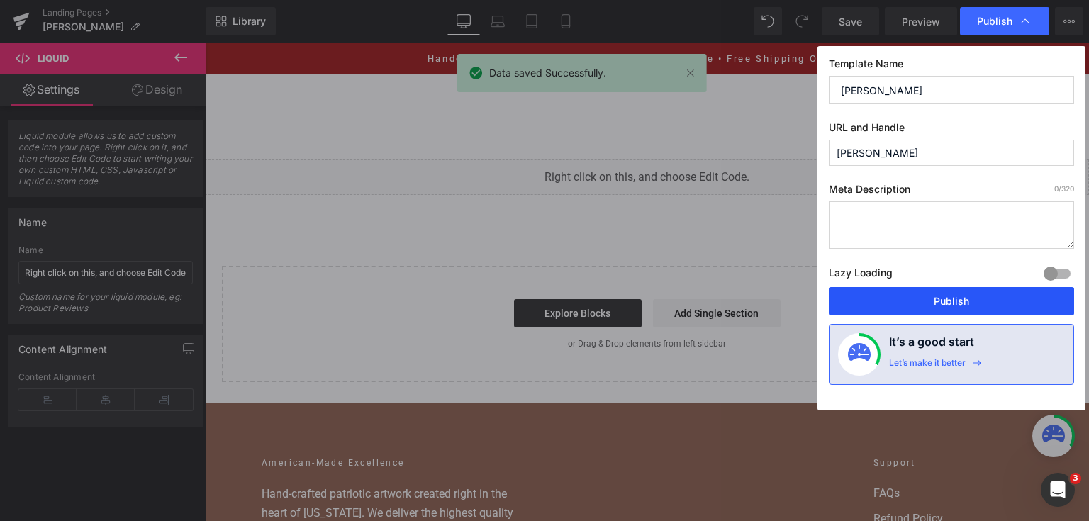
click at [922, 310] on button "Publish" at bounding box center [951, 301] width 245 height 28
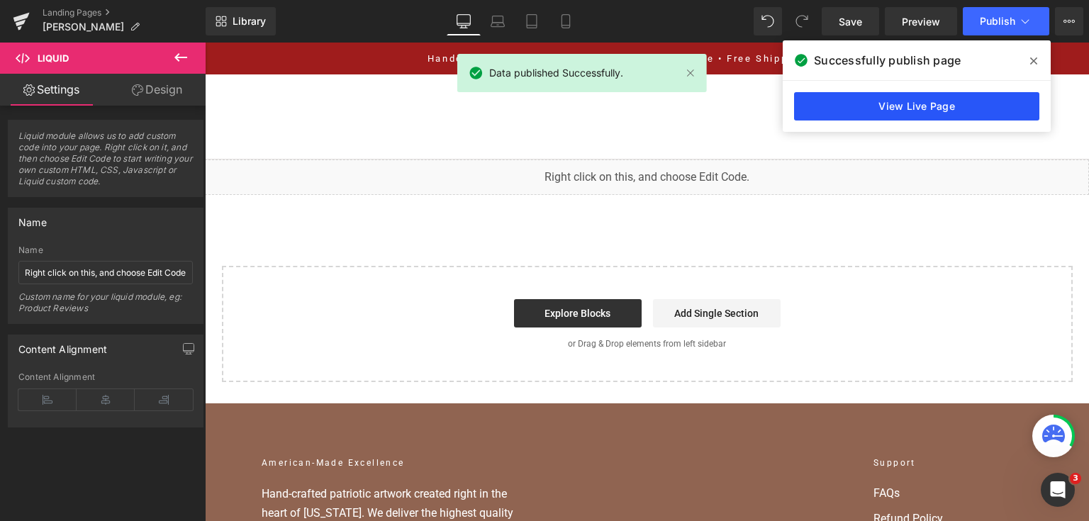
click at [861, 97] on link "View Live Page" at bounding box center [916, 106] width 245 height 28
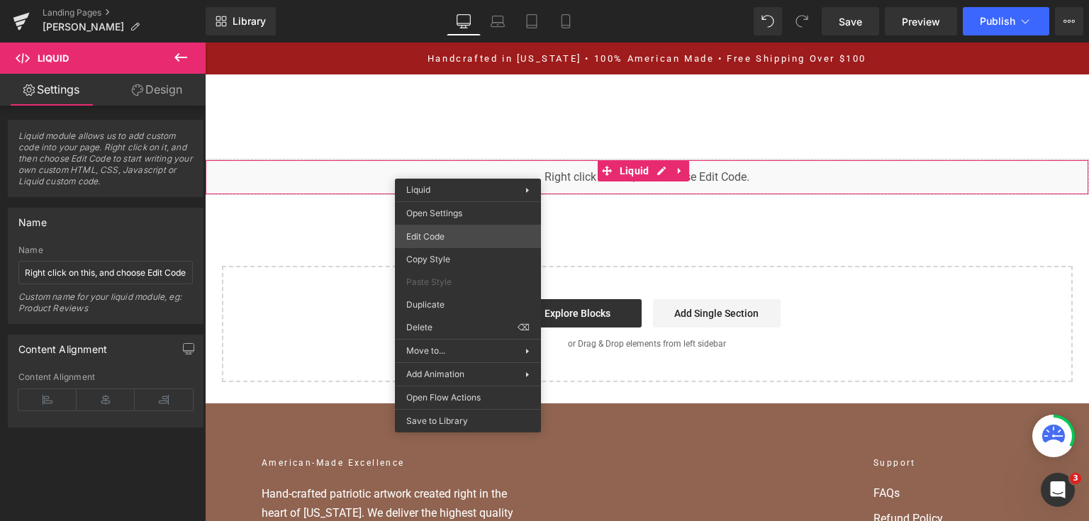
click at [471, 0] on div "You are previewing how the will restyle your page. You can not edit Elements in…" at bounding box center [544, 0] width 1089 height 0
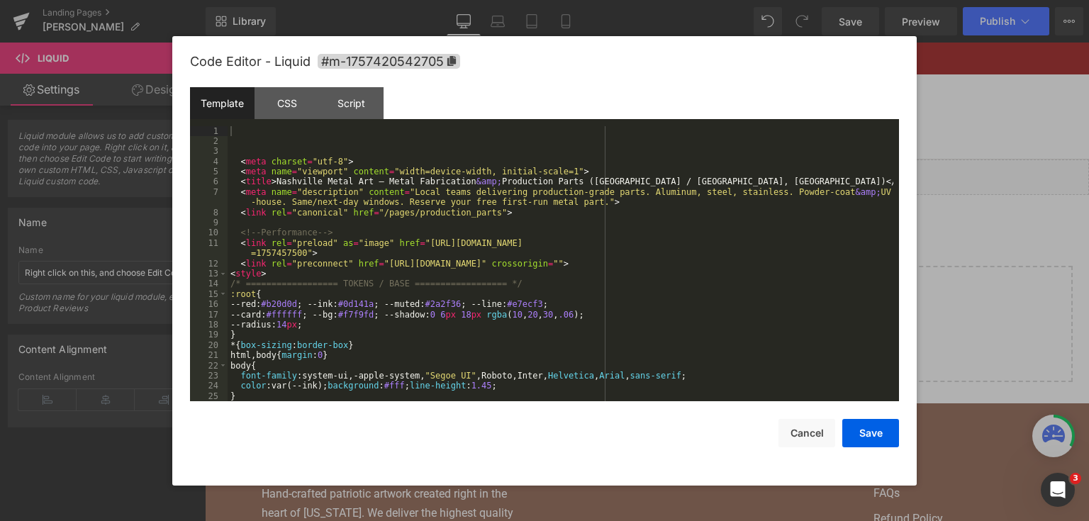
click at [483, 237] on div "< meta charset = "utf-8" > < meta name = "viewport" content = "width=device-wid…" at bounding box center [561, 274] width 666 height 296
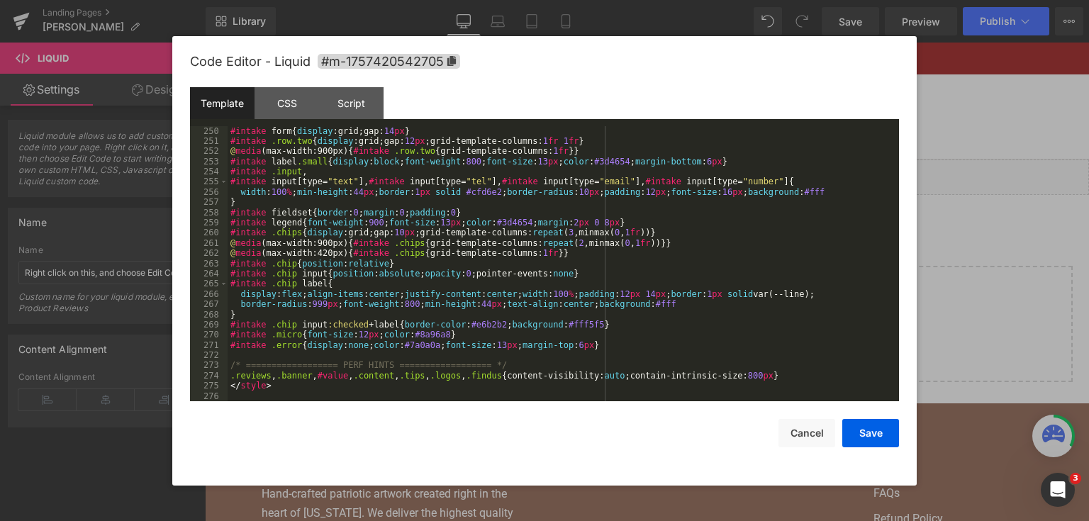
scroll to position [2790, 0]
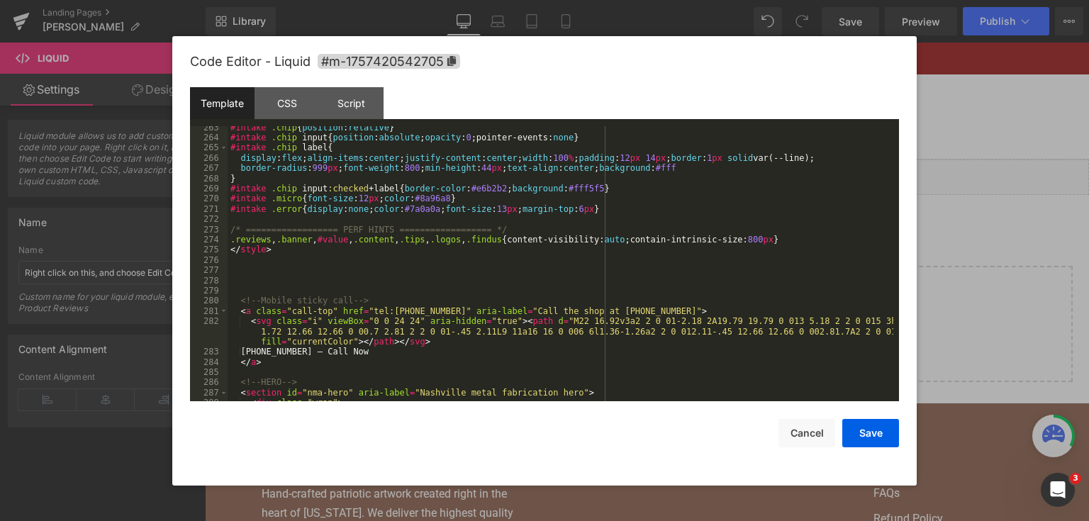
click at [442, 252] on div "#intake .chip { position : relative } #intake .chip input { position : absolute…" at bounding box center [561, 271] width 666 height 296
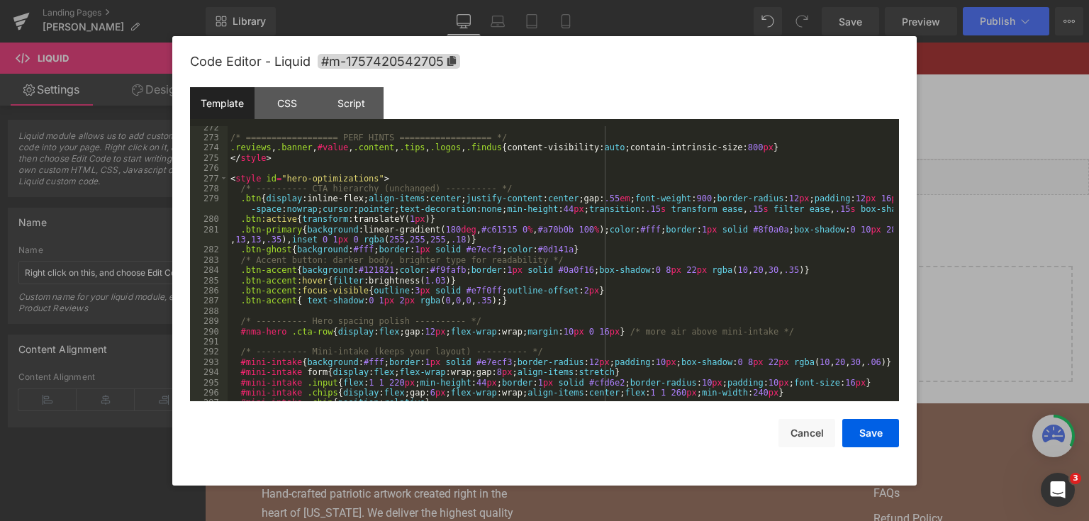
scroll to position [2881, 0]
click at [846, 433] on button "Save" at bounding box center [870, 433] width 57 height 28
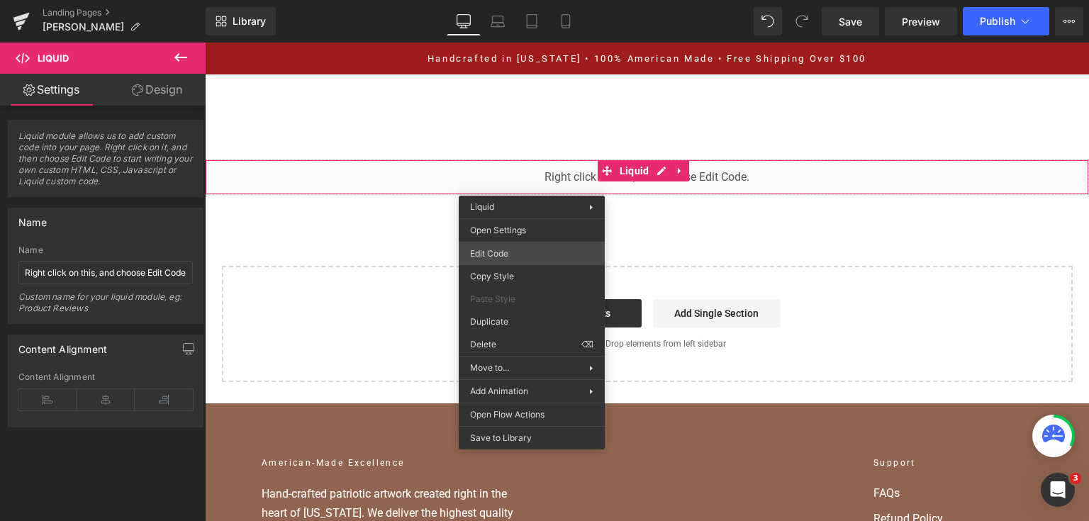
click at [528, 0] on div "You are previewing how the will restyle your page. You can not edit Elements in…" at bounding box center [544, 0] width 1089 height 0
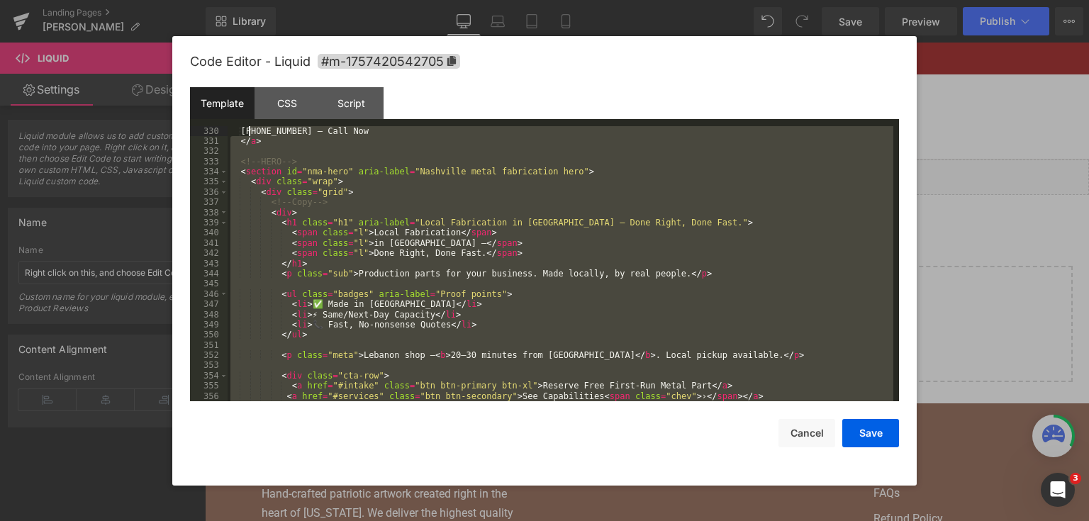
scroll to position [3480, 0]
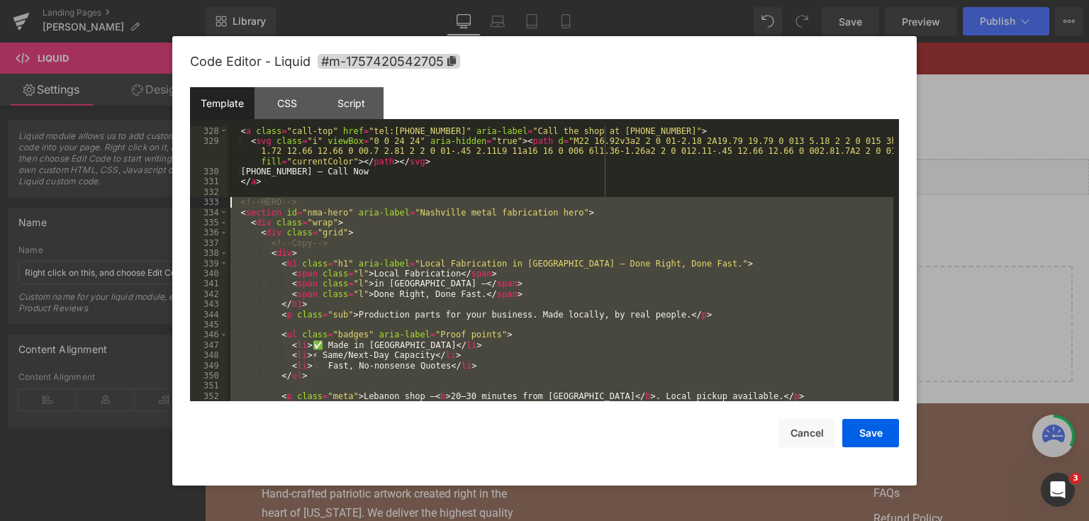
drag, startPoint x: 304, startPoint y: 301, endPoint x: 222, endPoint y: 205, distance: 126.2
click at [222, 205] on pre "328 329 330 331 332 333 334 335 336 337 338 339 340 341 342 343 344 345 346 347…" at bounding box center [544, 264] width 709 height 276
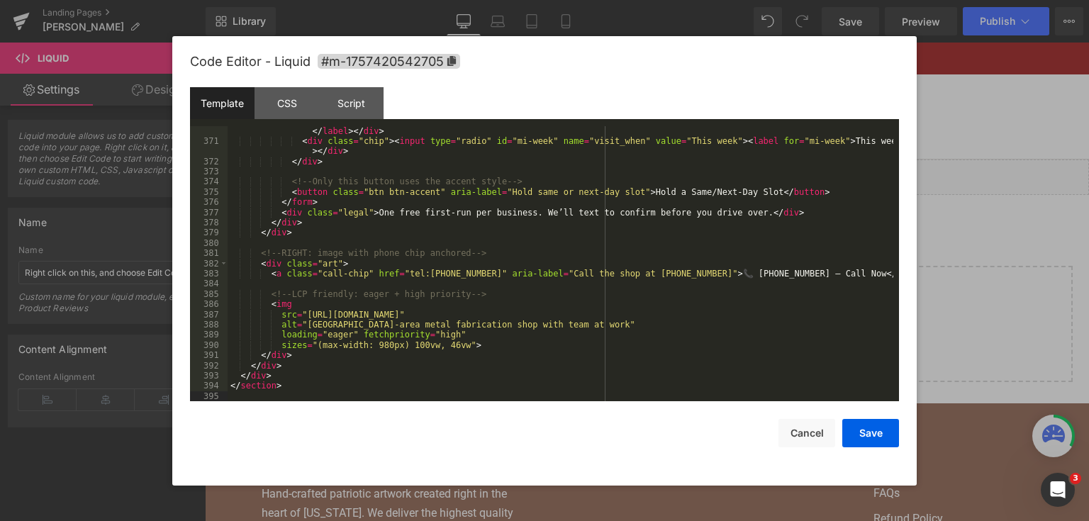
scroll to position [4035, 0]
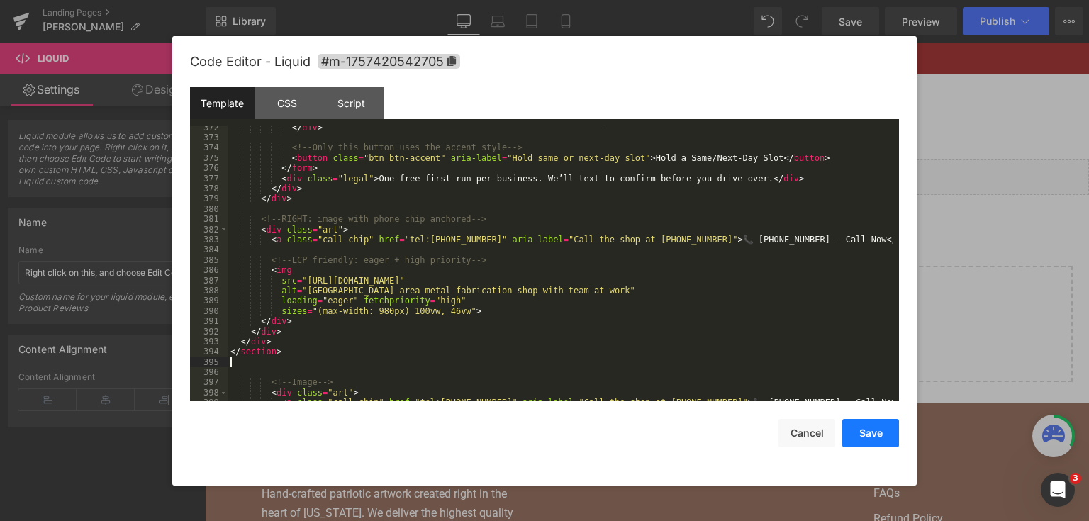
click at [858, 432] on button "Save" at bounding box center [870, 433] width 57 height 28
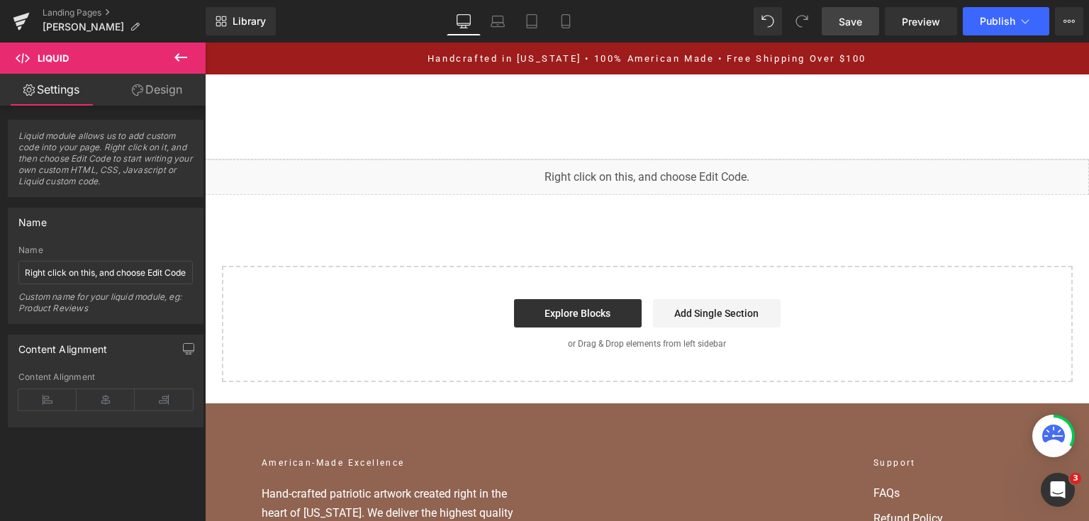
click at [852, 17] on span "Save" at bounding box center [850, 21] width 23 height 15
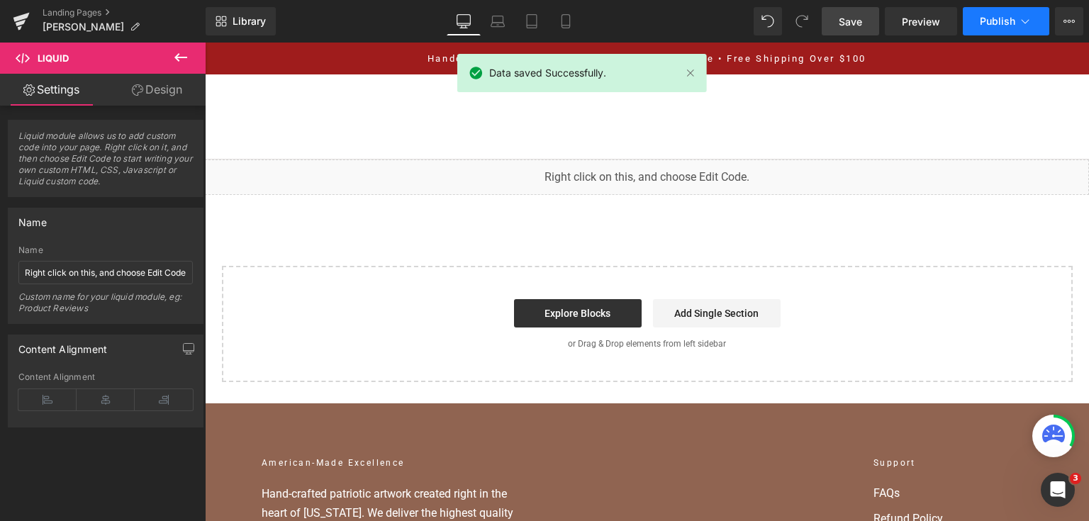
click at [1009, 18] on span "Publish" at bounding box center [997, 21] width 35 height 11
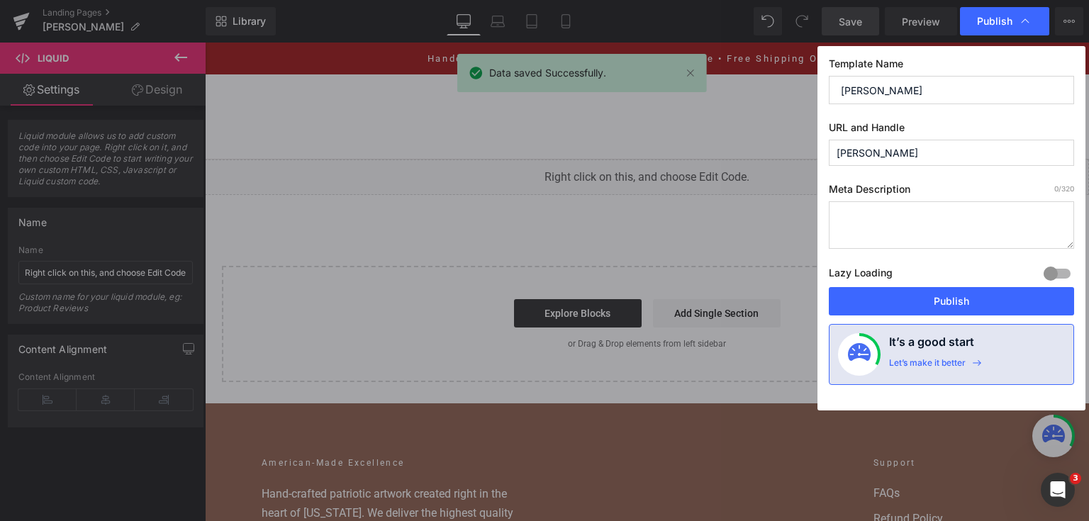
click at [930, 285] on div "Lazy Loading Build Upgrade plan to unlock" at bounding box center [951, 275] width 245 height 23
click at [931, 294] on button "Publish" at bounding box center [951, 301] width 245 height 28
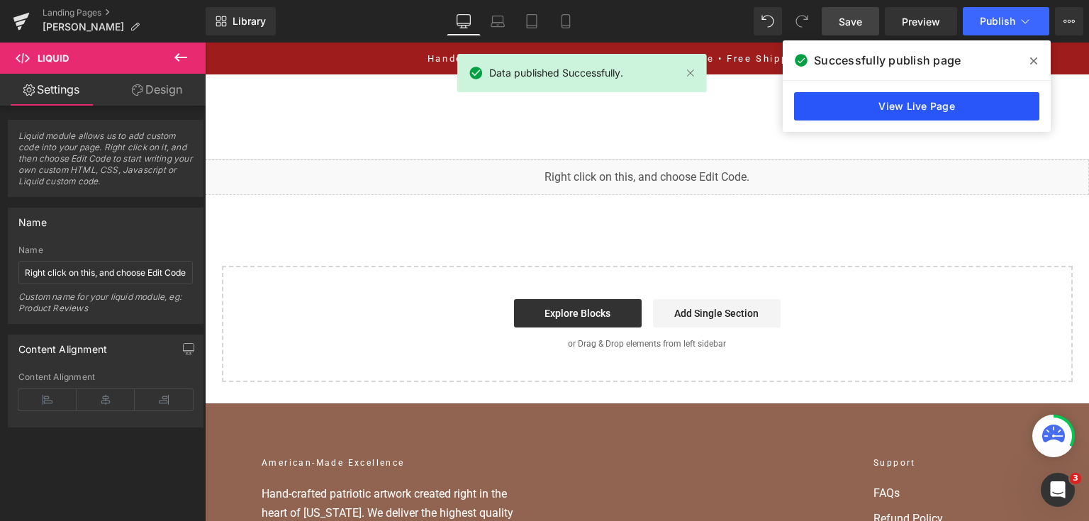
click at [982, 101] on link "View Live Page" at bounding box center [916, 106] width 245 height 28
